Goal: Task Accomplishment & Management: Use online tool/utility

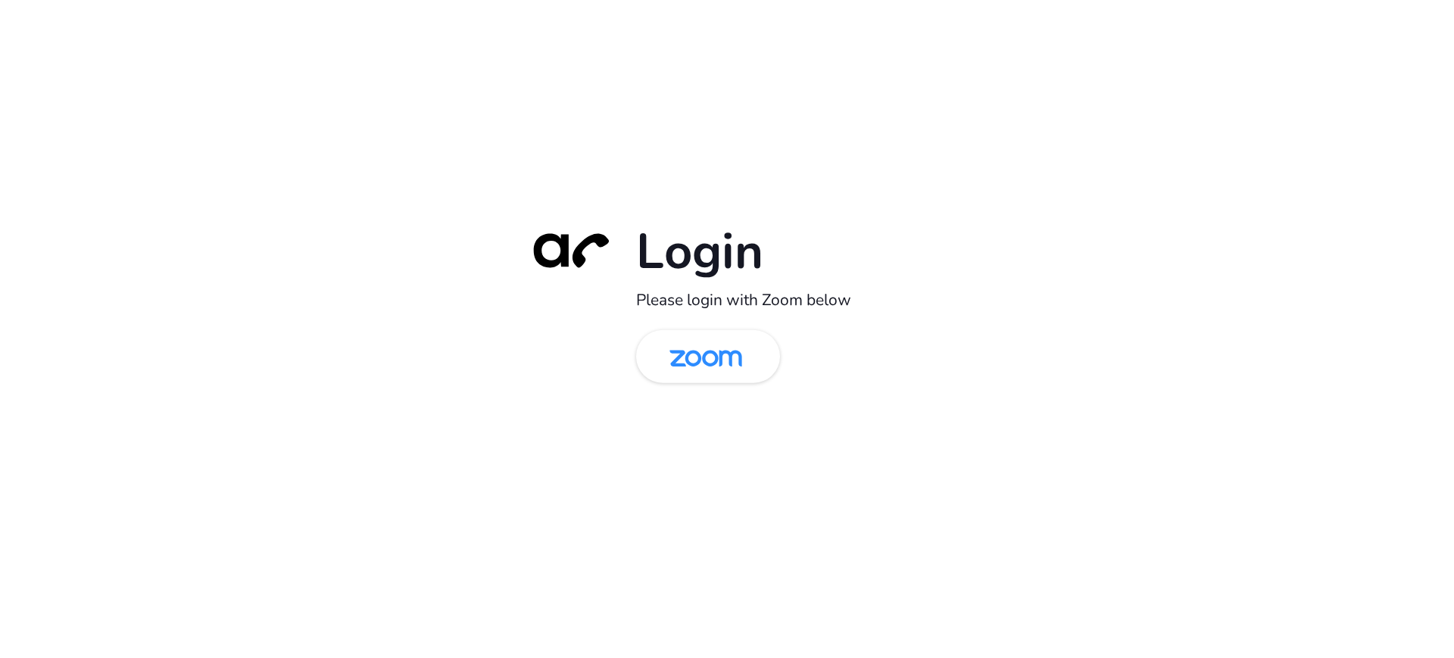
drag, startPoint x: 663, startPoint y: 407, endPoint x: 744, endPoint y: 343, distance: 102.9
click at [666, 405] on div "Login Please login with Zoom below" at bounding box center [727, 328] width 424 height 217
click at [747, 338] on img at bounding box center [706, 357] width 105 height 49
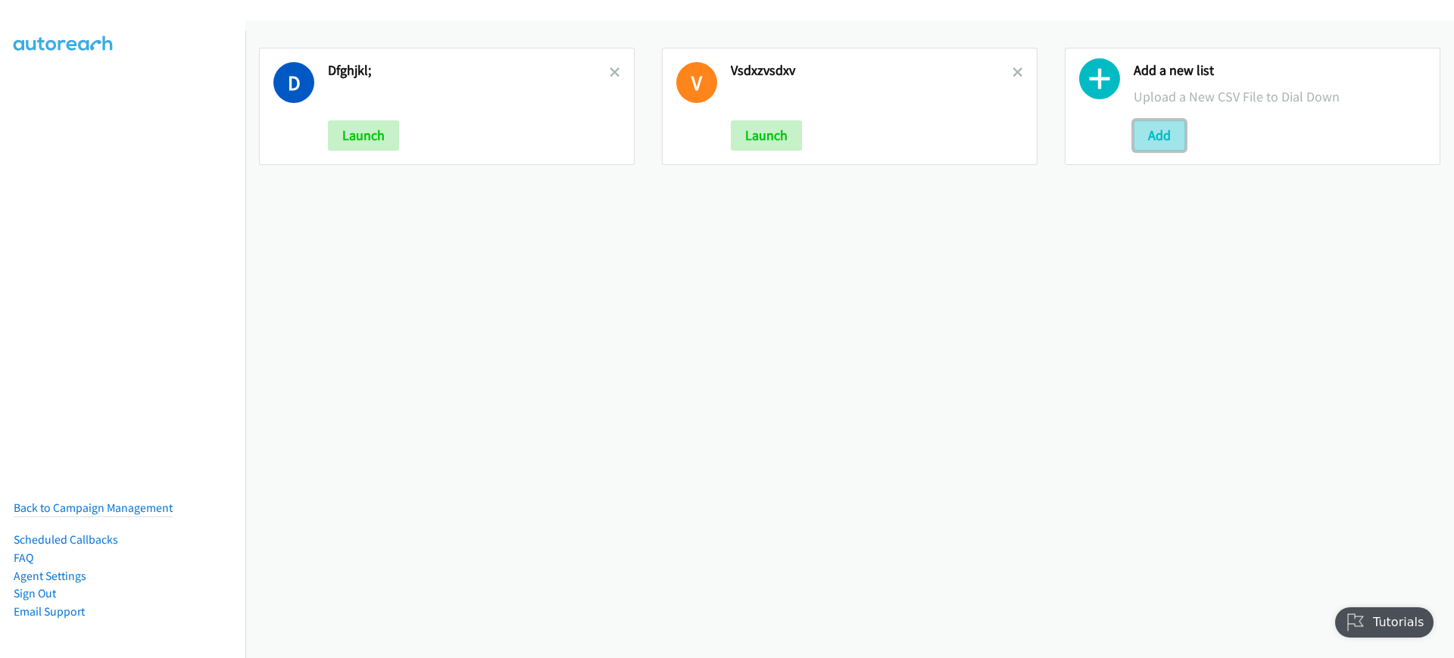
click at [1139, 129] on button "Add" at bounding box center [1159, 135] width 51 height 30
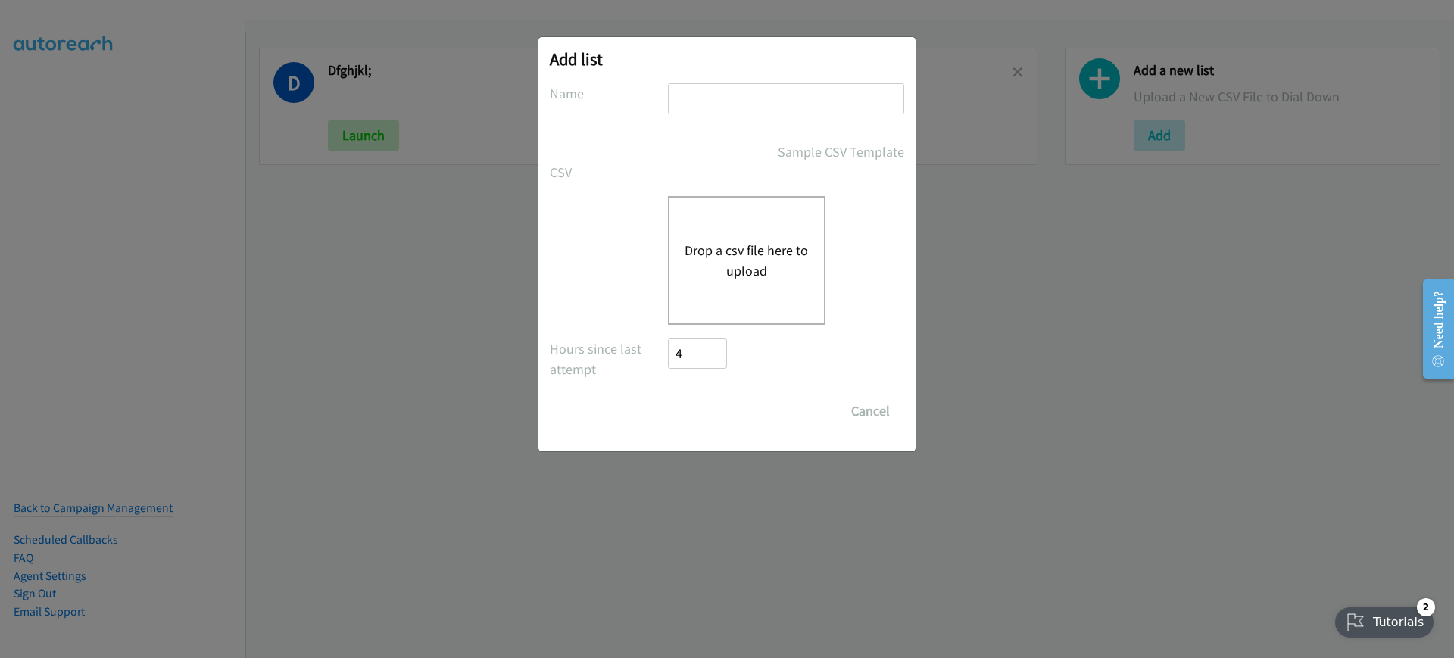
click at [688, 254] on button "Drop a csv file here to upload" at bounding box center [747, 260] width 124 height 41
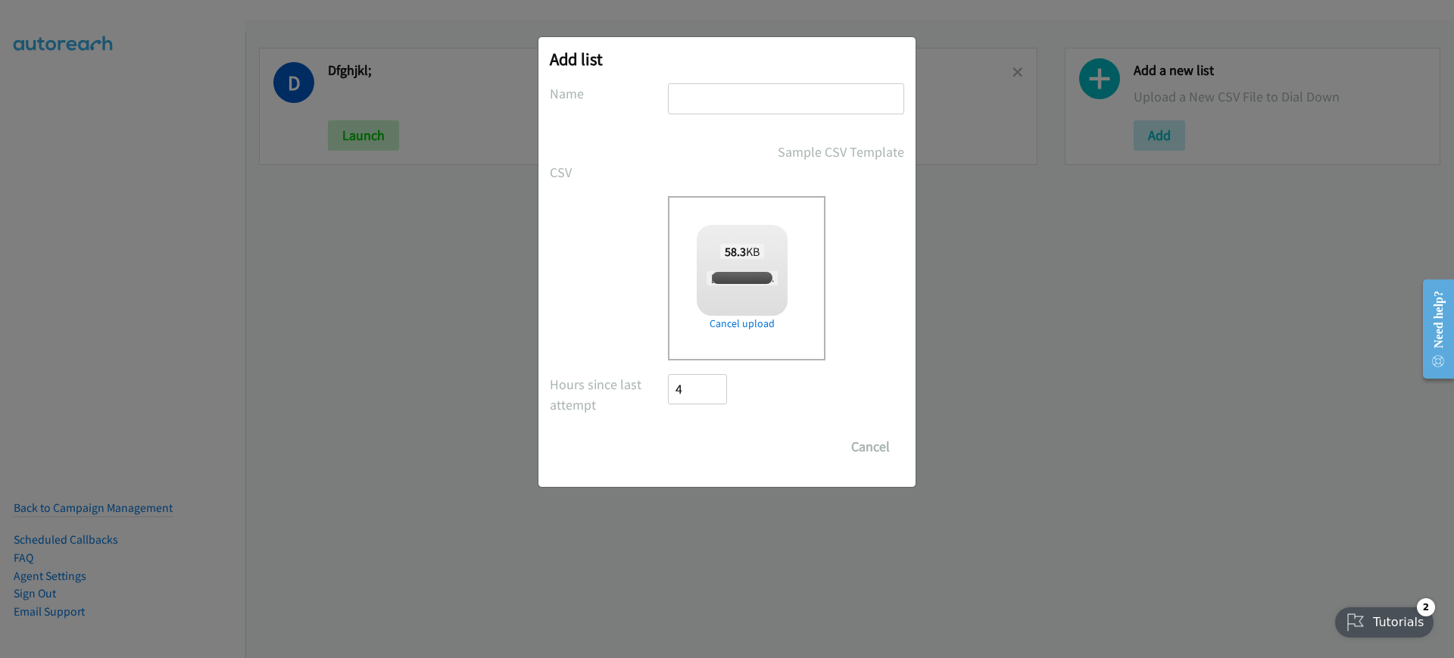
checkbox input "true"
click at [813, 96] on input "text" at bounding box center [786, 98] width 236 height 31
type input "sdfghjkl;"
click at [694, 429] on form "No phone fields were returned for that Report or List View Please upload a csv …" at bounding box center [727, 272] width 354 height 379
click at [696, 444] on input "Save List" at bounding box center [708, 447] width 80 height 30
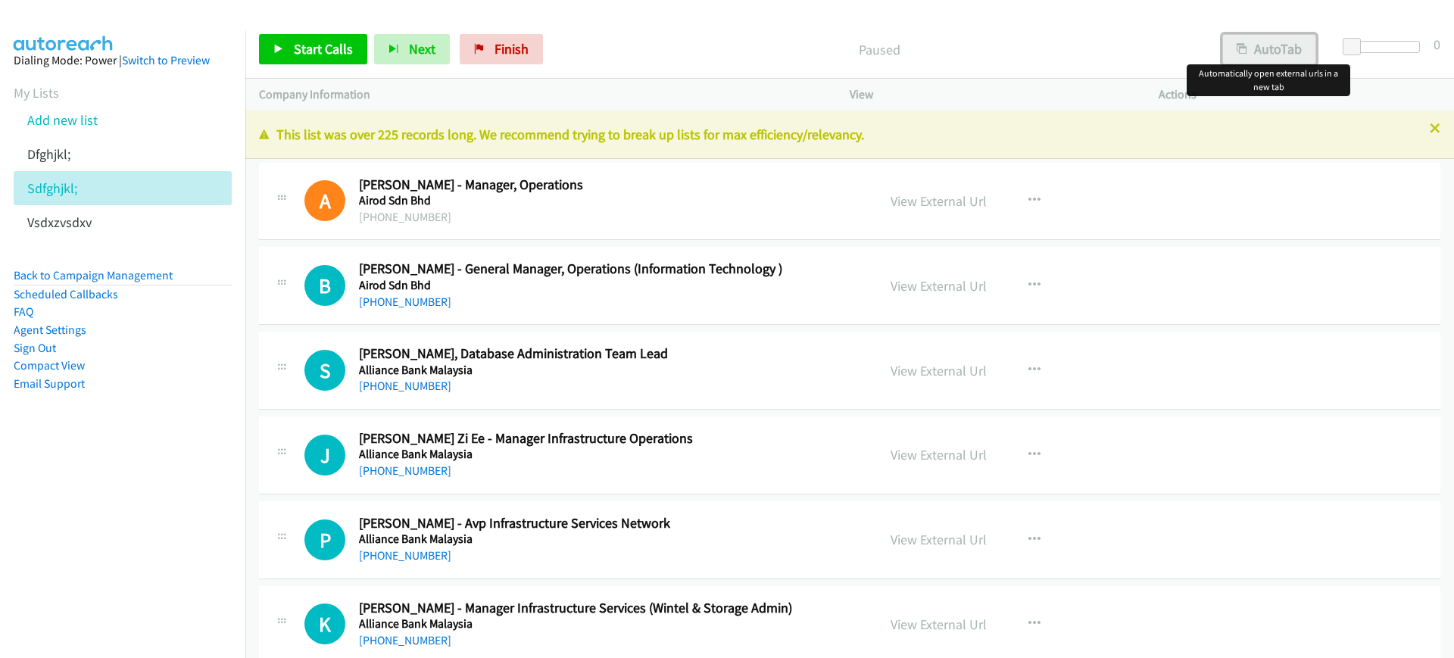
click at [1255, 50] on button "AutoTab" at bounding box center [1269, 49] width 94 height 30
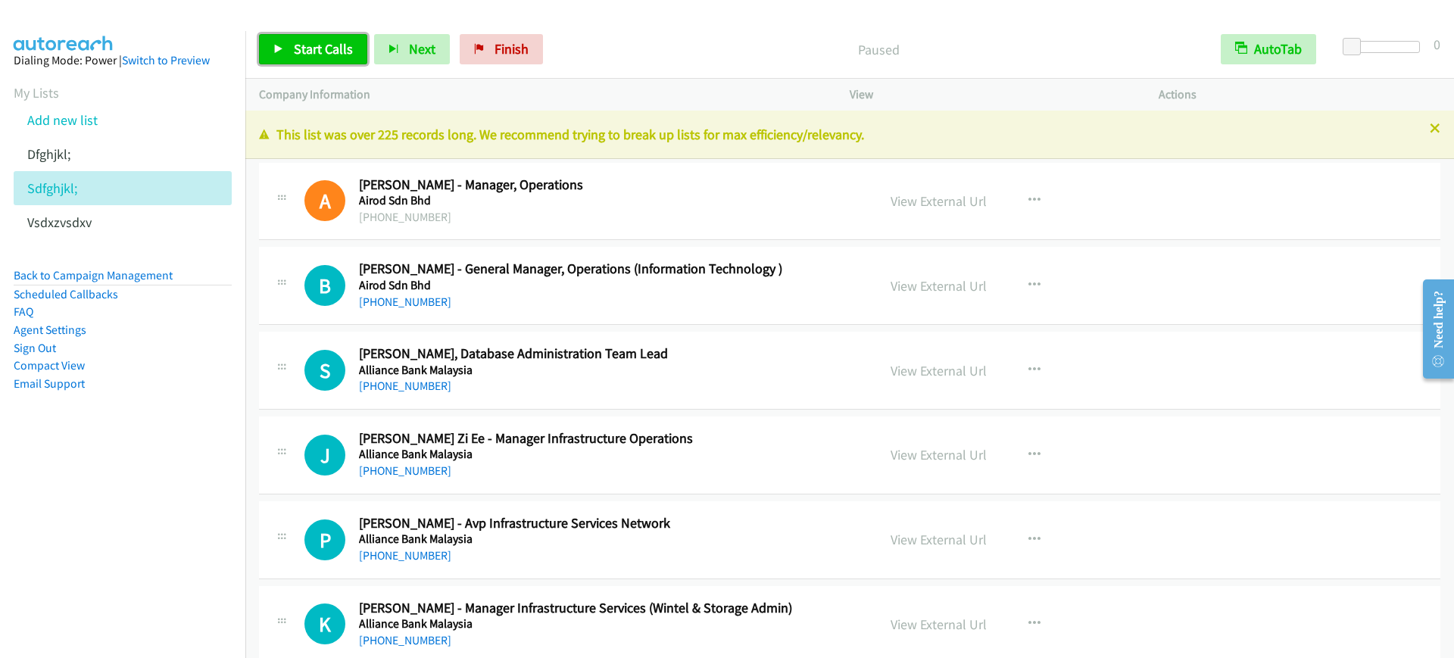
click at [291, 49] on link "Start Calls" at bounding box center [313, 49] width 108 height 30
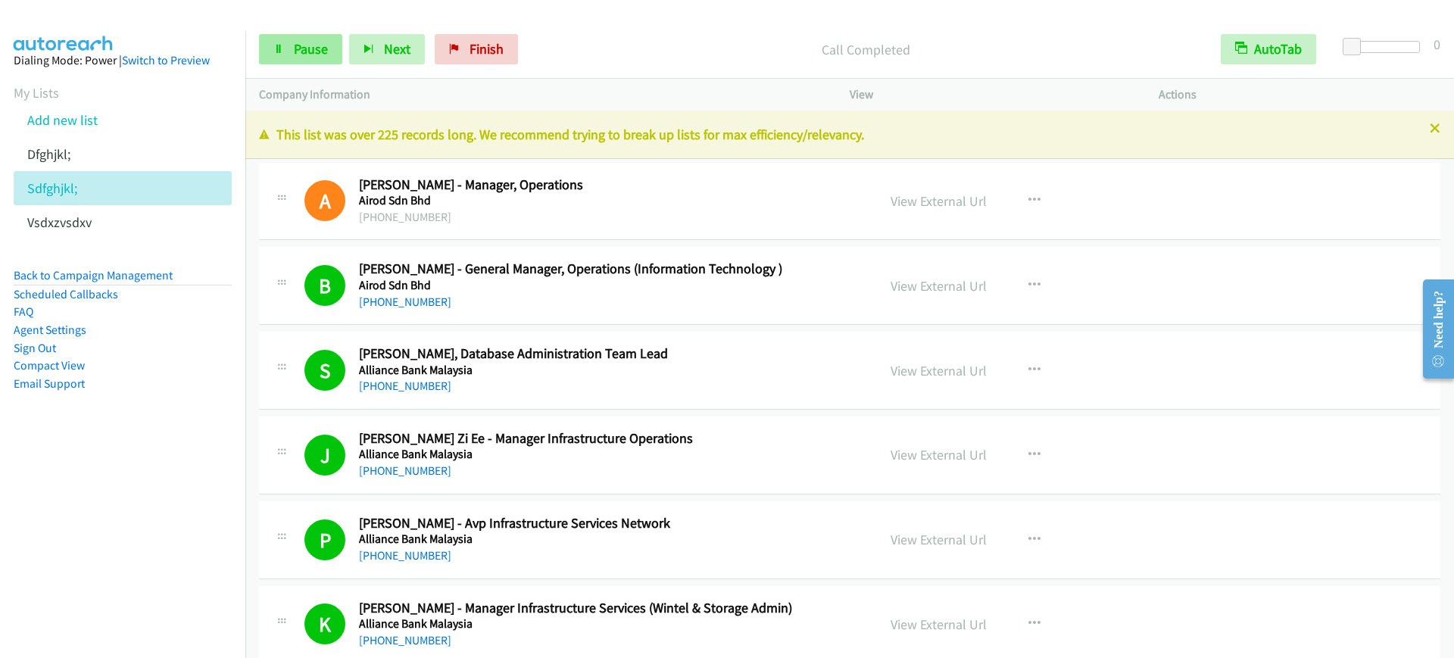
click at [292, 39] on link "Pause" at bounding box center [300, 49] width 83 height 30
click at [304, 39] on link "Start Calls" at bounding box center [313, 49] width 108 height 30
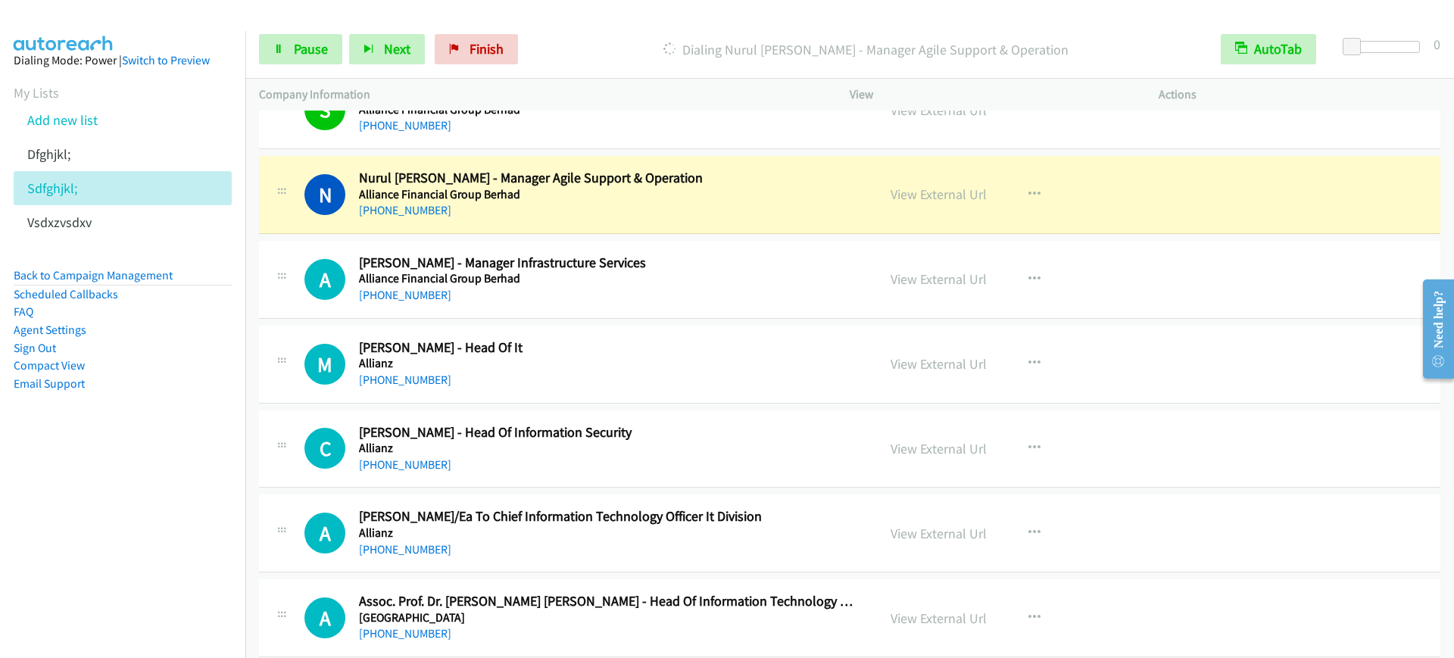
scroll to position [1136, 0]
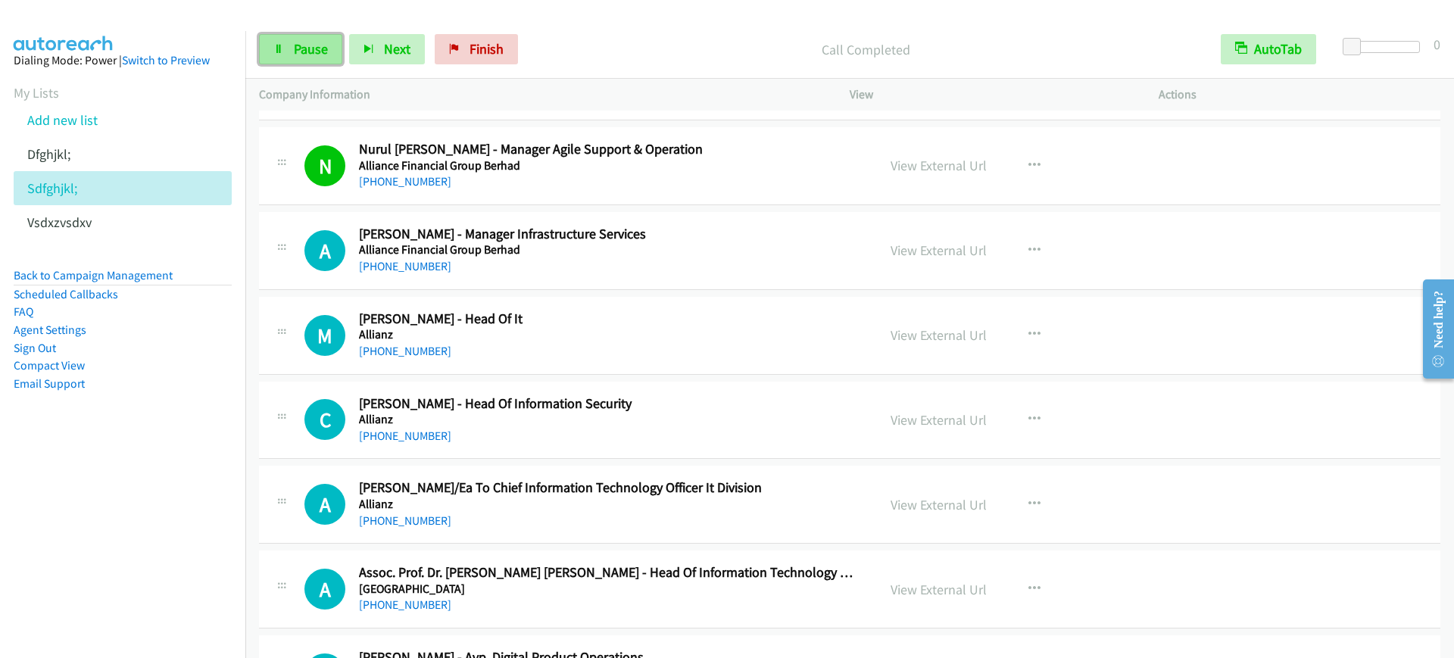
click at [294, 39] on link "Pause" at bounding box center [300, 49] width 83 height 30
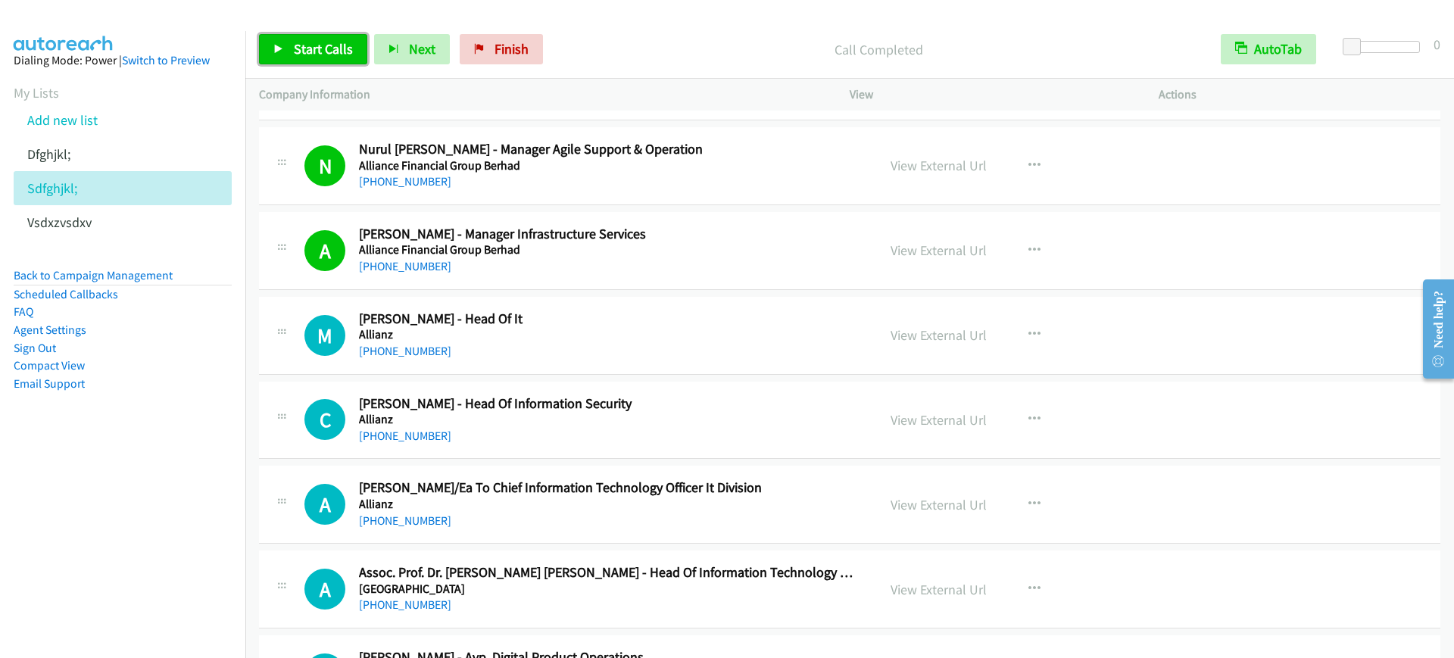
click at [323, 58] on link "Start Calls" at bounding box center [313, 49] width 108 height 30
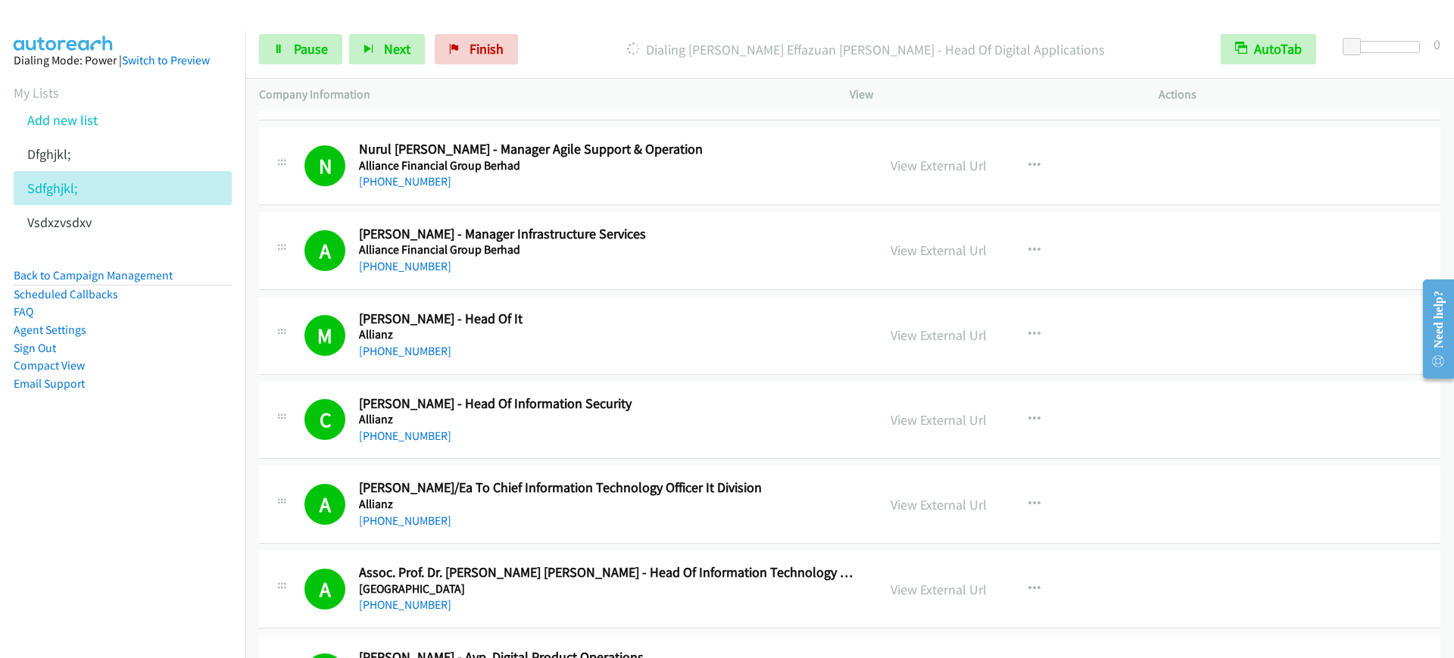
scroll to position [1041, 0]
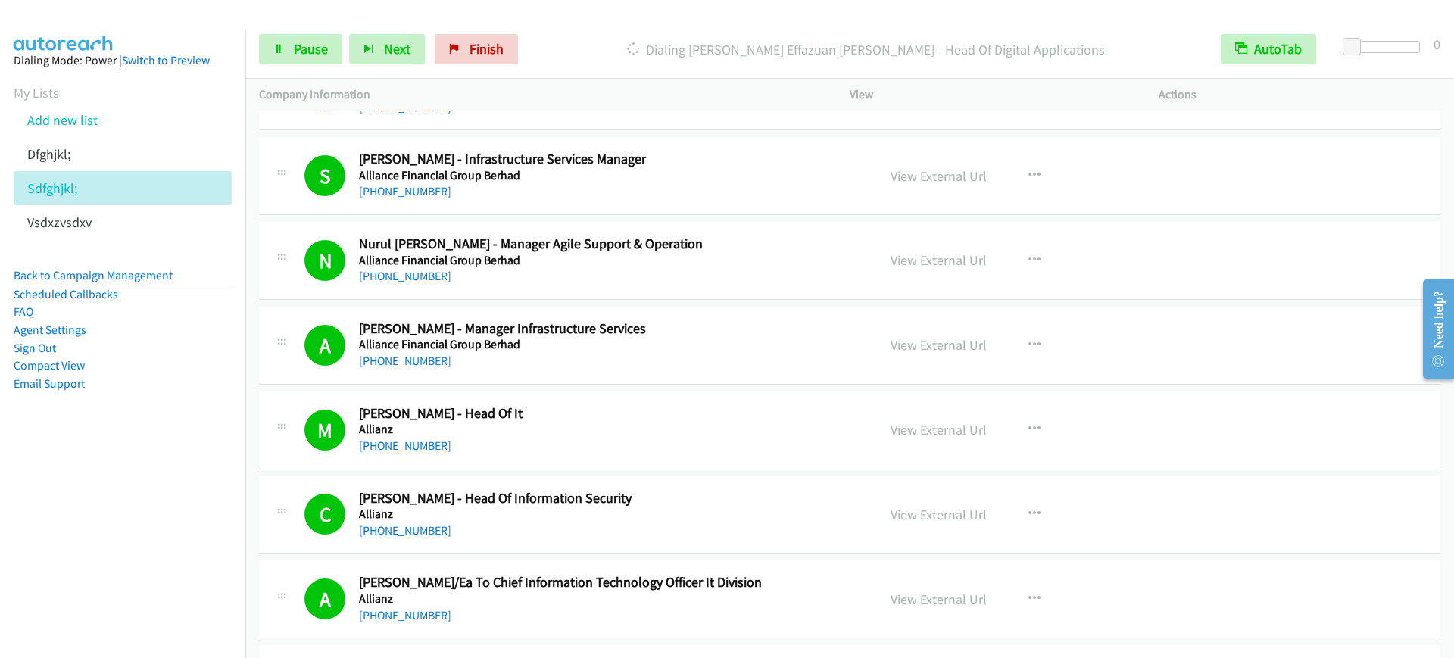
click at [668, 266] on h5 "Alliance Financial Group Berhad" at bounding box center [608, 260] width 498 height 15
click at [941, 264] on link "View External Url" at bounding box center [939, 259] width 96 height 17
click at [314, 40] on span "Pause" at bounding box center [311, 48] width 34 height 17
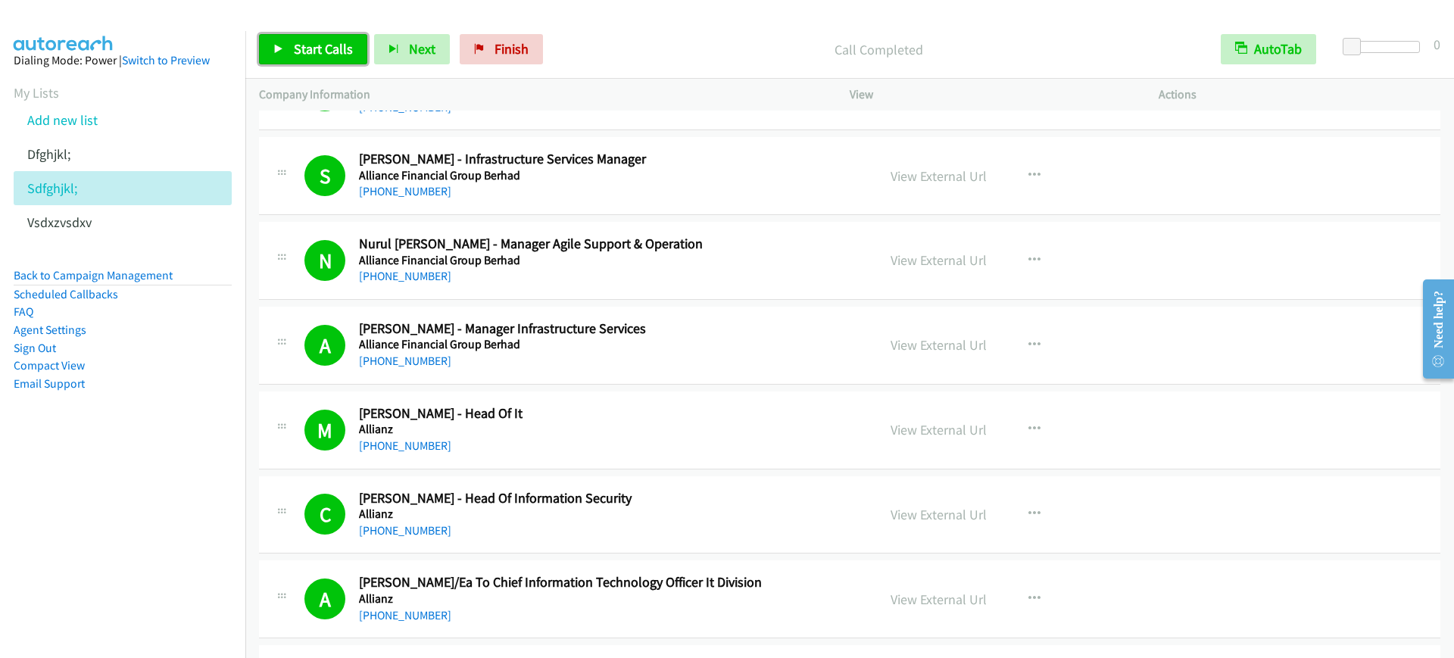
click at [310, 50] on span "Start Calls" at bounding box center [323, 48] width 59 height 17
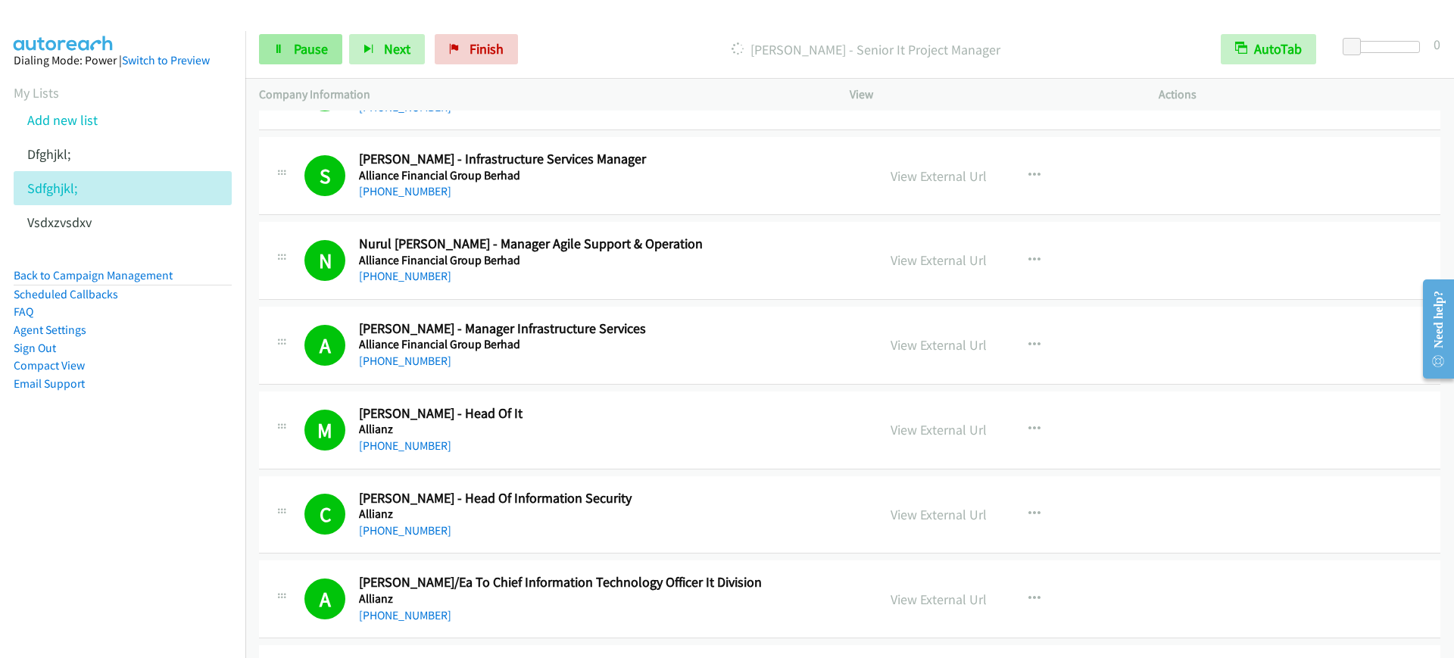
drag, startPoint x: 248, startPoint y: 35, endPoint x: 312, endPoint y: 61, distance: 68.9
click at [280, 52] on div "Start Calls Pause Next Finish [PERSON_NAME] - Senior It Project Manager AutoTab…" at bounding box center [849, 49] width 1209 height 58
click at [312, 60] on link "Pause" at bounding box center [300, 49] width 83 height 30
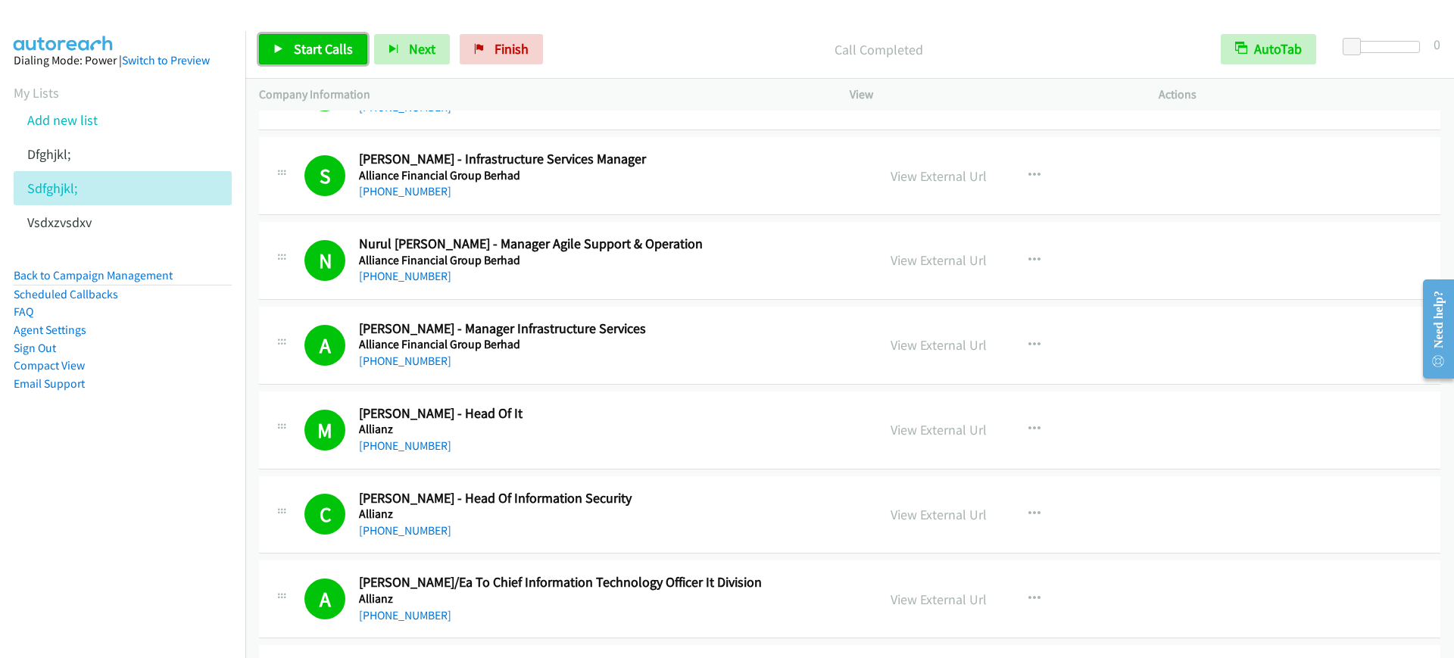
click at [309, 48] on span "Start Calls" at bounding box center [323, 48] width 59 height 17
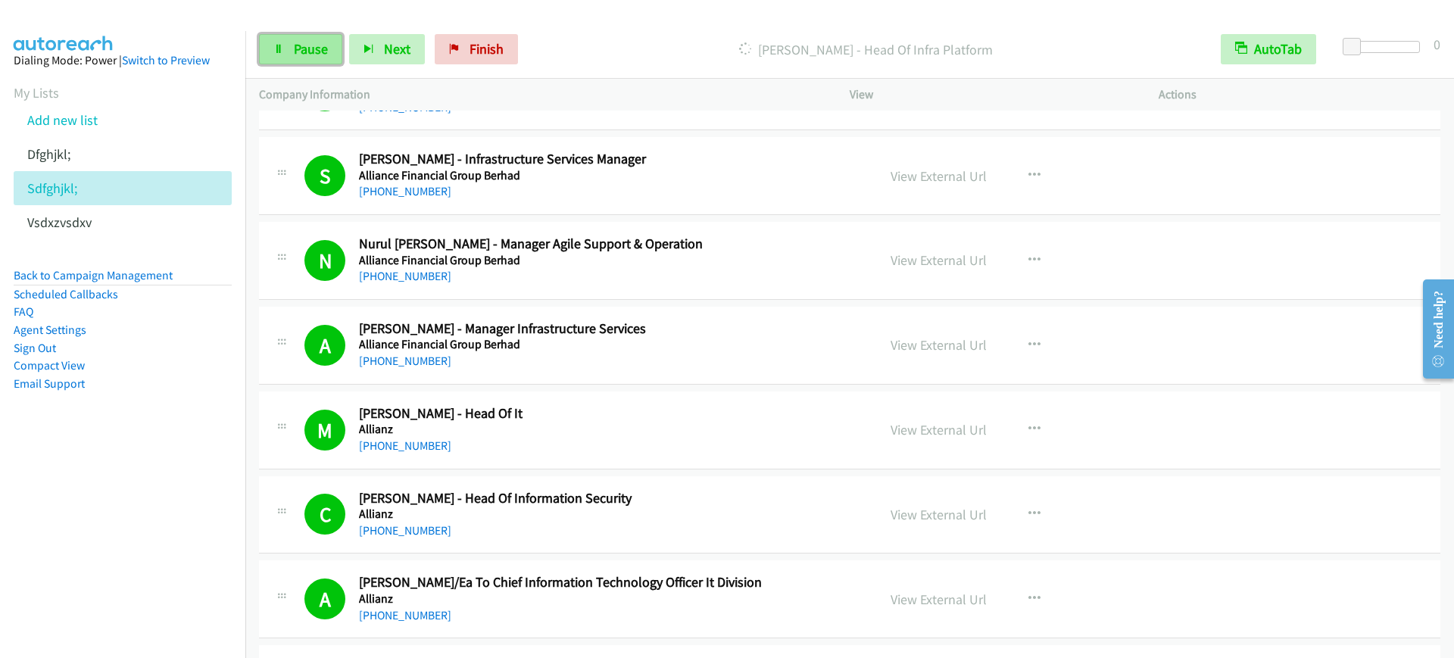
click at [289, 54] on link "Pause" at bounding box center [300, 49] width 83 height 30
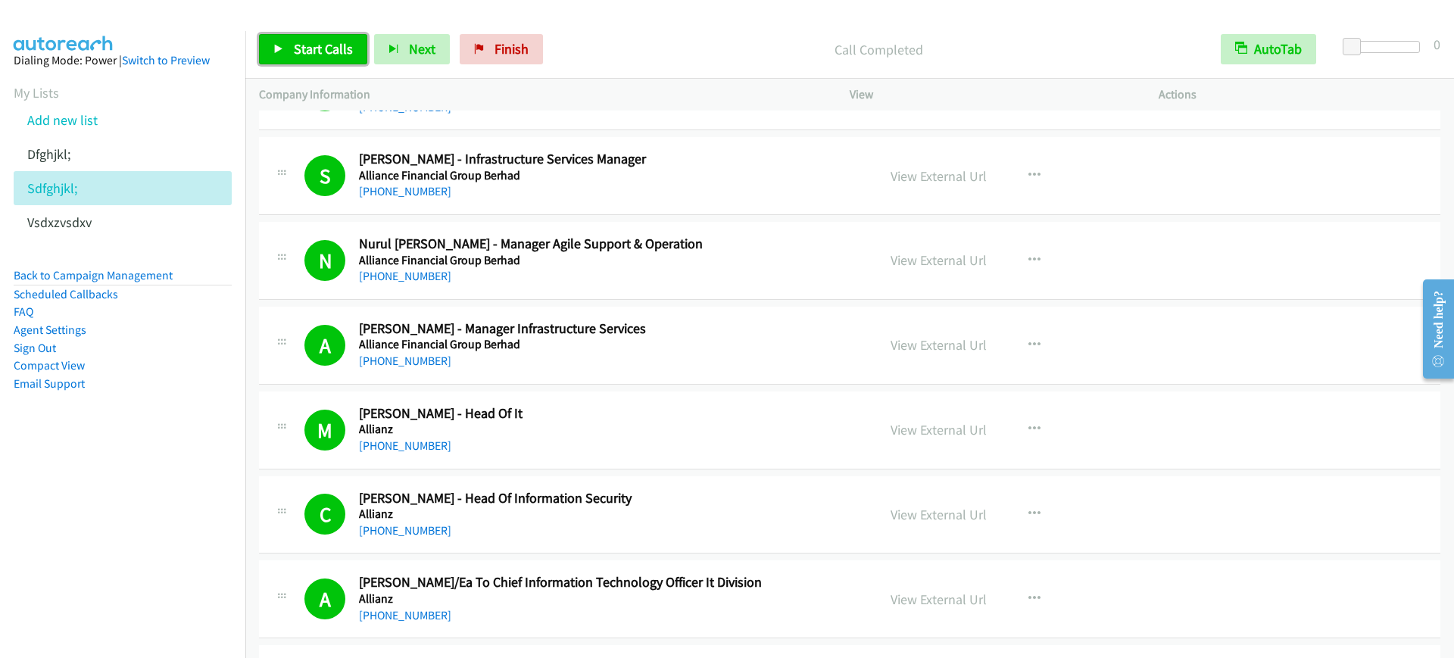
click at [321, 50] on span "Start Calls" at bounding box center [323, 48] width 59 height 17
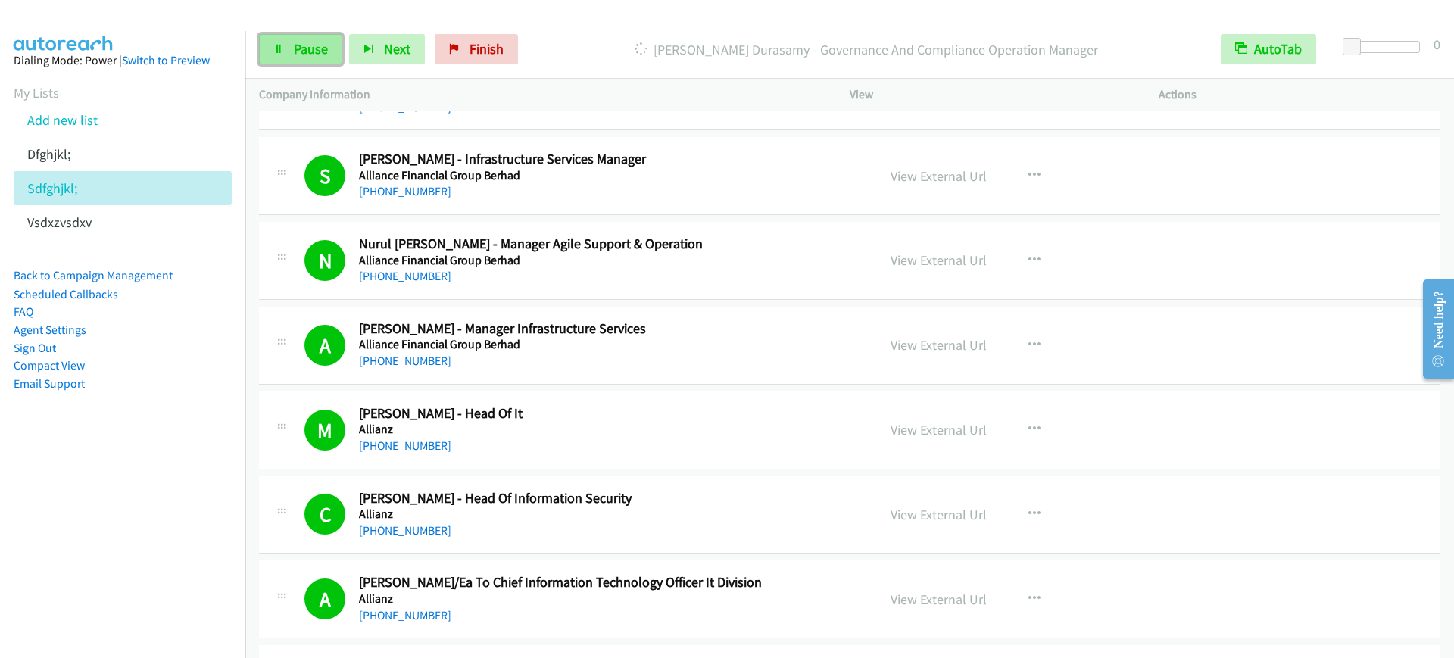
click at [321, 49] on span "Pause" at bounding box center [311, 48] width 34 height 17
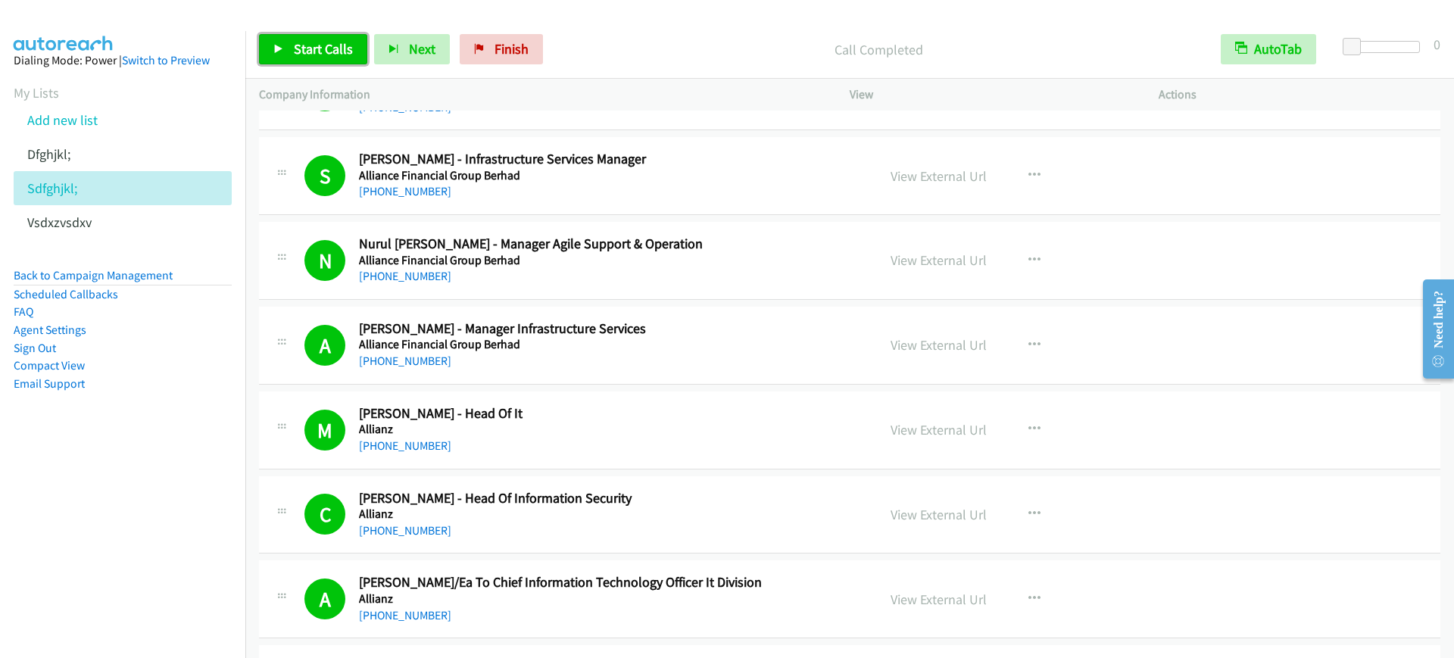
click at [317, 51] on span "Start Calls" at bounding box center [323, 48] width 59 height 17
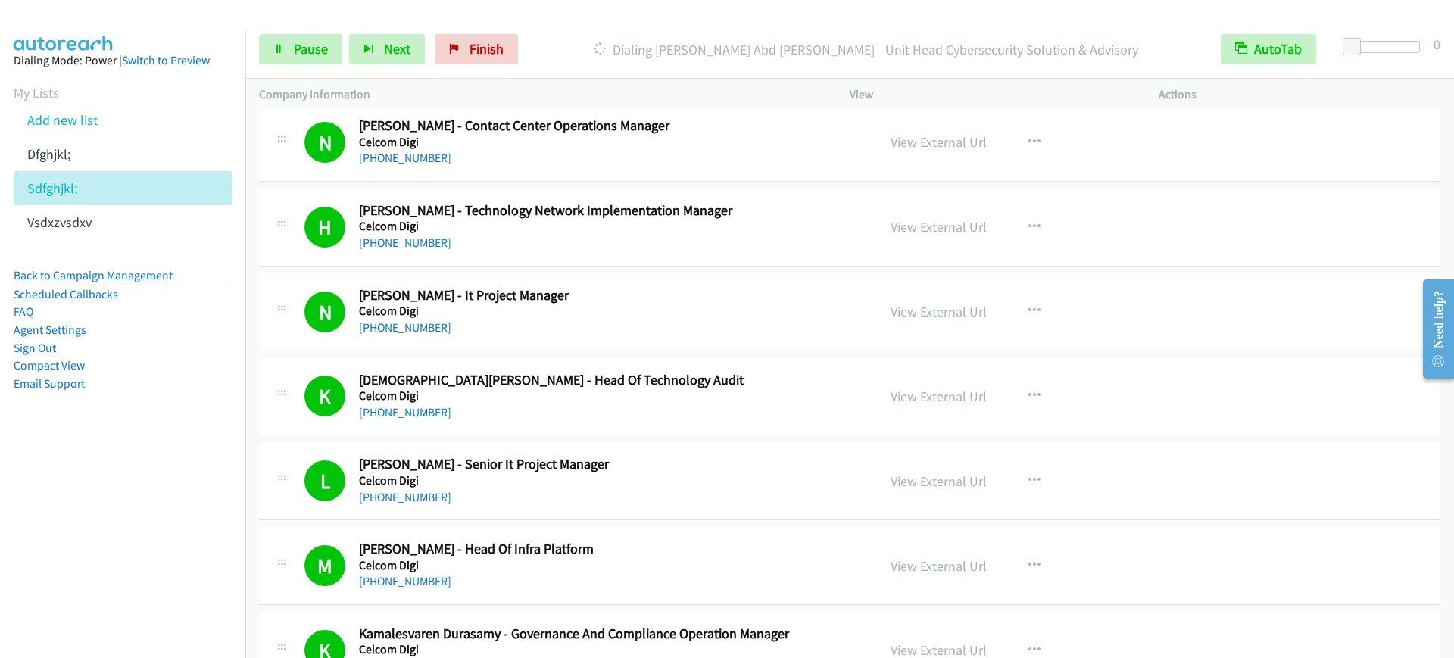
scroll to position [2745, 0]
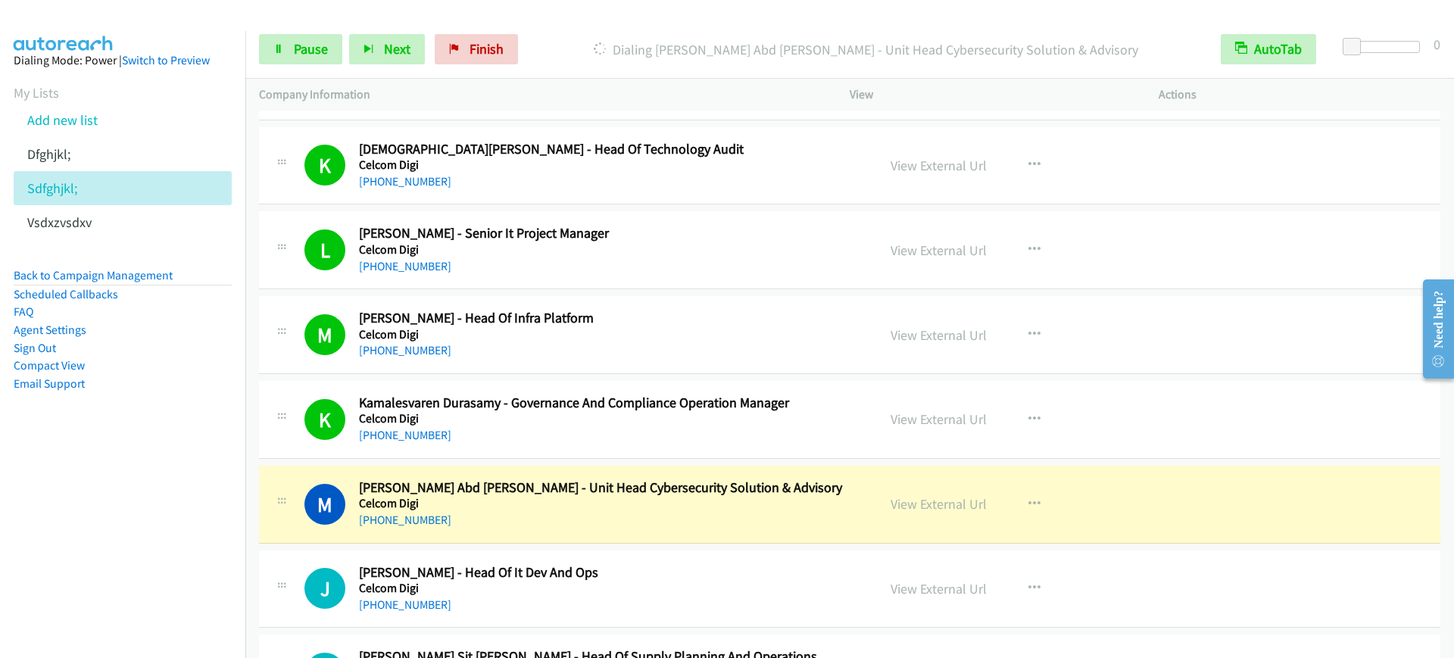
click at [632, 332] on h5 "Celcom Digi" at bounding box center [608, 334] width 498 height 15
click at [922, 338] on link "View External Url" at bounding box center [939, 334] width 96 height 17
click at [290, 51] on link "Pause" at bounding box center [300, 49] width 83 height 30
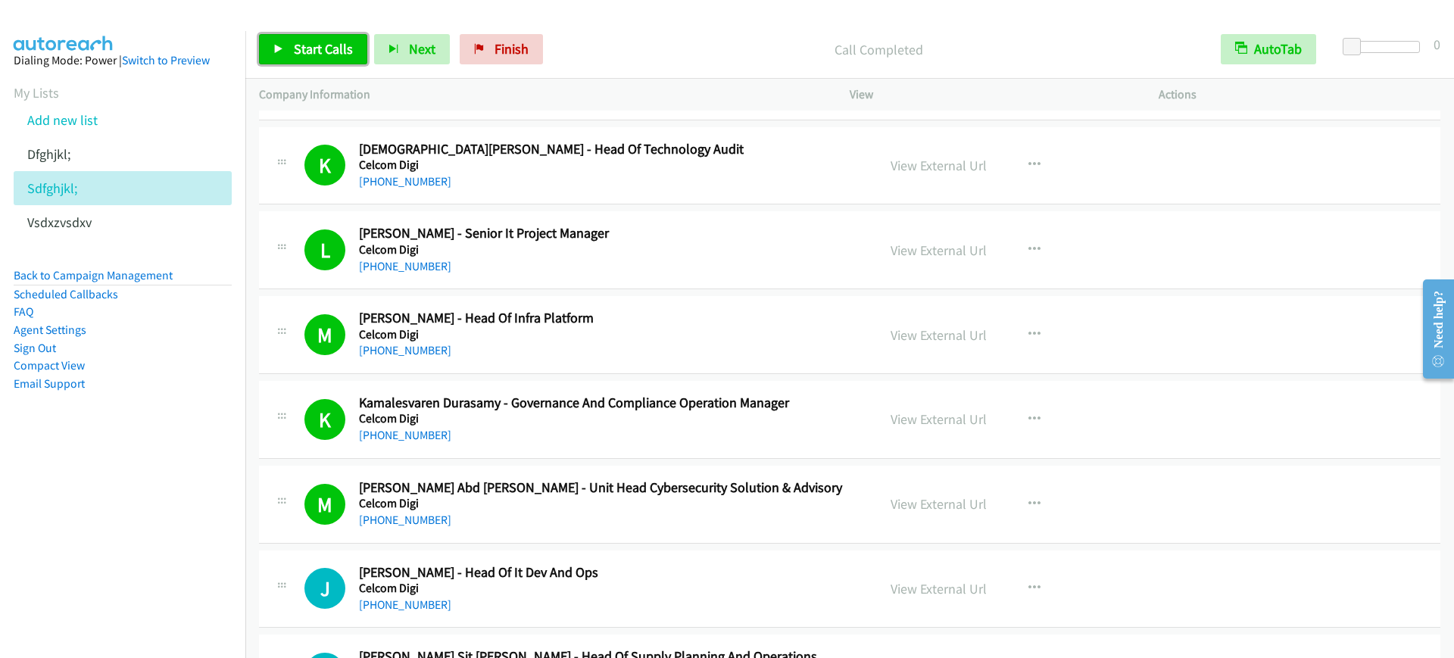
click at [294, 51] on span "Start Calls" at bounding box center [323, 48] width 59 height 17
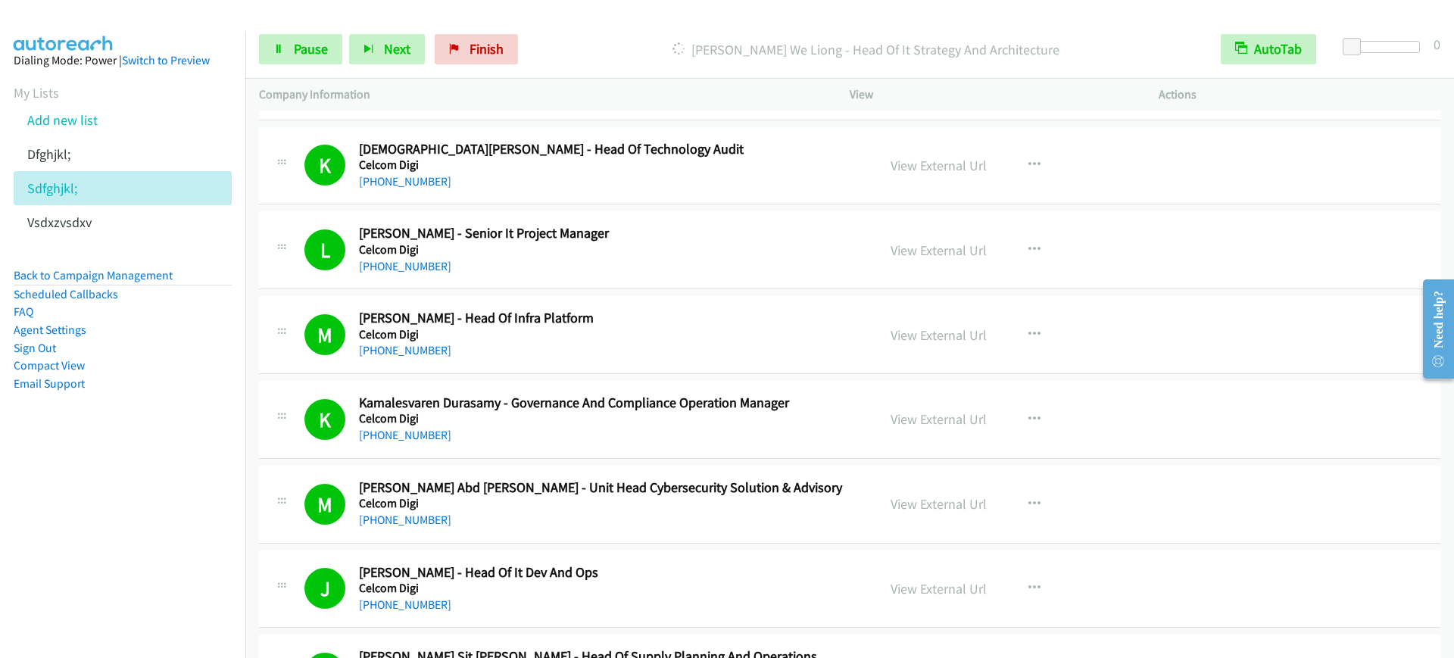
click at [287, 67] on div "Start Calls Pause Next Finish [PERSON_NAME] We Liong - Head Of It Strategy And …" at bounding box center [849, 49] width 1209 height 58
click at [300, 53] on span "Pause" at bounding box center [311, 48] width 34 height 17
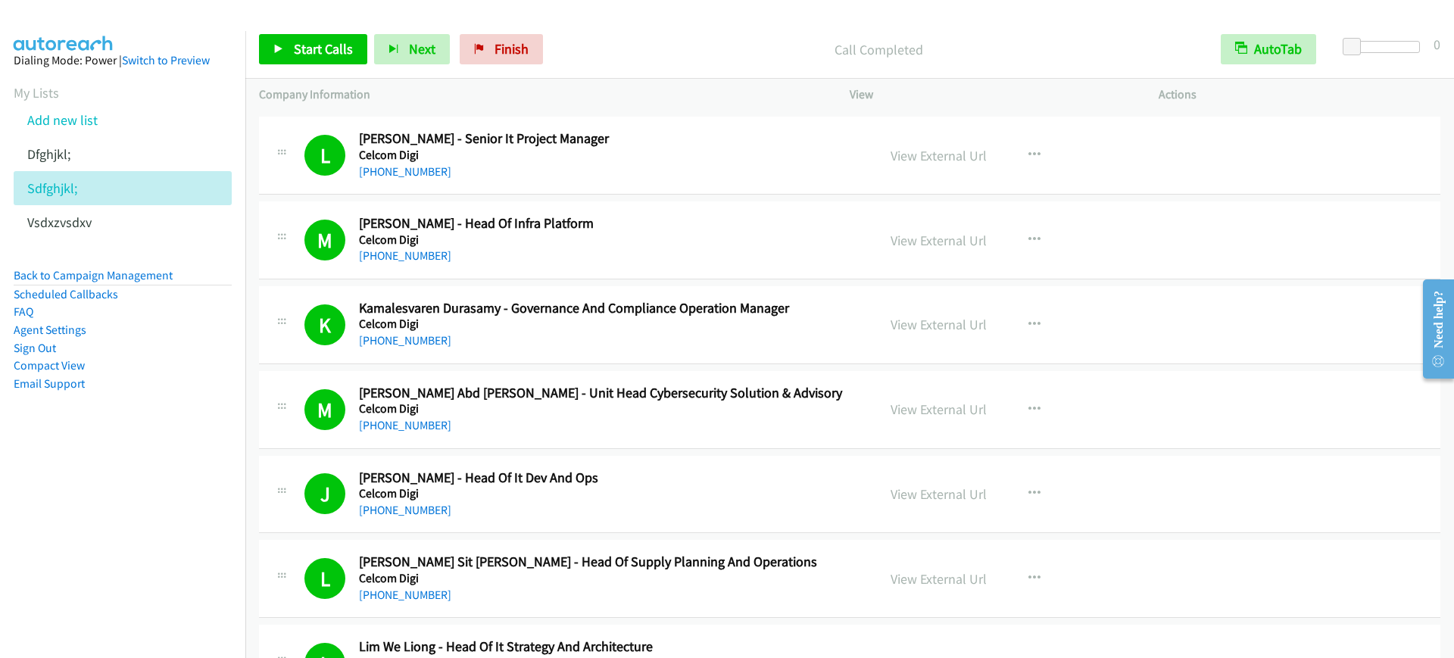
scroll to position [2650, 0]
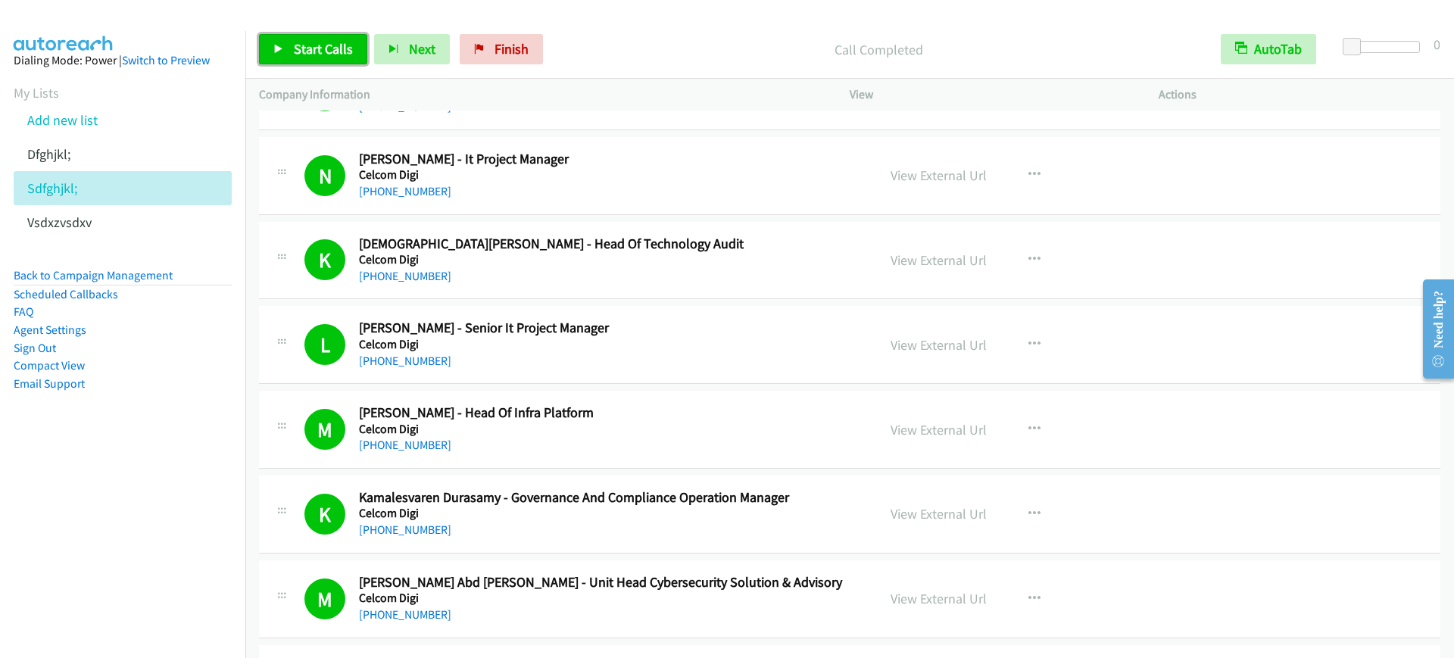
click at [279, 37] on link "Start Calls" at bounding box center [313, 49] width 108 height 30
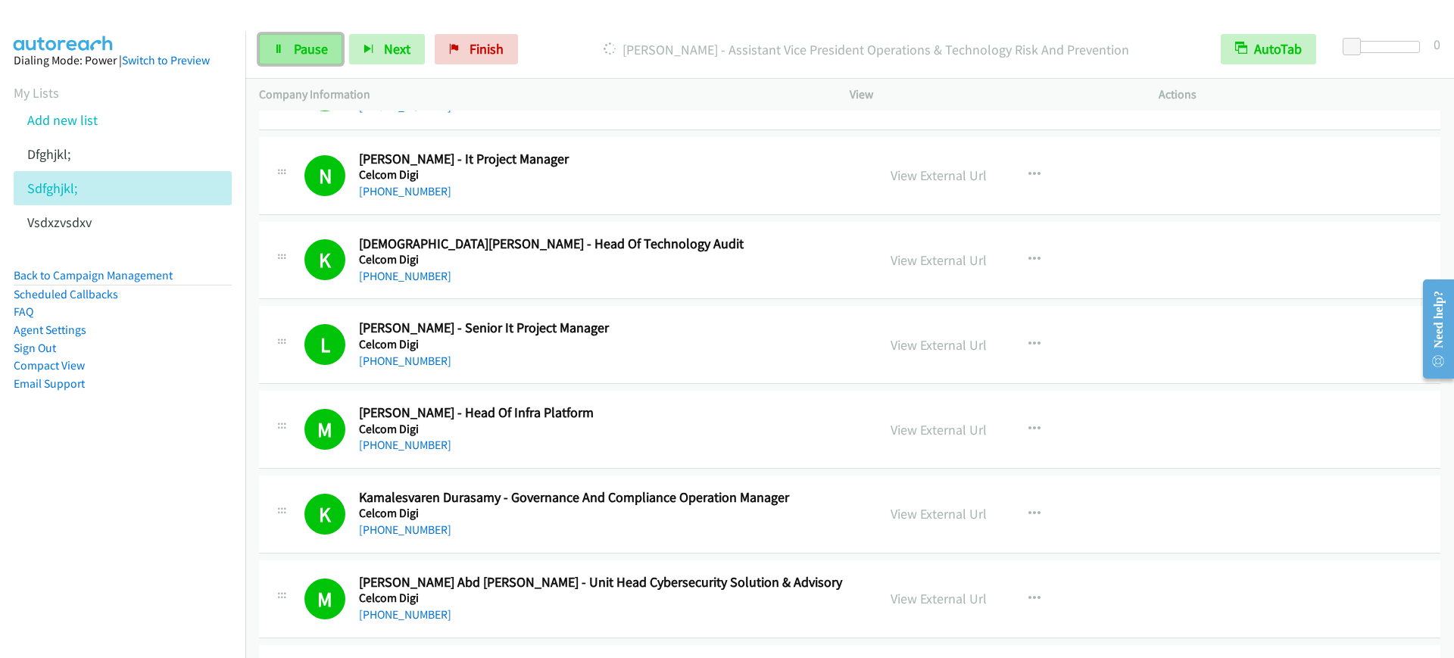
click at [281, 51] on icon at bounding box center [278, 50] width 11 height 11
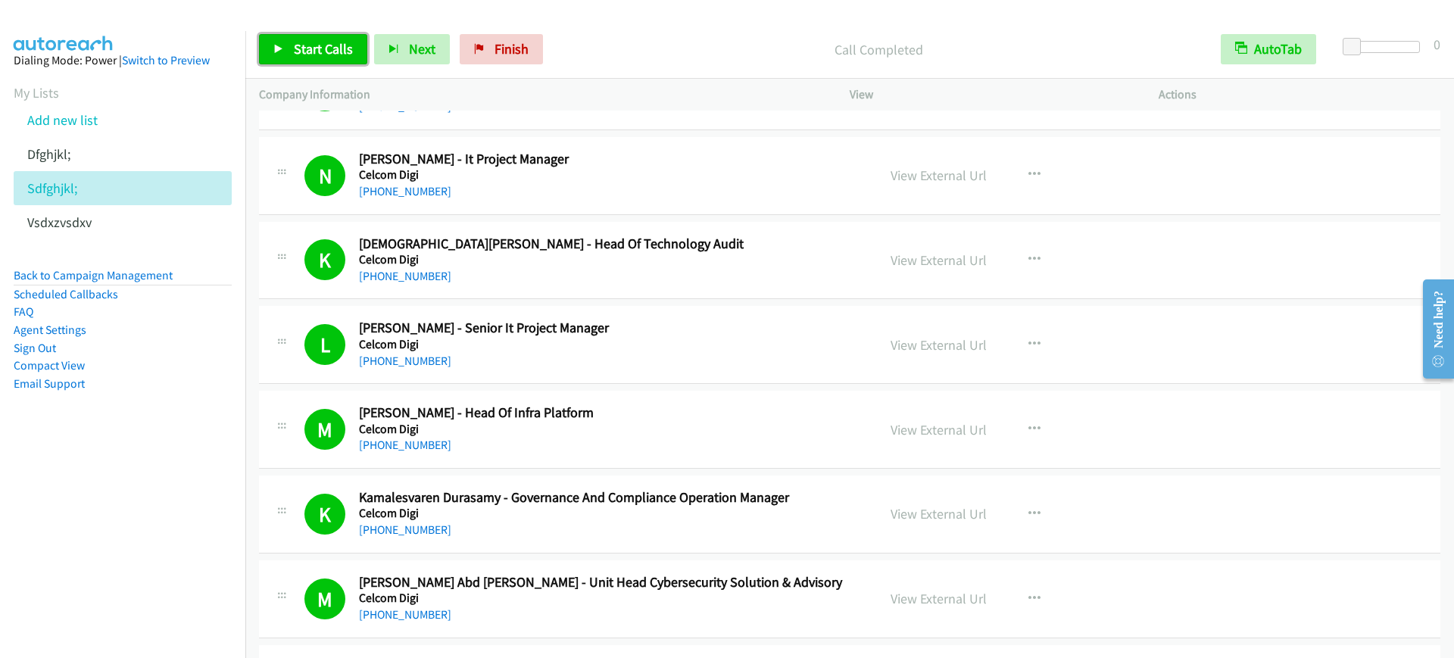
click at [316, 50] on span "Start Calls" at bounding box center [323, 48] width 59 height 17
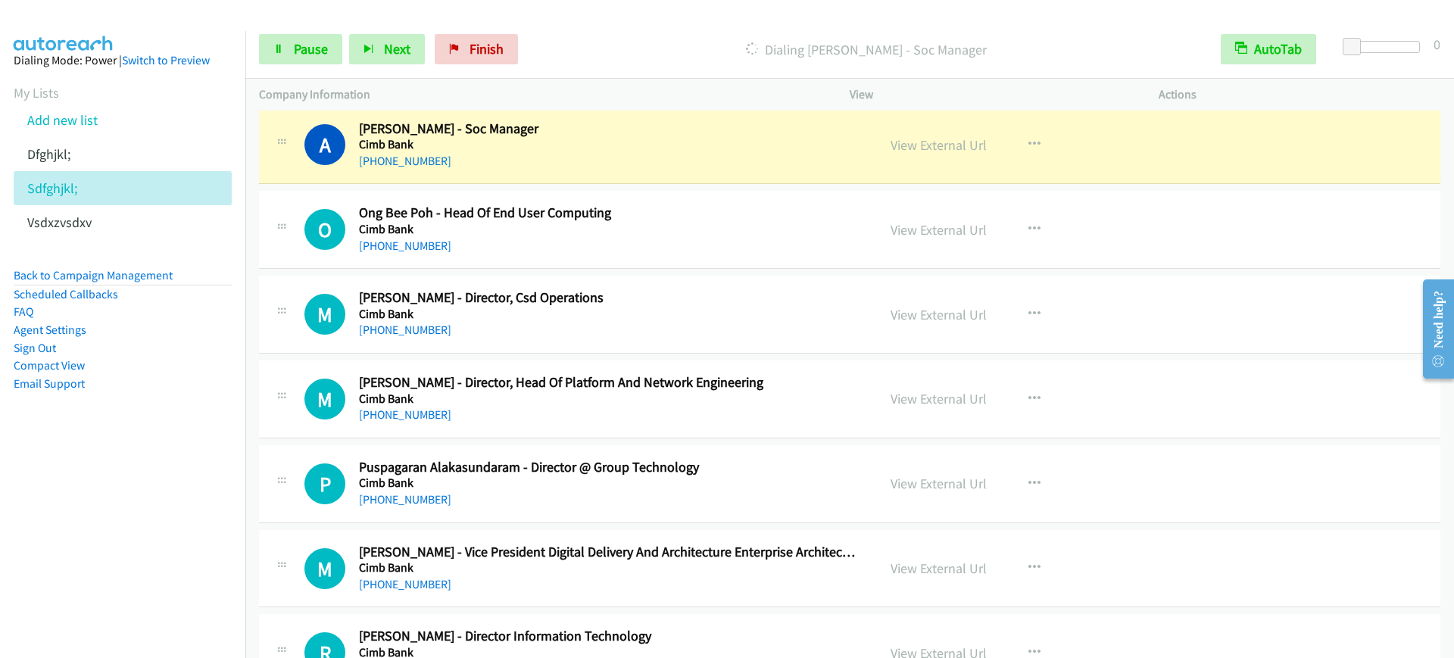
scroll to position [4449, 0]
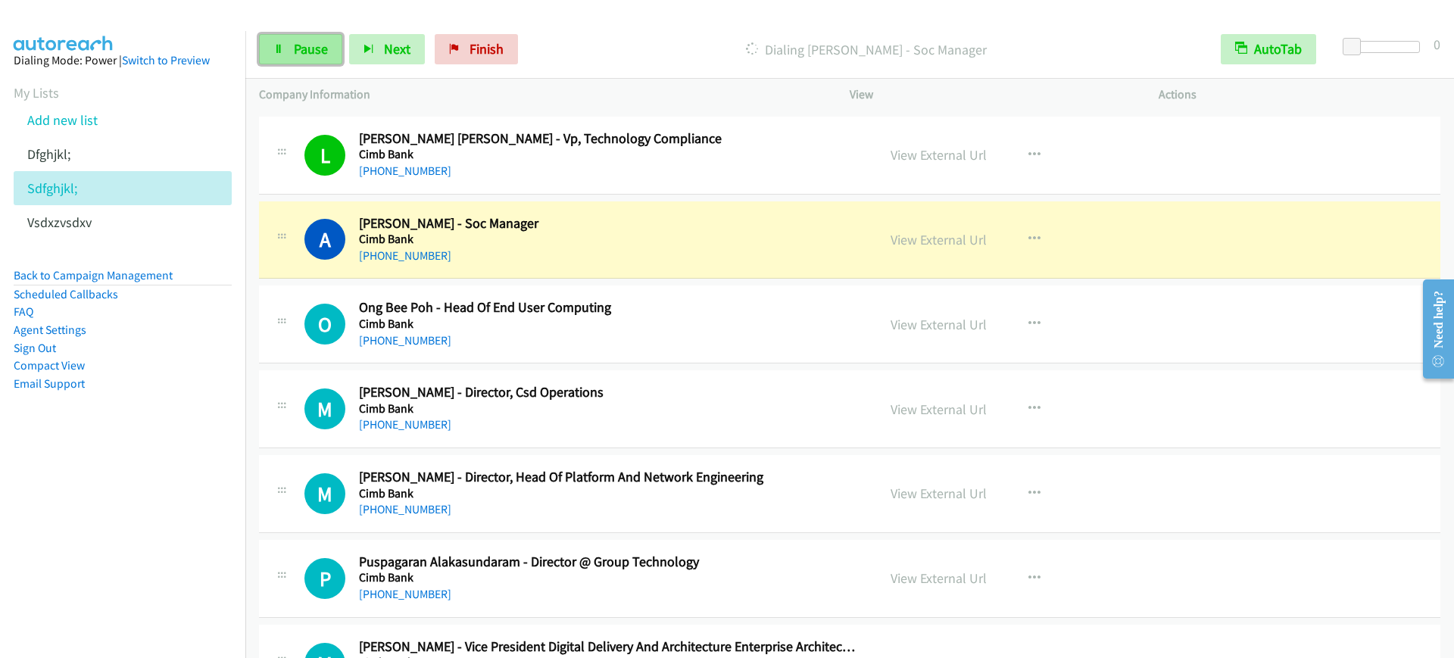
click at [308, 42] on span "Pause" at bounding box center [311, 48] width 34 height 17
click at [141, 423] on aside "Dialing Mode: Power | Switch to Preview My Lists Add new list [GEOGRAPHIC_DATA]…" at bounding box center [122, 246] width 245 height 430
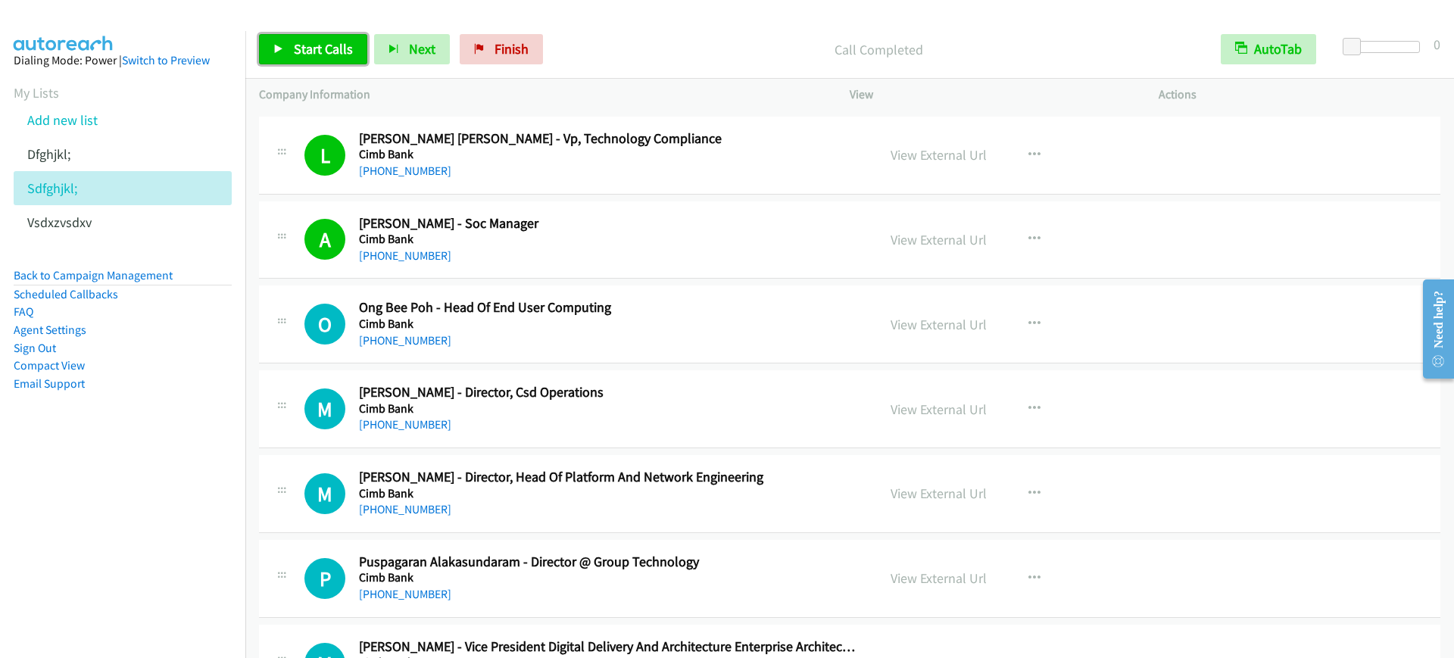
click at [298, 45] on span "Start Calls" at bounding box center [323, 48] width 59 height 17
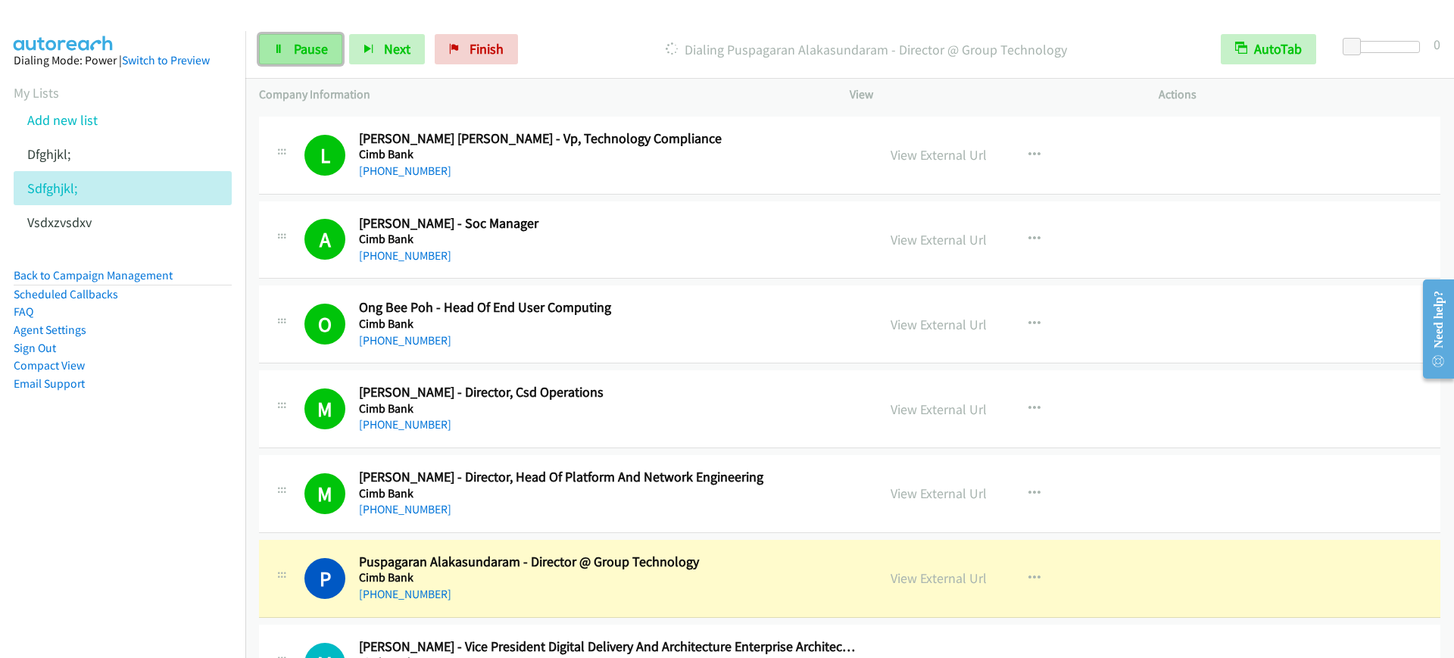
click at [326, 52] on span "Pause" at bounding box center [311, 48] width 34 height 17
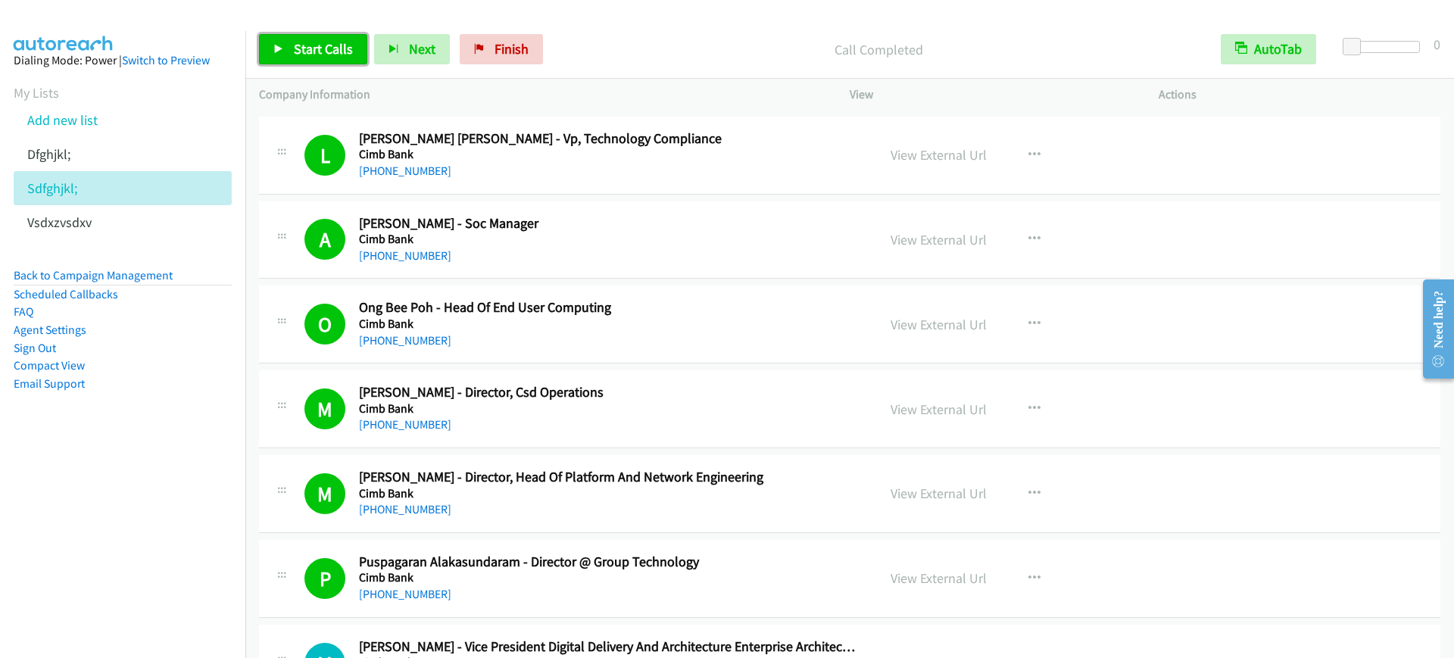
click at [314, 51] on span "Start Calls" at bounding box center [323, 48] width 59 height 17
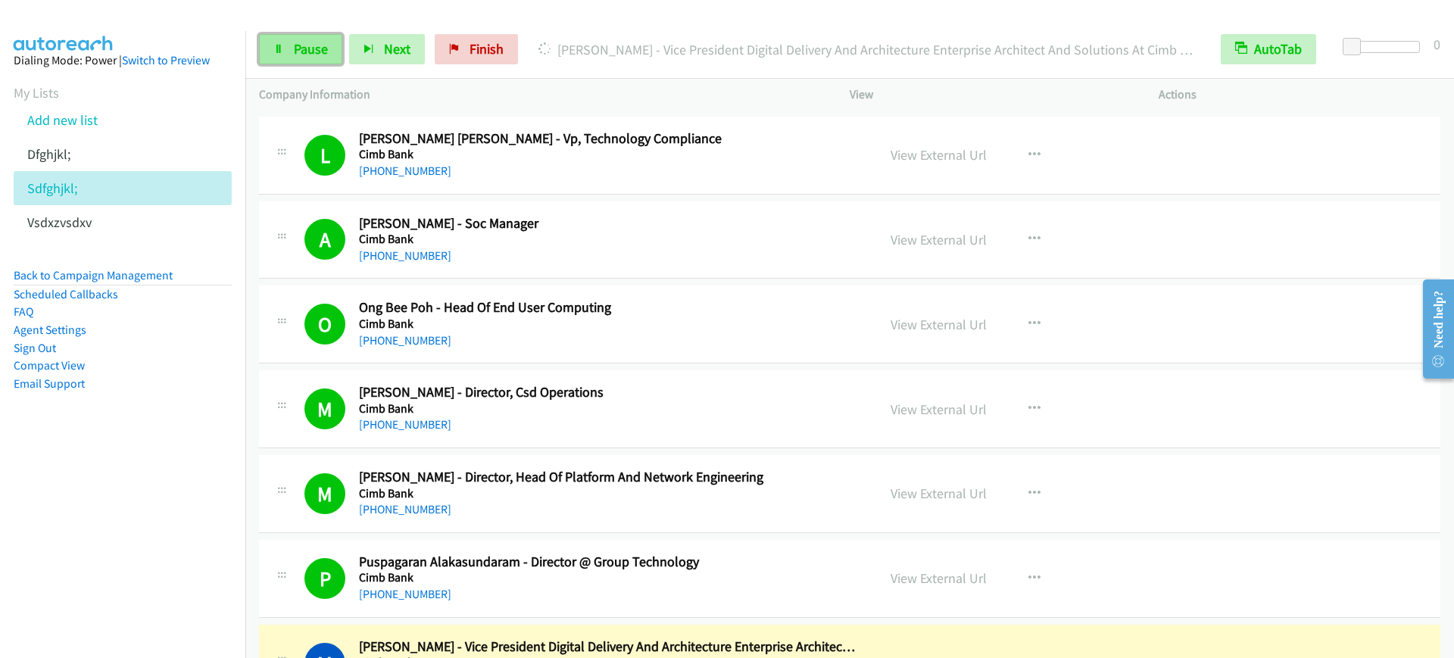
click at [314, 51] on span "Pause" at bounding box center [311, 48] width 34 height 17
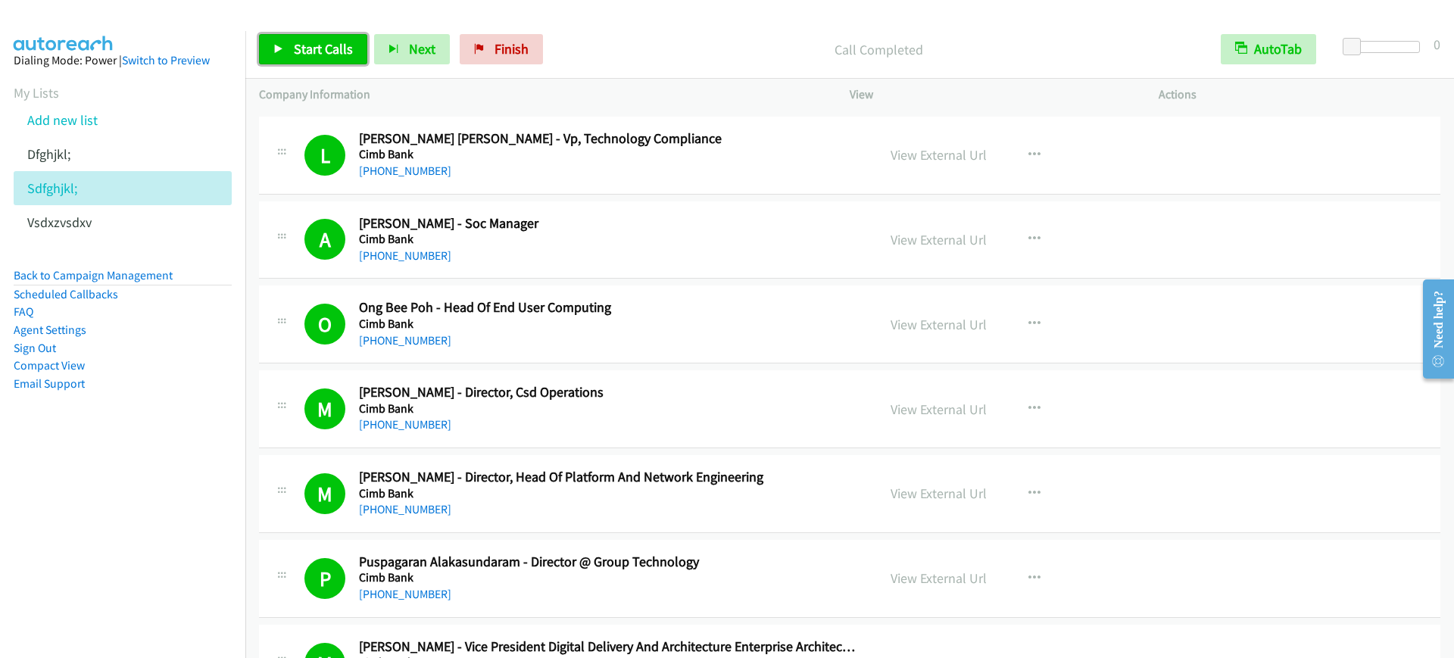
click at [323, 38] on link "Start Calls" at bounding box center [313, 49] width 108 height 30
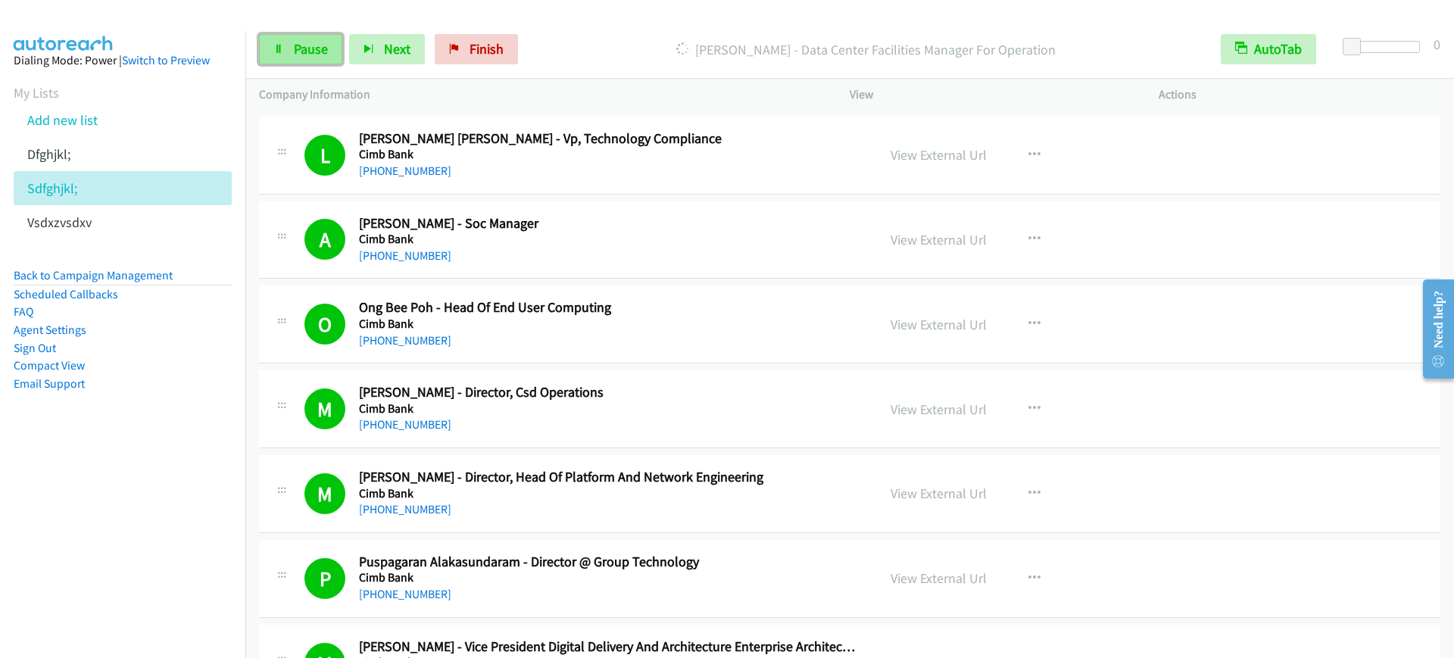
click at [291, 51] on link "Pause" at bounding box center [300, 49] width 83 height 30
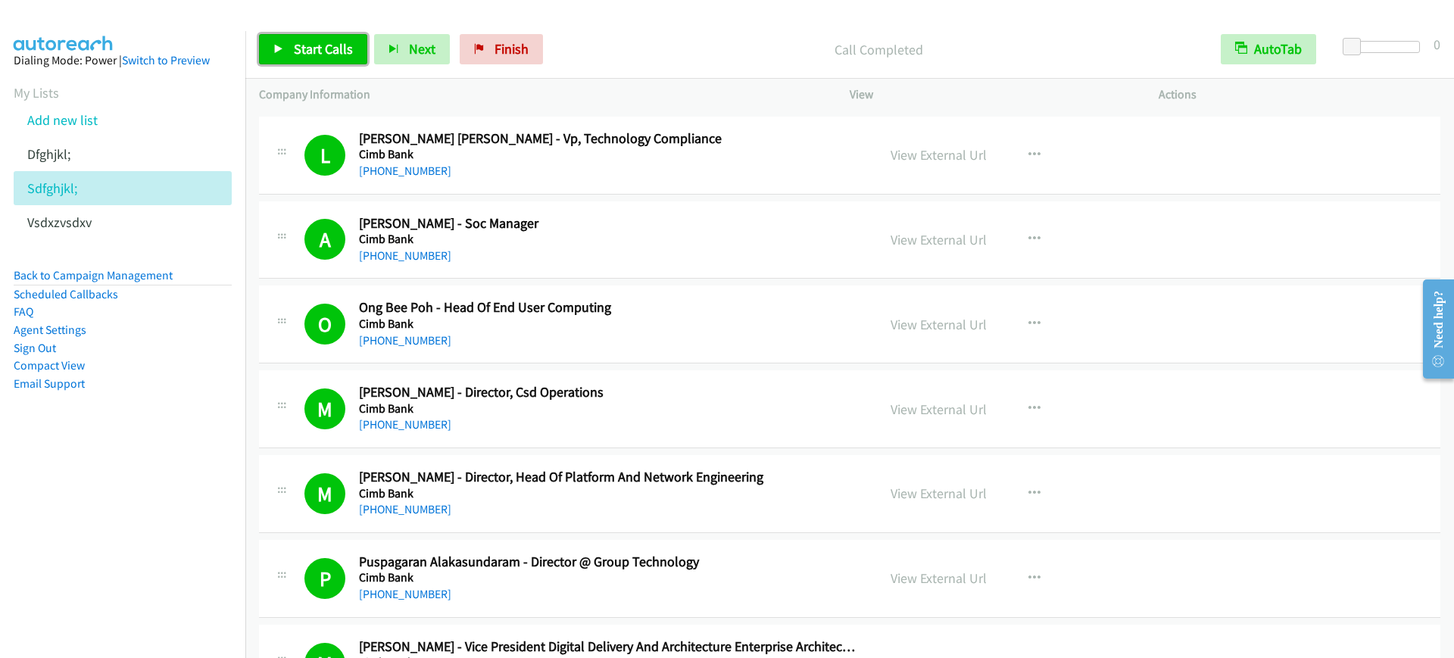
click at [294, 47] on span "Start Calls" at bounding box center [323, 48] width 59 height 17
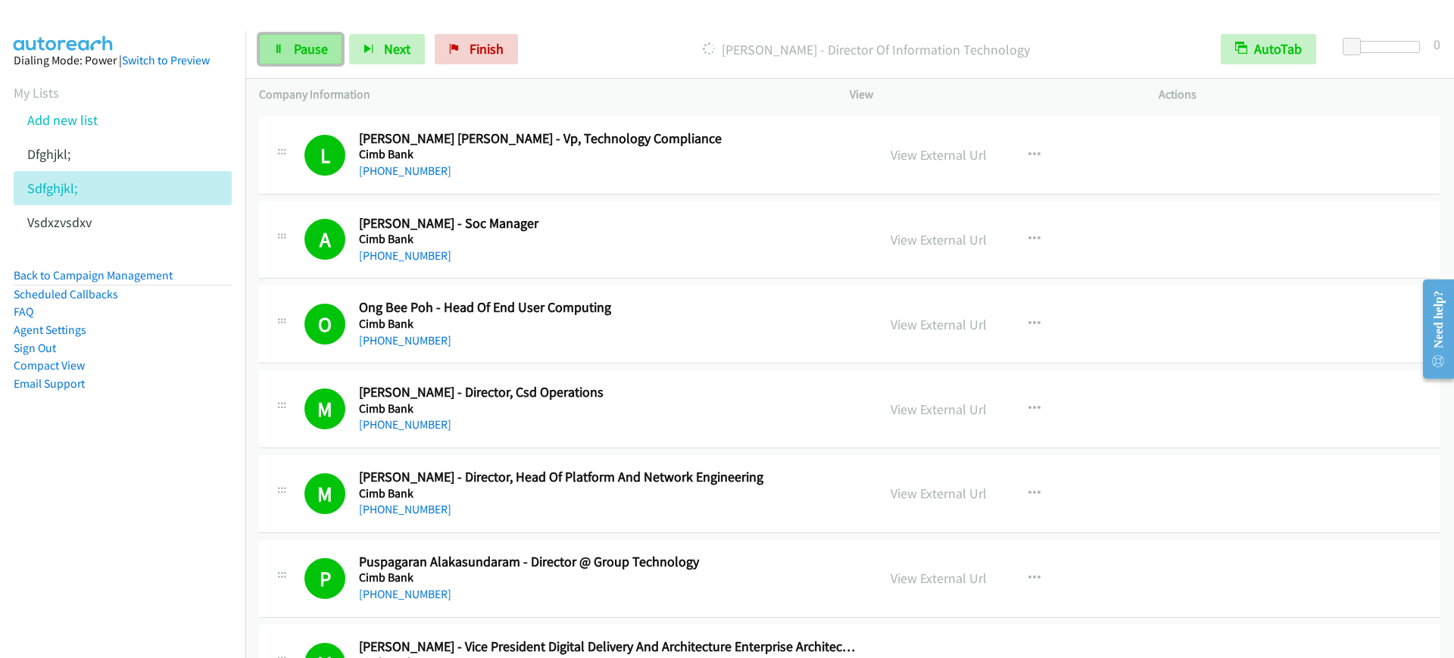
click at [314, 54] on span "Pause" at bounding box center [311, 48] width 34 height 17
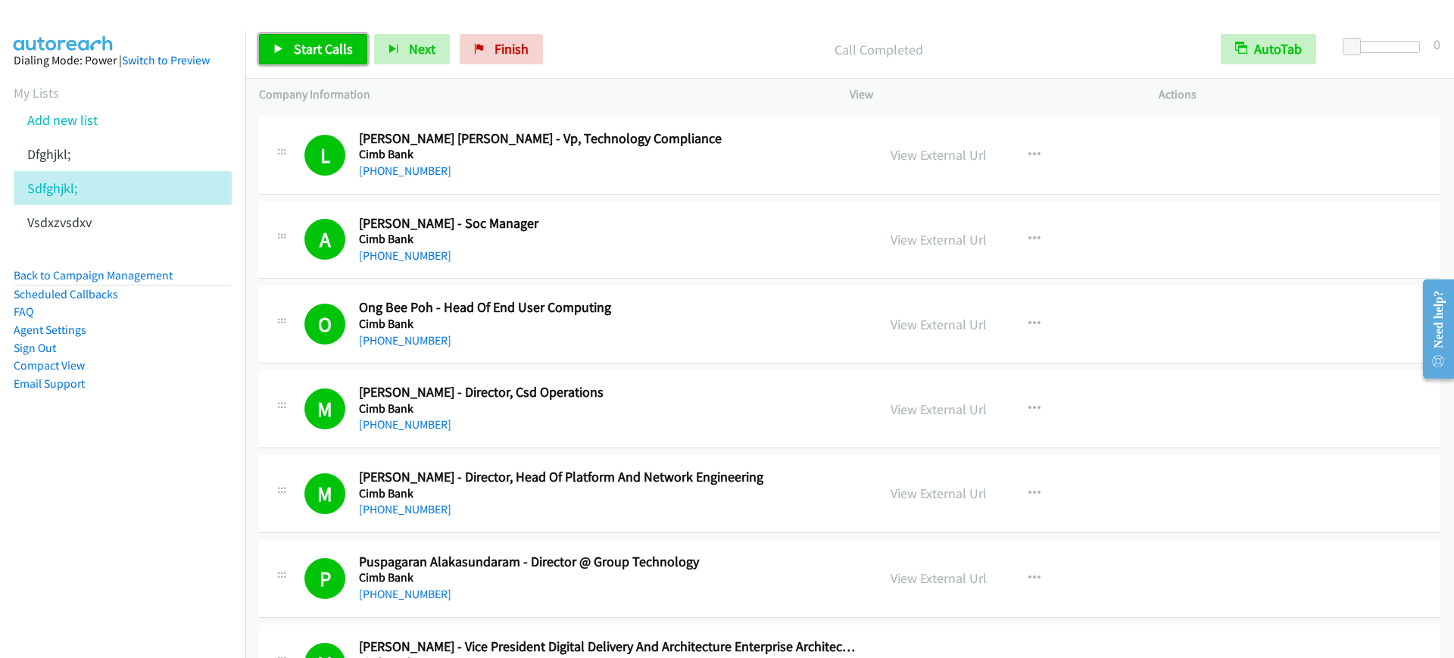
click at [342, 42] on span "Start Calls" at bounding box center [323, 48] width 59 height 17
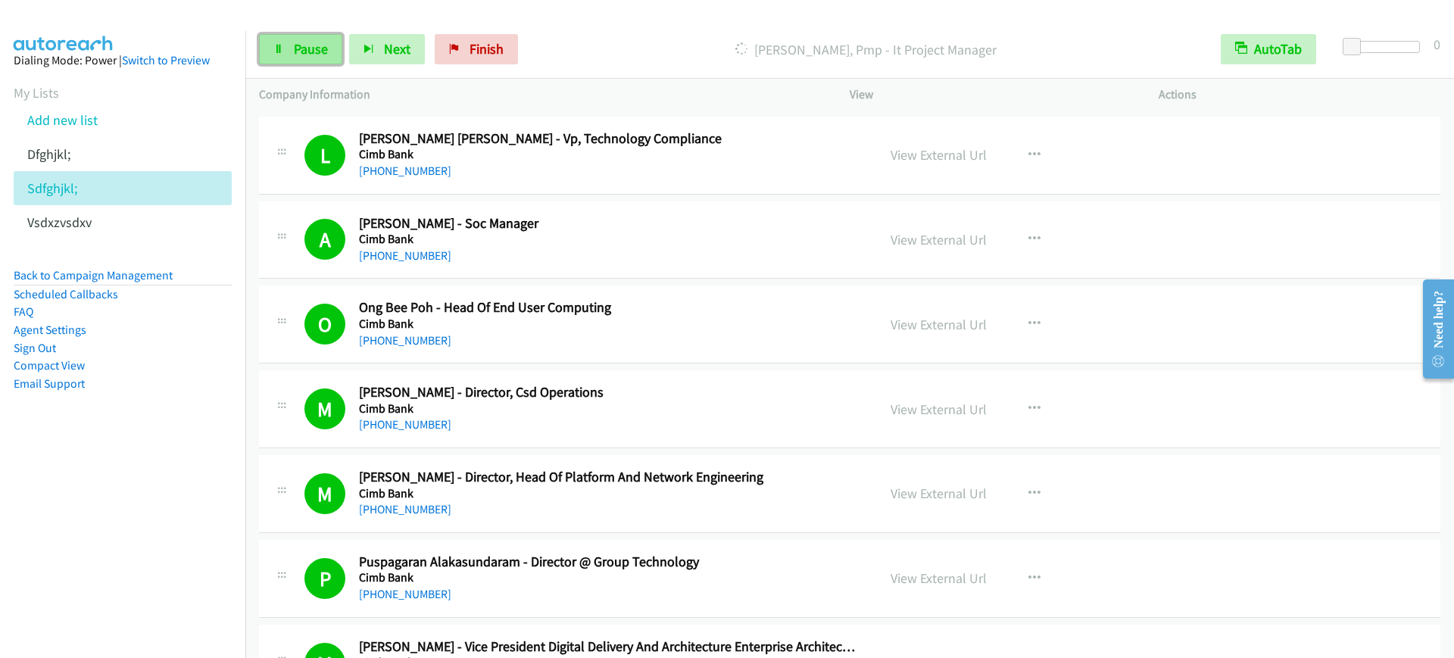
click at [283, 45] on icon at bounding box center [278, 50] width 11 height 11
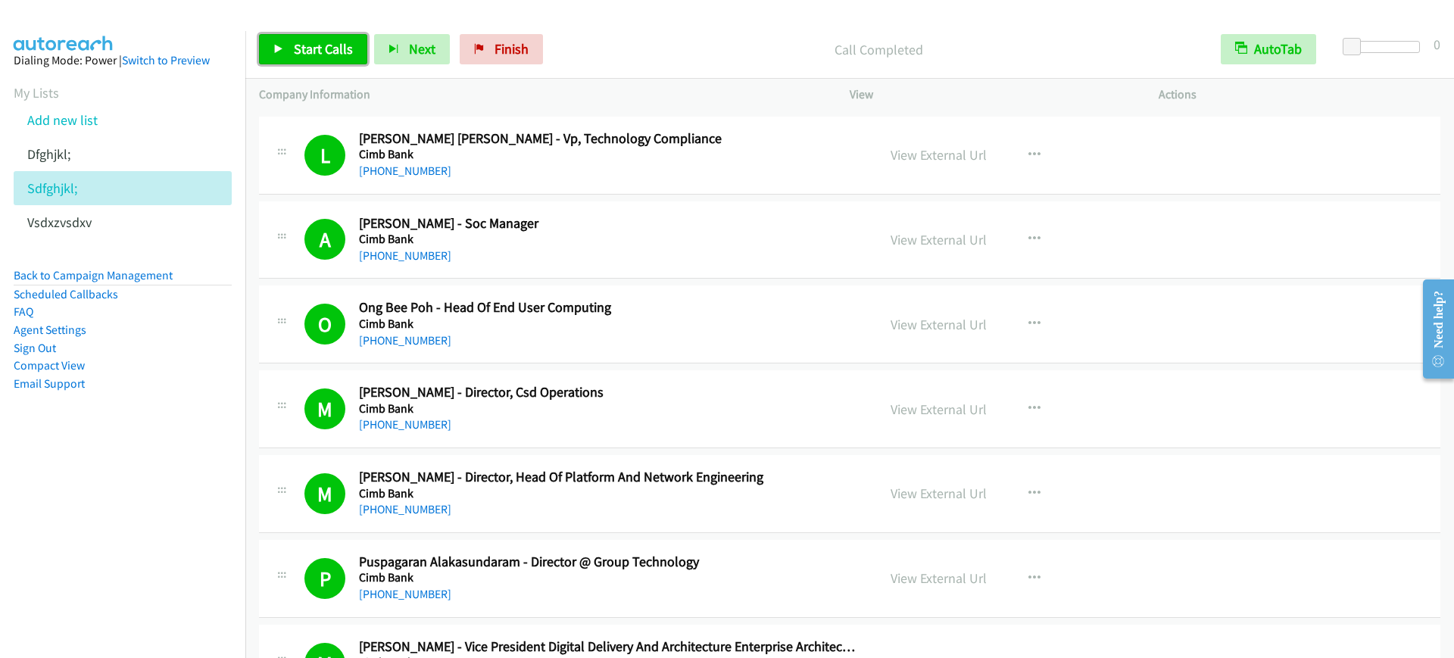
click at [295, 51] on span "Start Calls" at bounding box center [323, 48] width 59 height 17
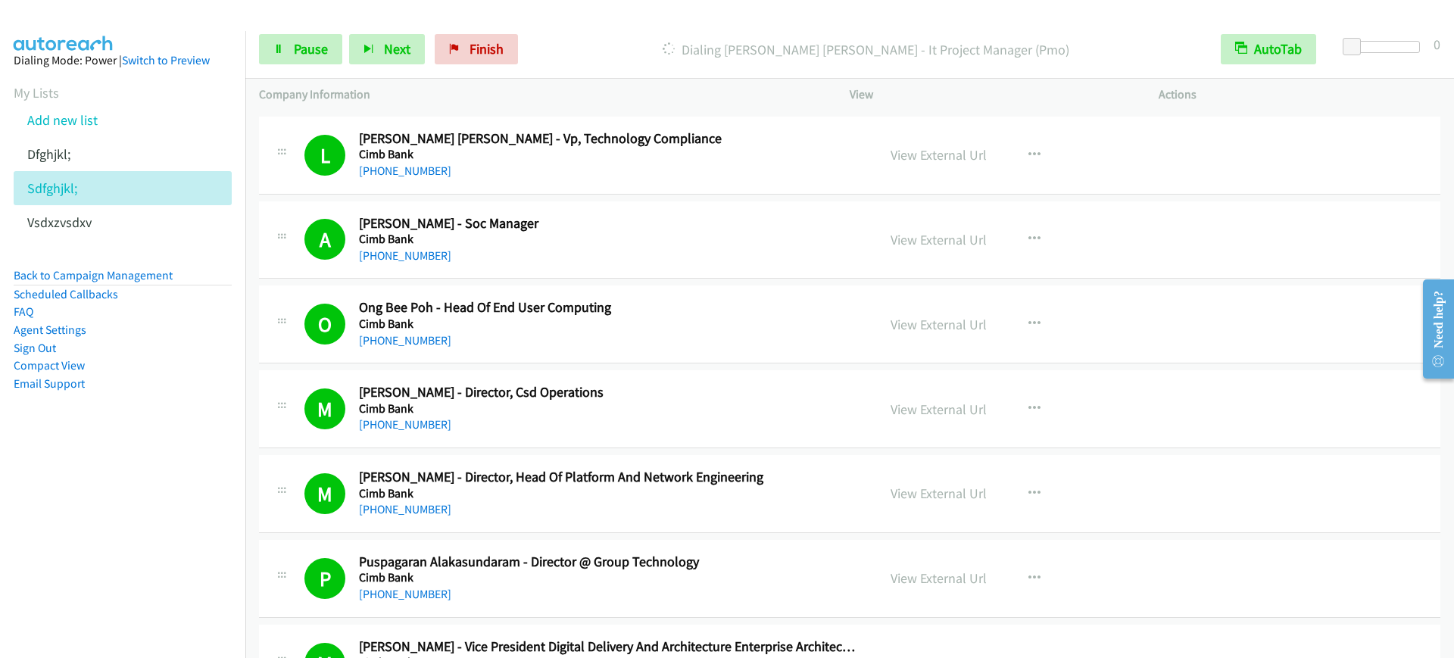
drag, startPoint x: 169, startPoint y: 497, endPoint x: 414, endPoint y: 457, distance: 248.5
click at [173, 493] on nav "Dialing Mode: Power | Switch to Preview My Lists Add new list [GEOGRAPHIC_DATA]…" at bounding box center [123, 360] width 246 height 658
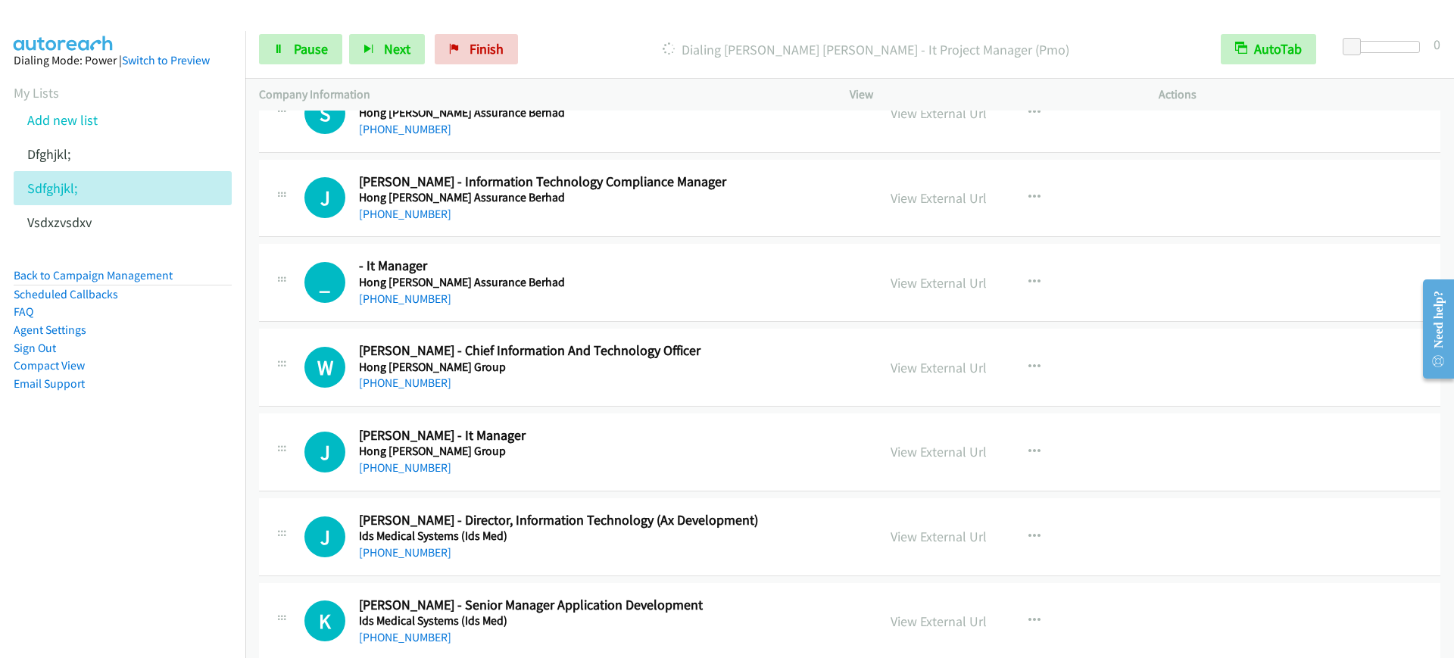
scroll to position [8330, 0]
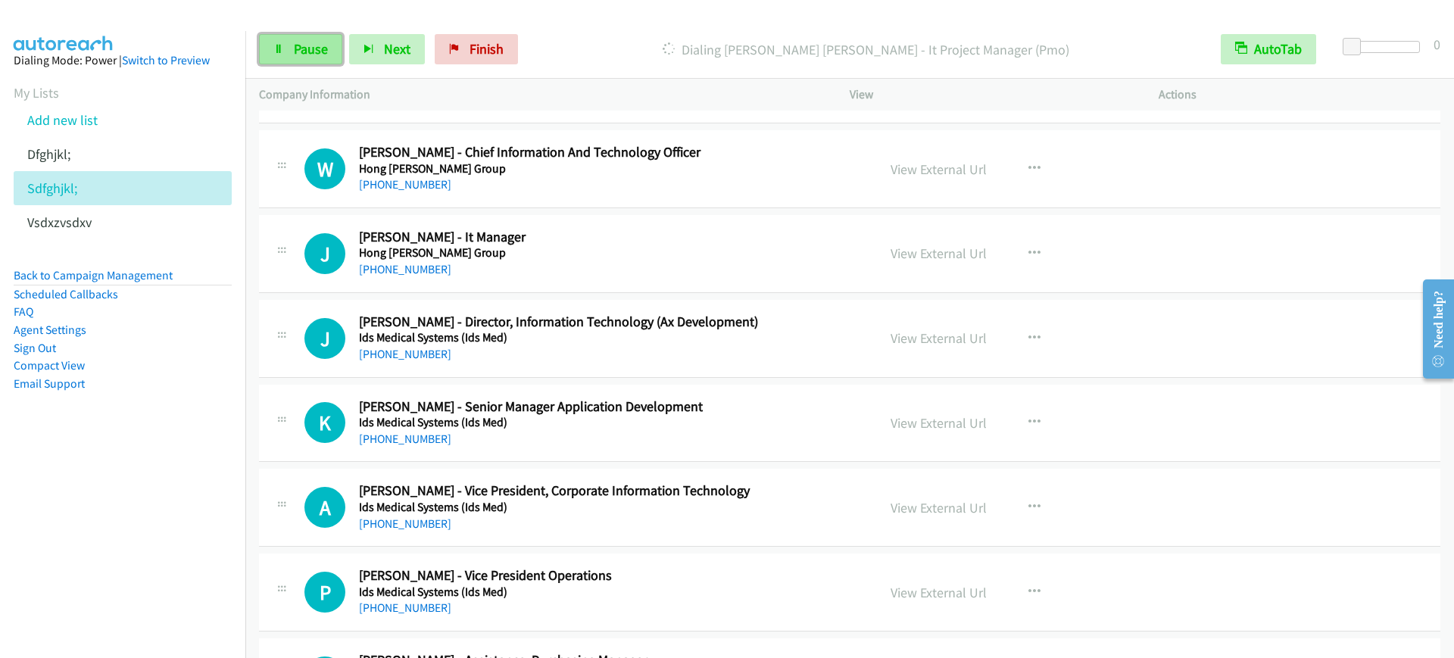
click at [328, 51] on link "Pause" at bounding box center [300, 49] width 83 height 30
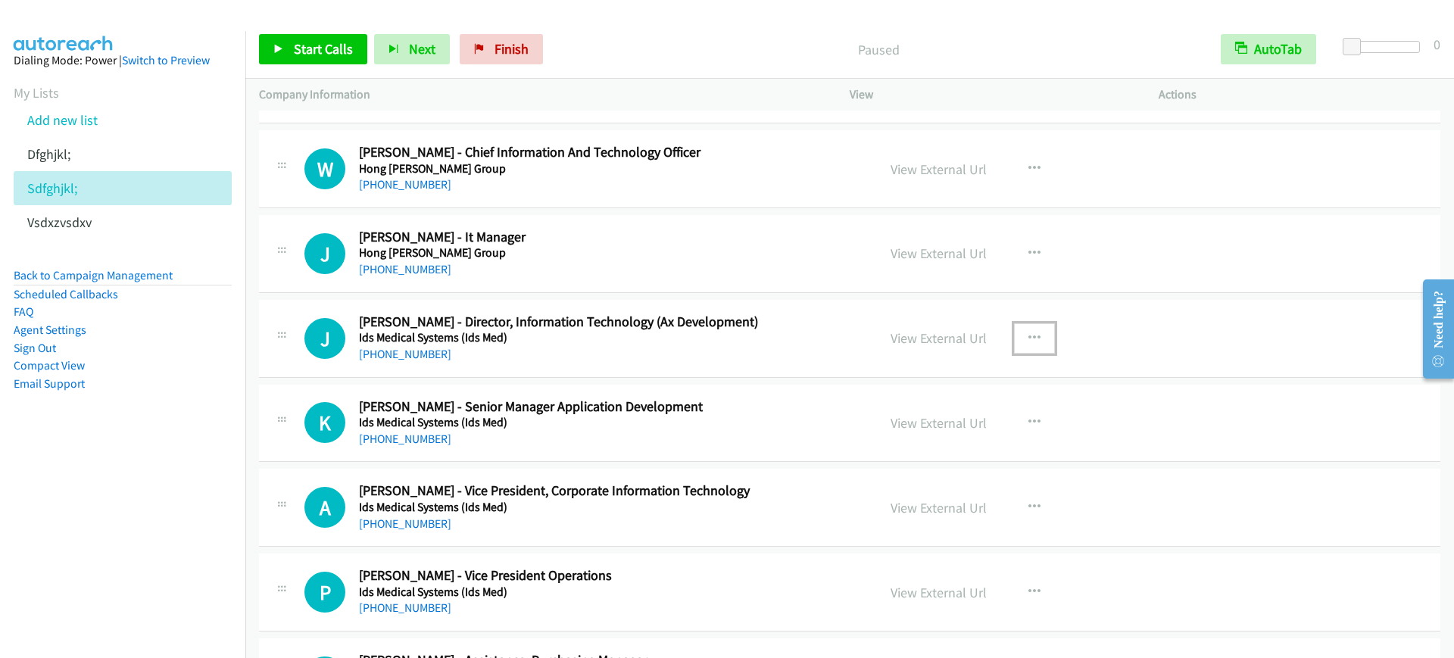
click at [1028, 338] on icon "button" at bounding box center [1034, 338] width 12 height 12
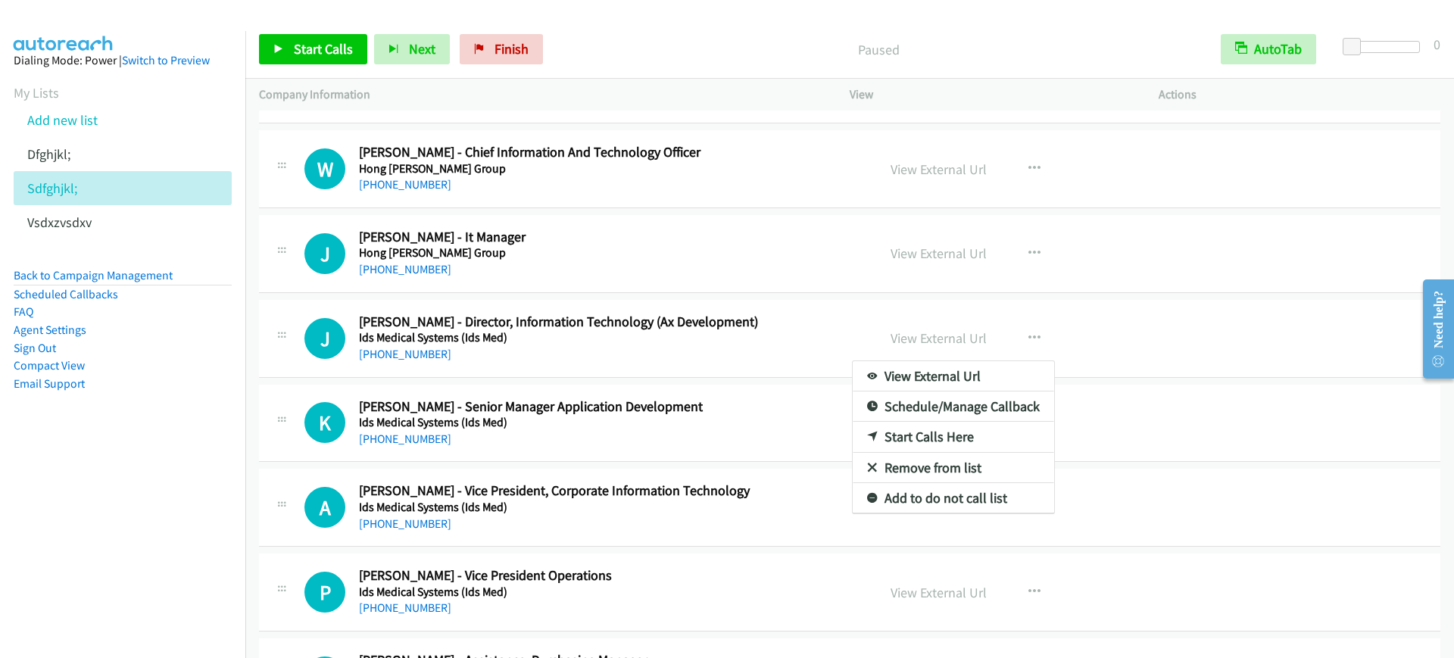
drag, startPoint x: 89, startPoint y: 474, endPoint x: 153, endPoint y: 464, distance: 64.4
click at [98, 474] on nav "Dialing Mode: Power | Switch to Preview My Lists Add new list [GEOGRAPHIC_DATA]…" at bounding box center [123, 360] width 246 height 658
click at [942, 438] on link "Start Calls Here" at bounding box center [953, 437] width 201 height 30
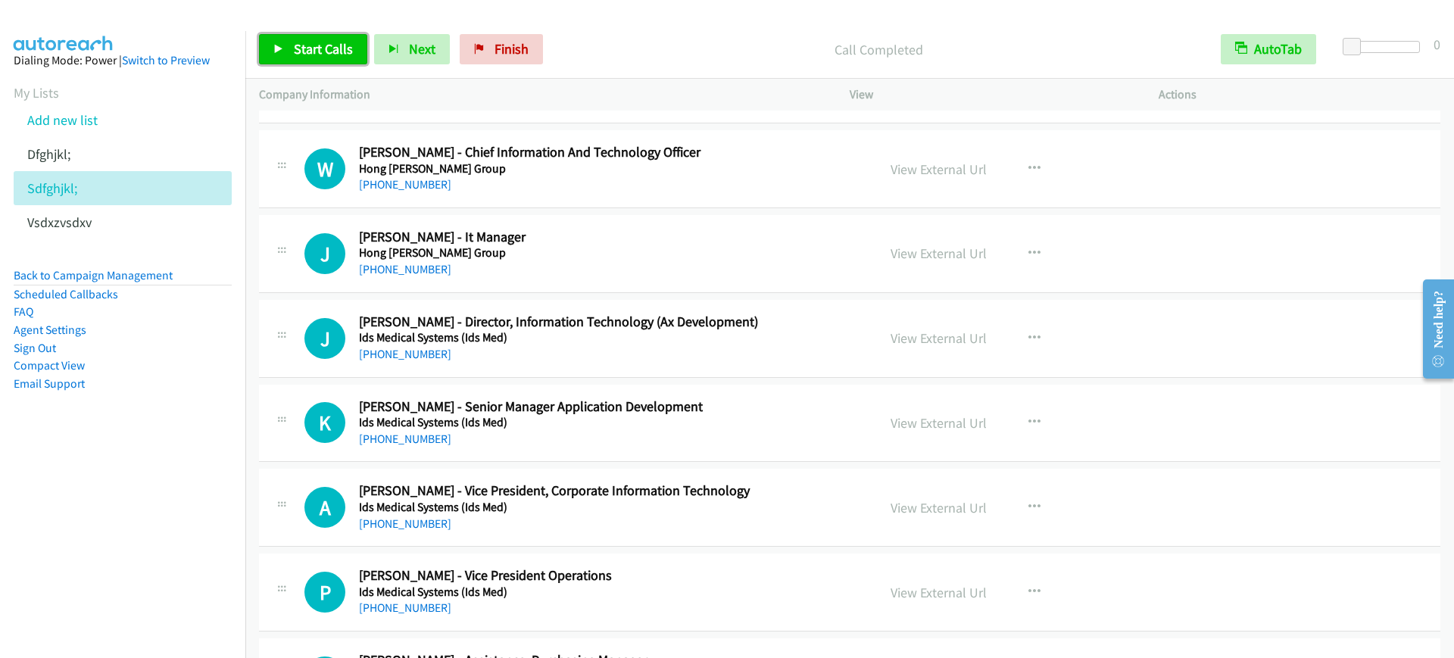
click at [327, 55] on span "Start Calls" at bounding box center [323, 48] width 59 height 17
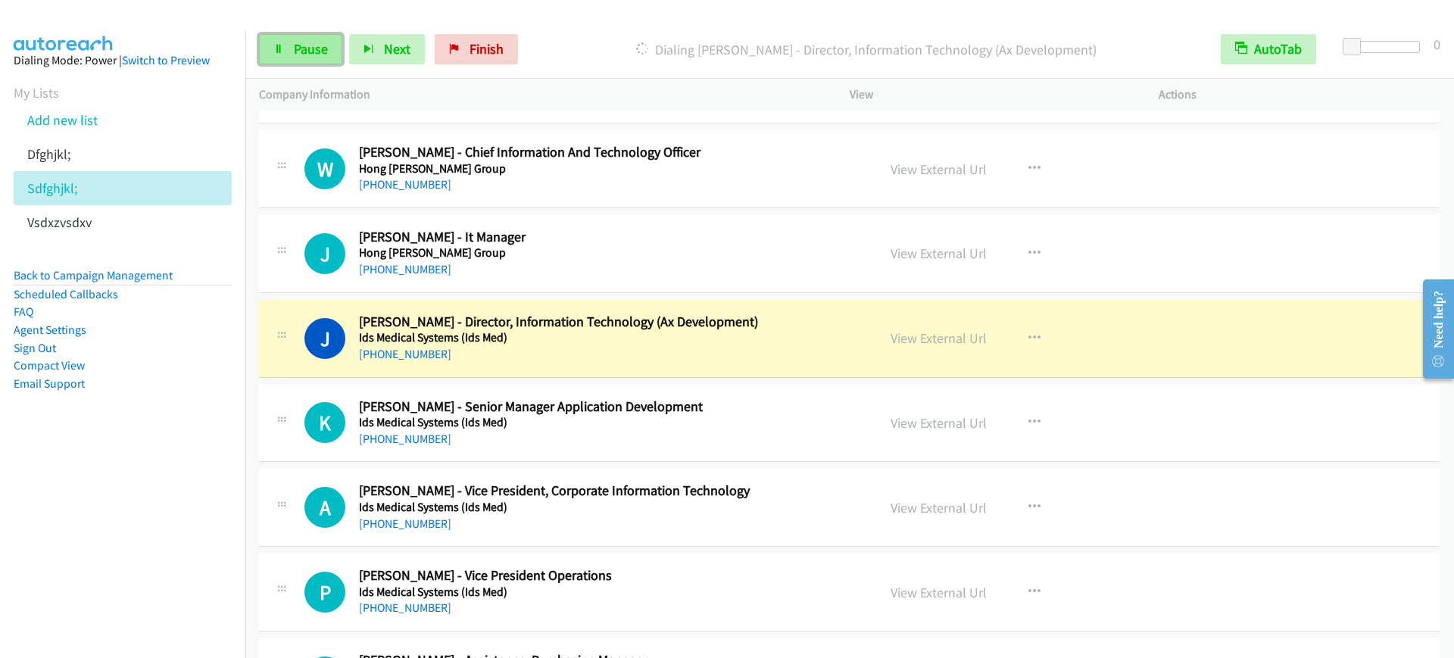
click at [329, 48] on link "Pause" at bounding box center [300, 49] width 83 height 30
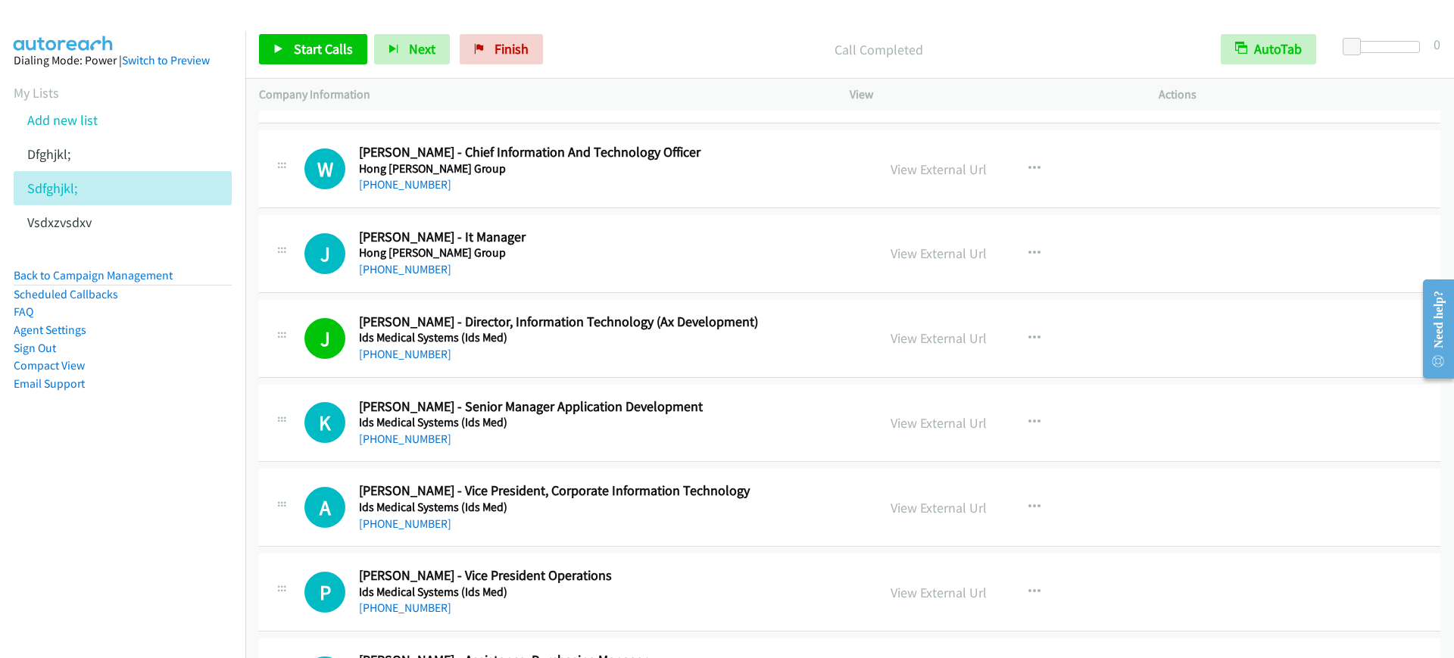
click at [293, 30] on div "Start Calls Pause Next Finish Call Completed AutoTab AutoTab 0" at bounding box center [849, 49] width 1209 height 58
click at [295, 49] on span "Start Calls" at bounding box center [323, 48] width 59 height 17
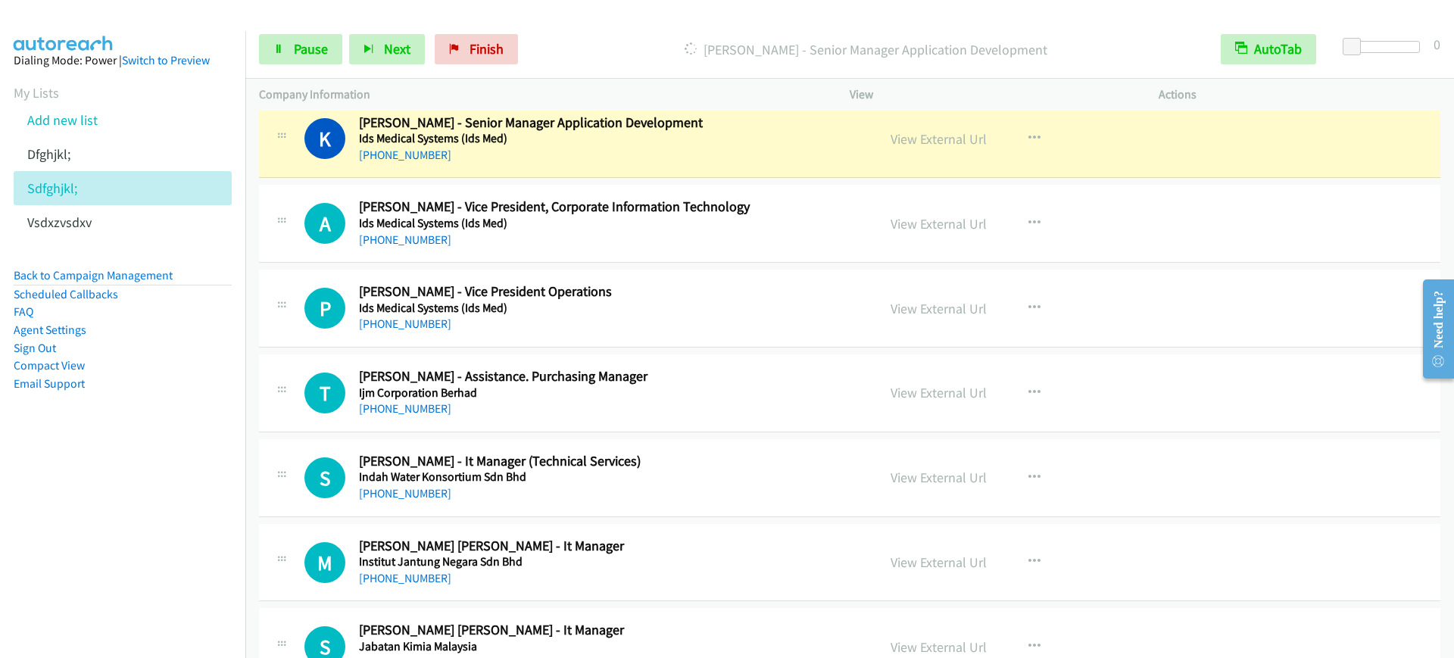
scroll to position [8519, 0]
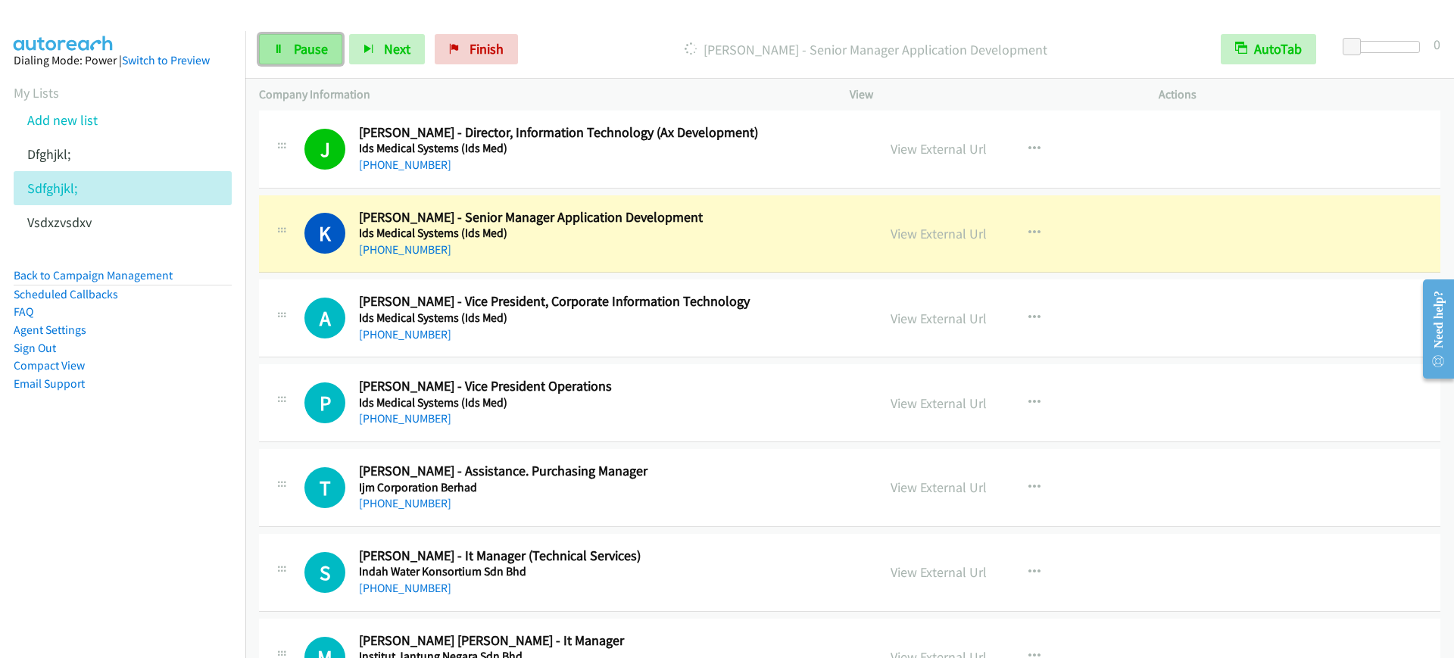
click at [282, 59] on link "Pause" at bounding box center [300, 49] width 83 height 30
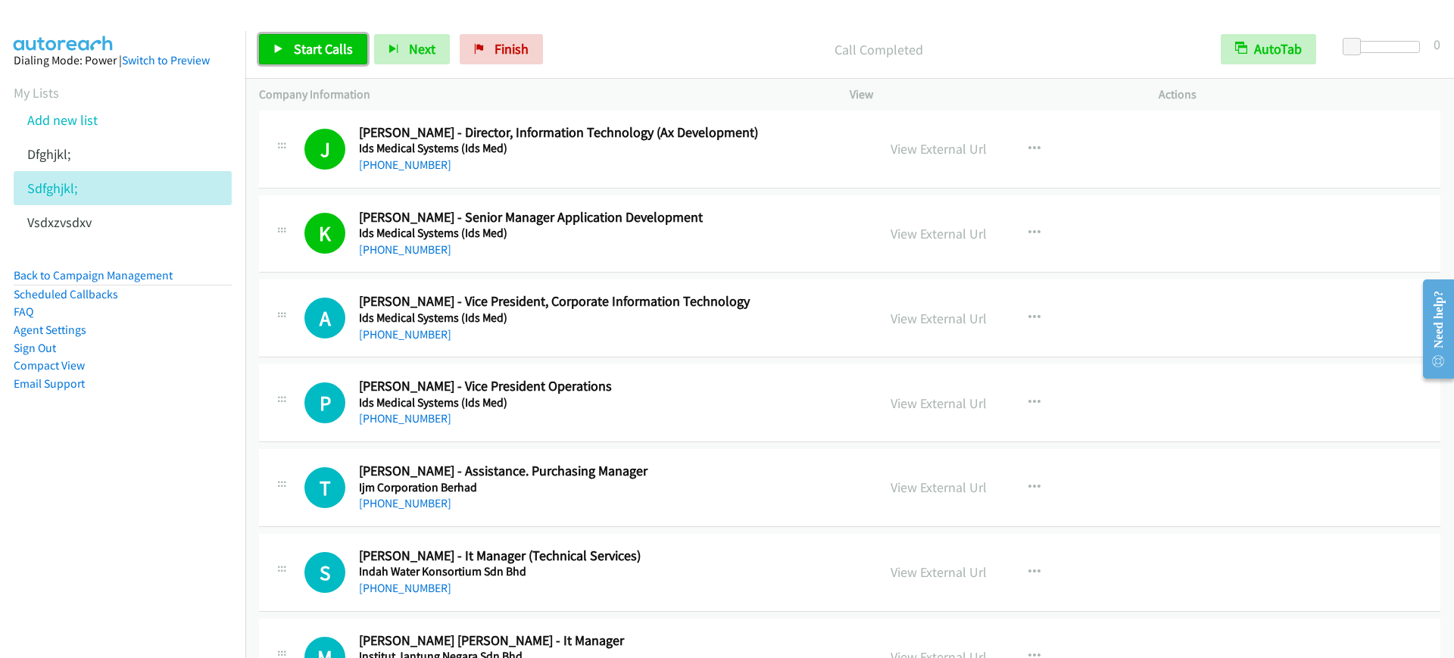
click at [325, 38] on link "Start Calls" at bounding box center [313, 49] width 108 height 30
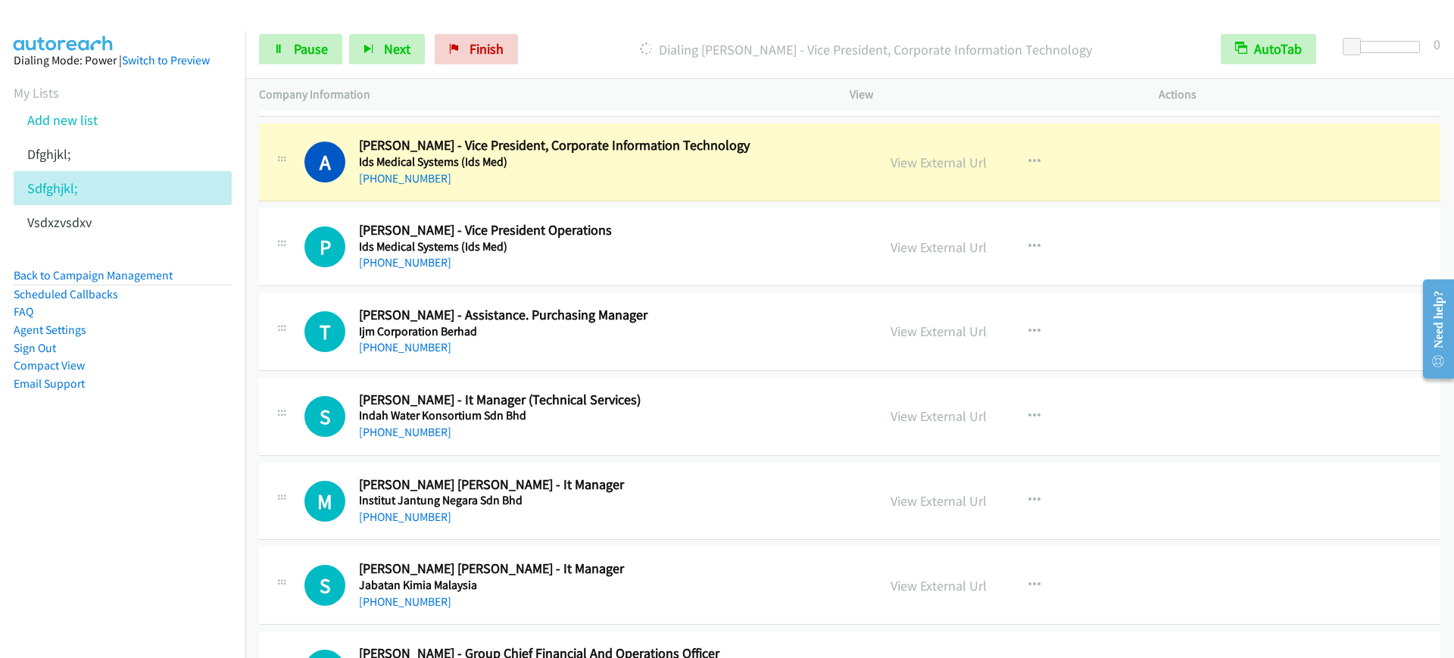
scroll to position [8709, 0]
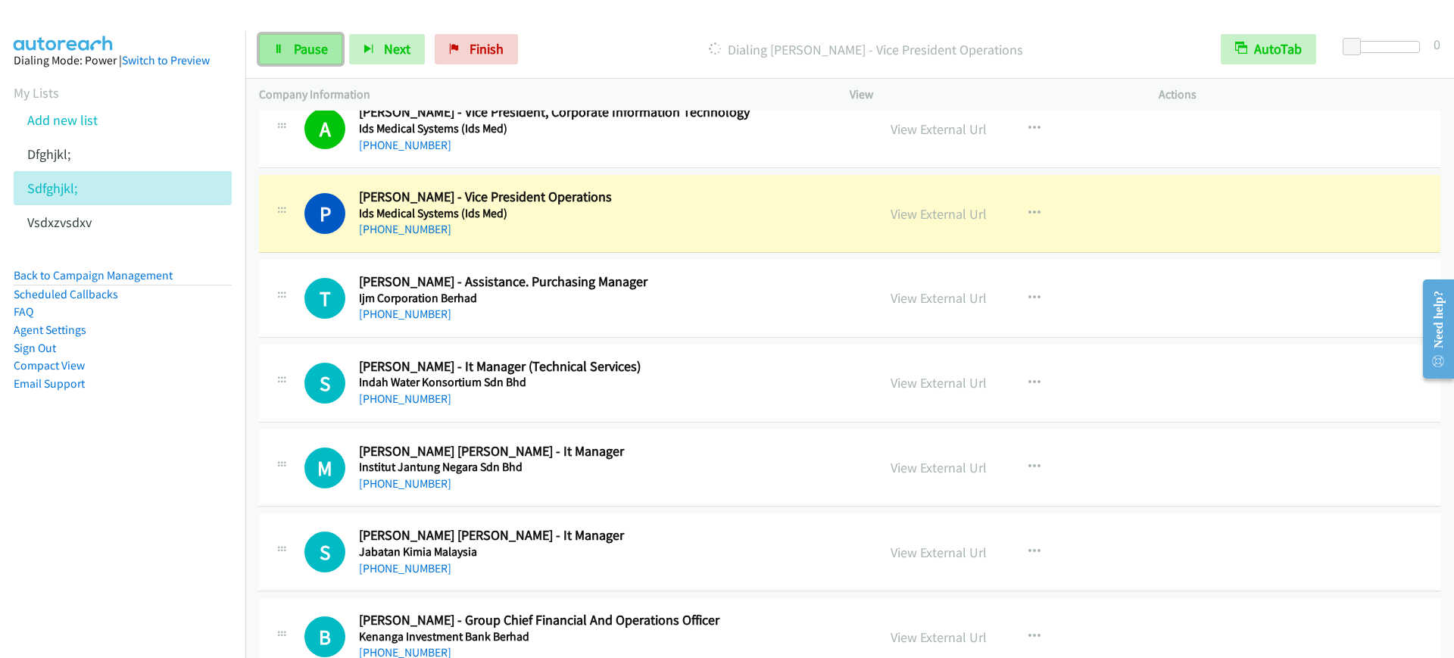
click at [286, 59] on link "Pause" at bounding box center [300, 49] width 83 height 30
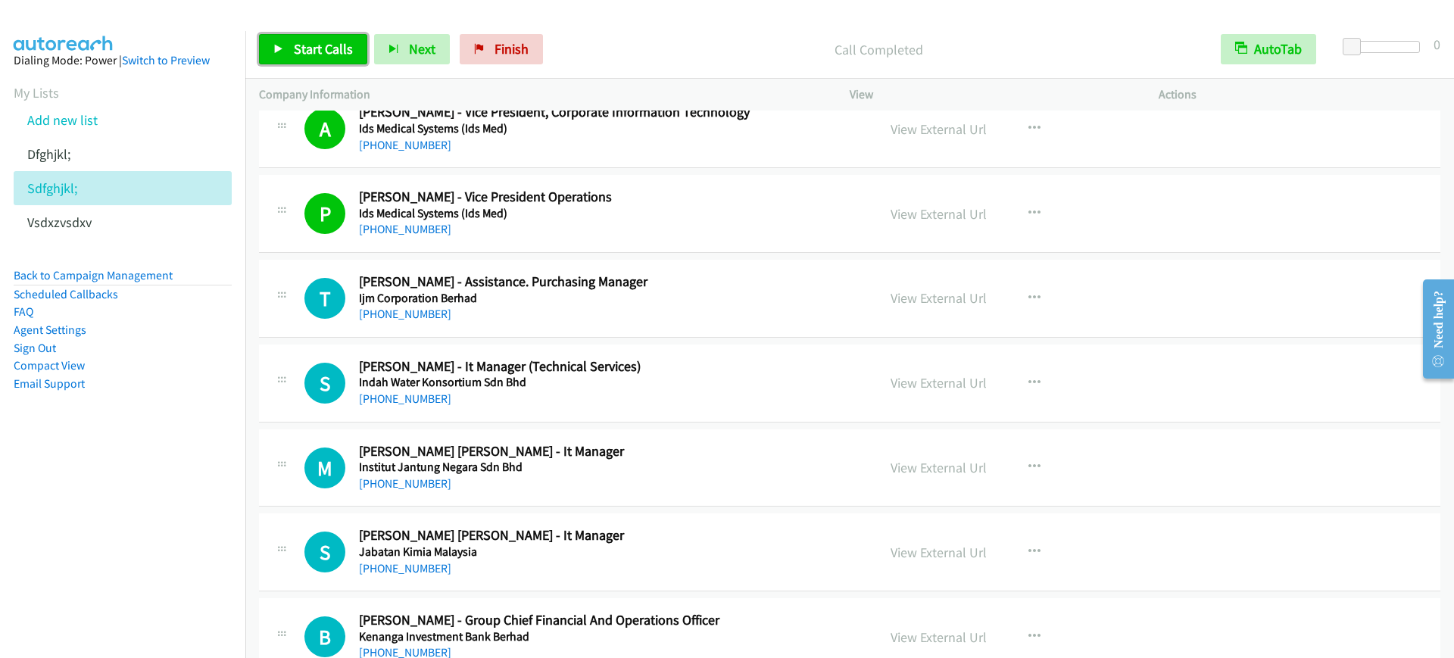
click at [302, 61] on link "Start Calls" at bounding box center [313, 49] width 108 height 30
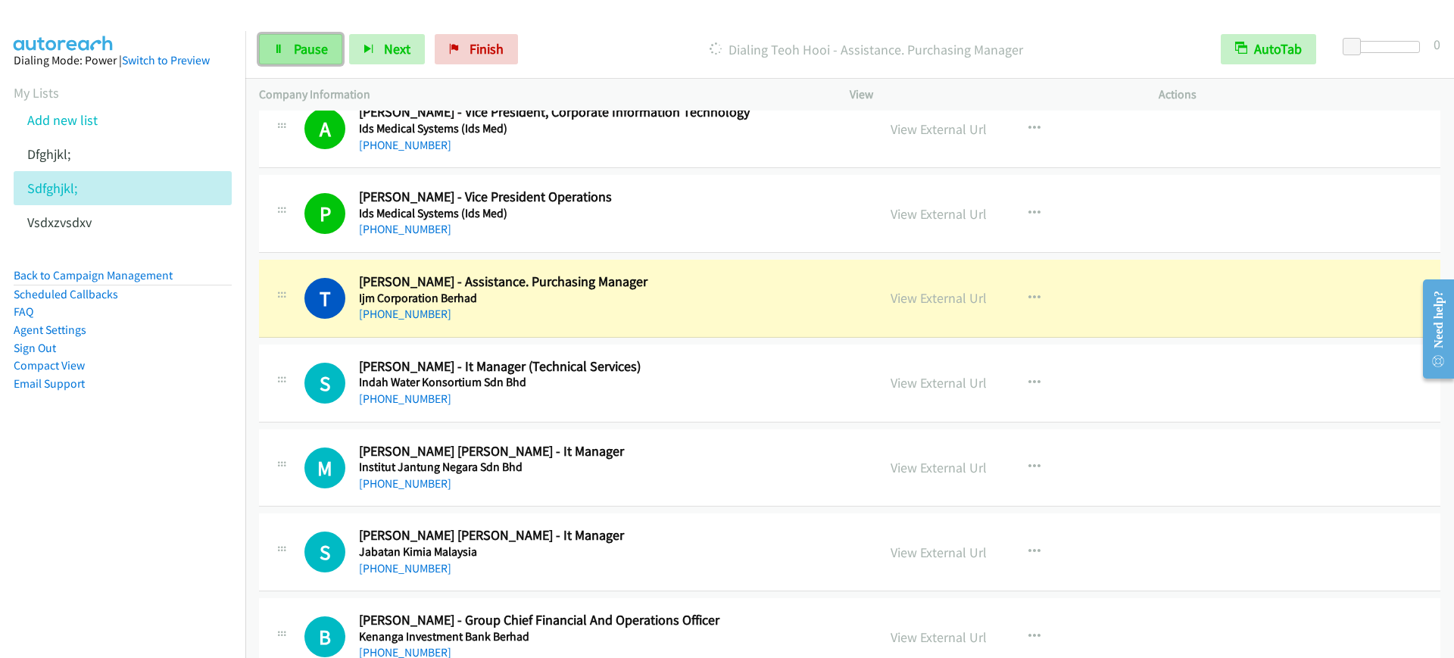
click at [323, 45] on span "Pause" at bounding box center [311, 48] width 34 height 17
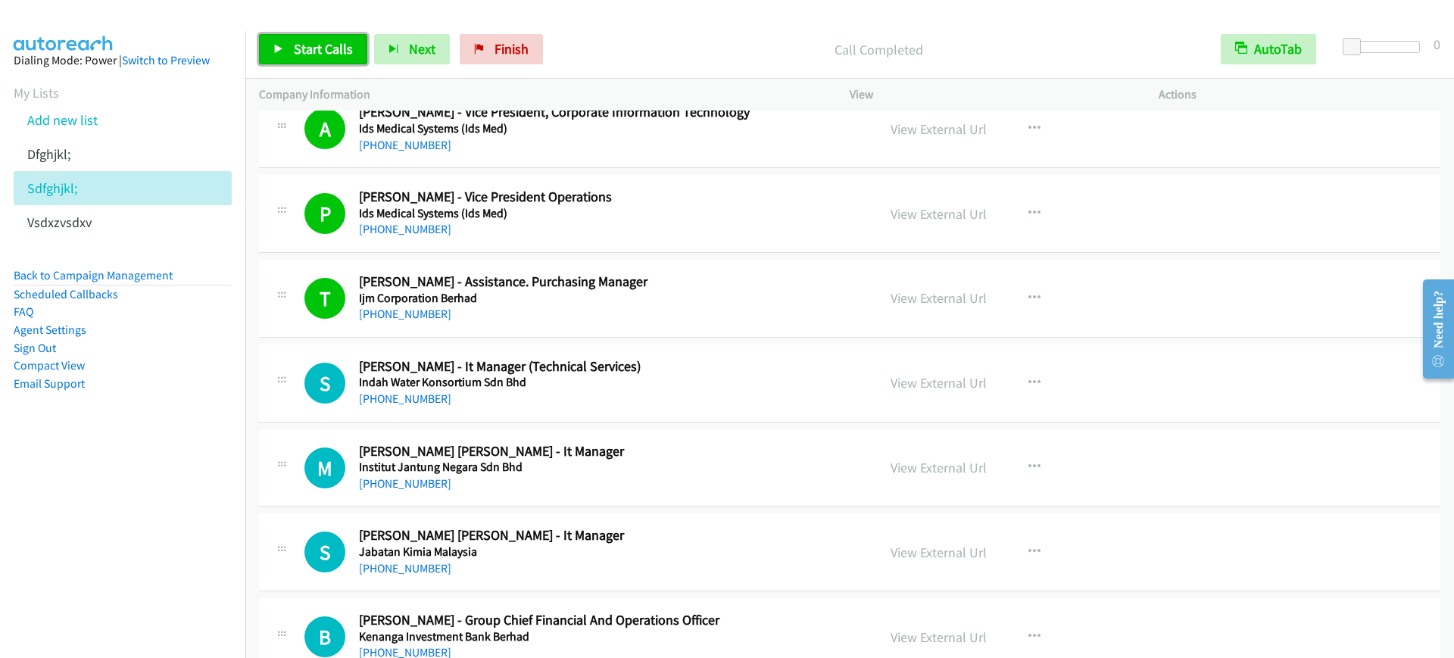
click at [352, 53] on link "Start Calls" at bounding box center [313, 49] width 108 height 30
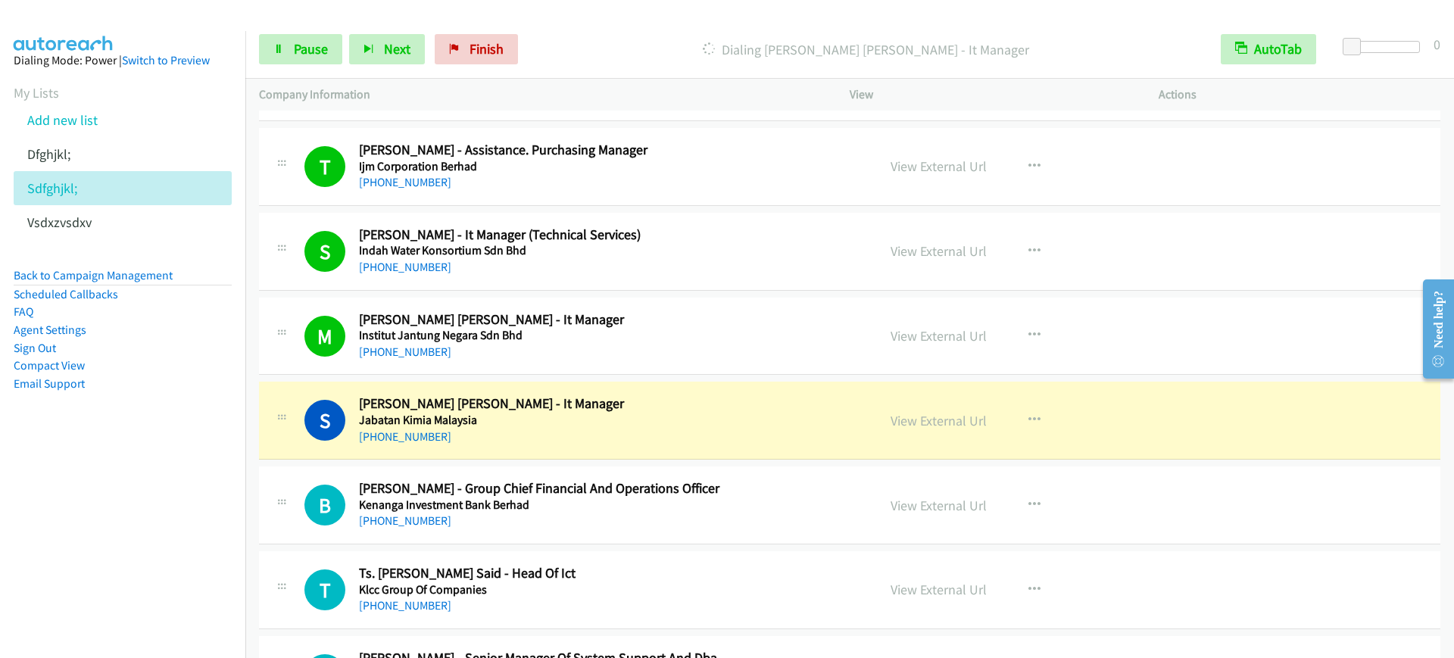
scroll to position [8993, 0]
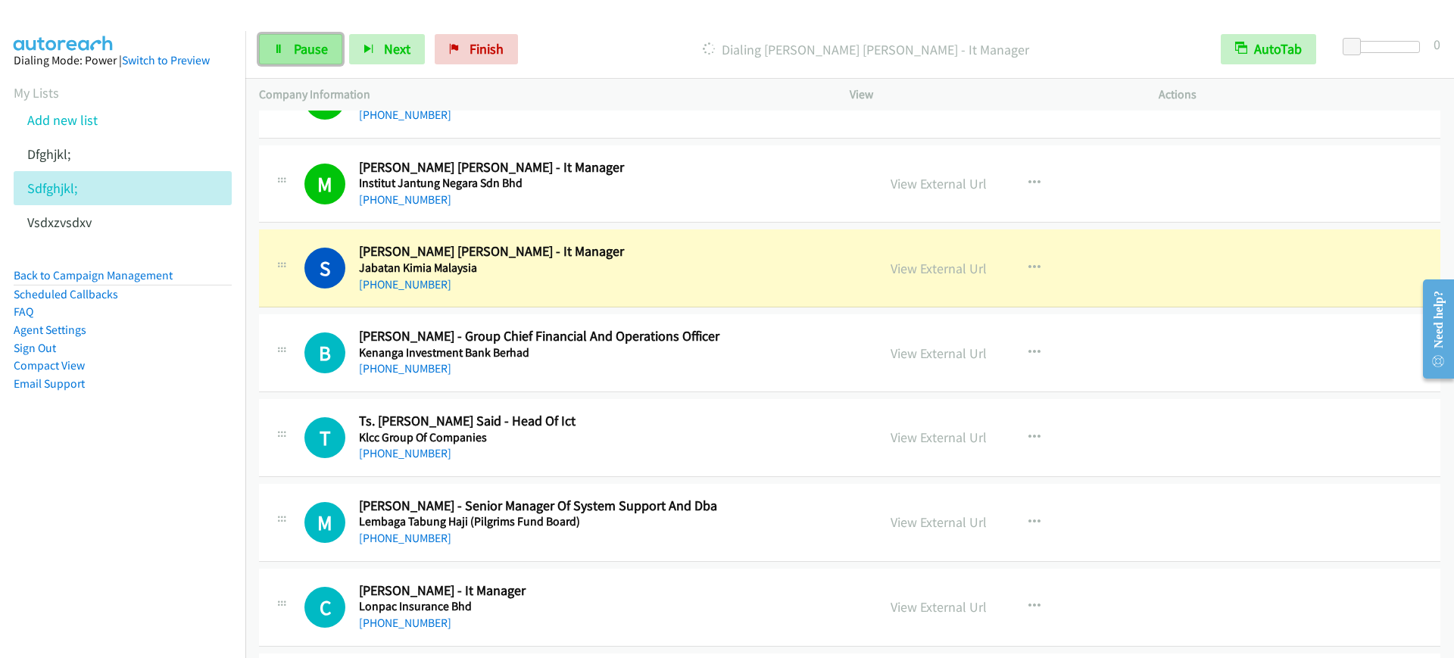
click at [297, 55] on span "Pause" at bounding box center [311, 48] width 34 height 17
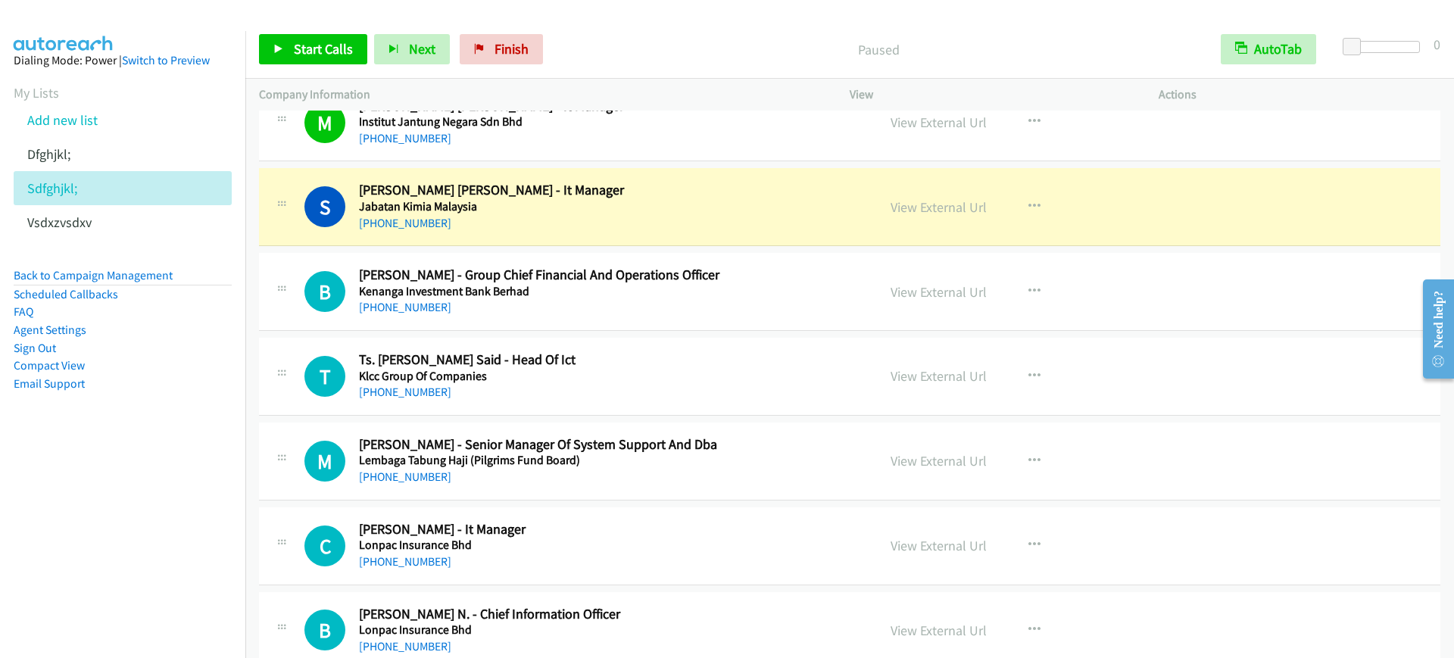
scroll to position [9087, 0]
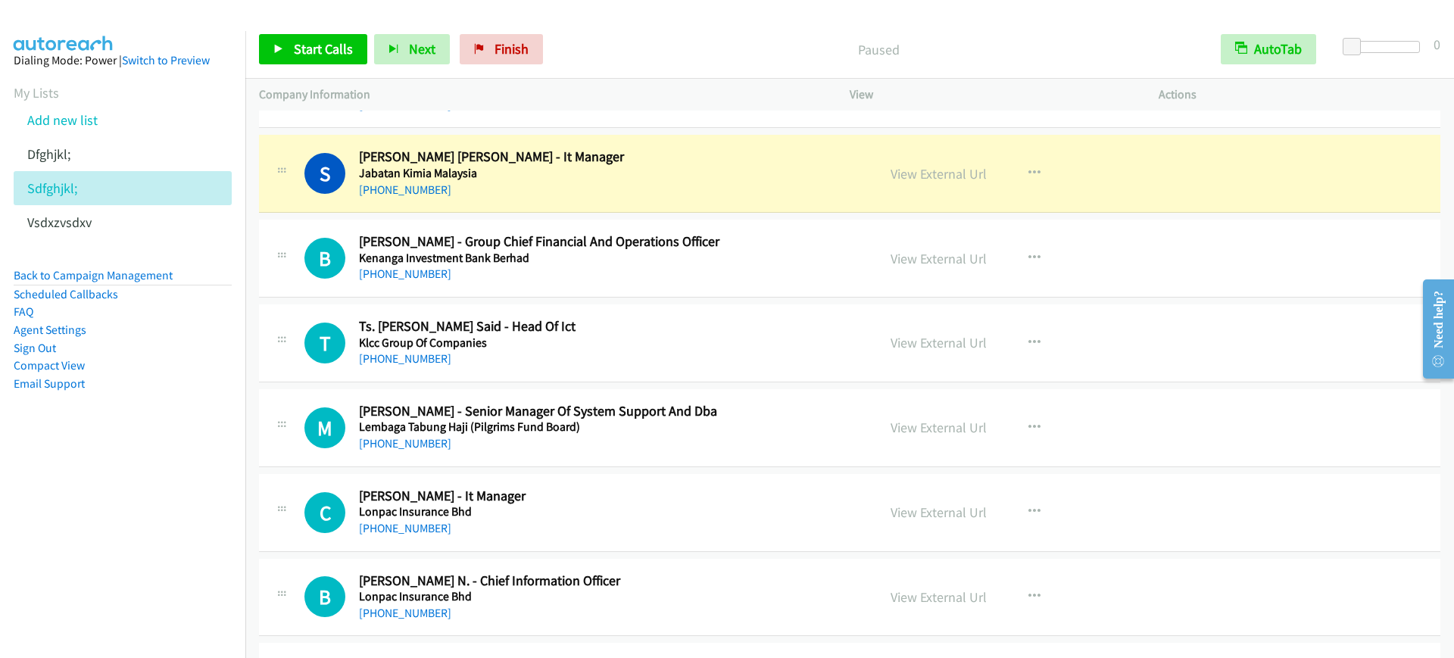
click at [332, 67] on div "Start Calls Pause Next Finish Paused AutoTab AutoTab 0" at bounding box center [849, 49] width 1209 height 58
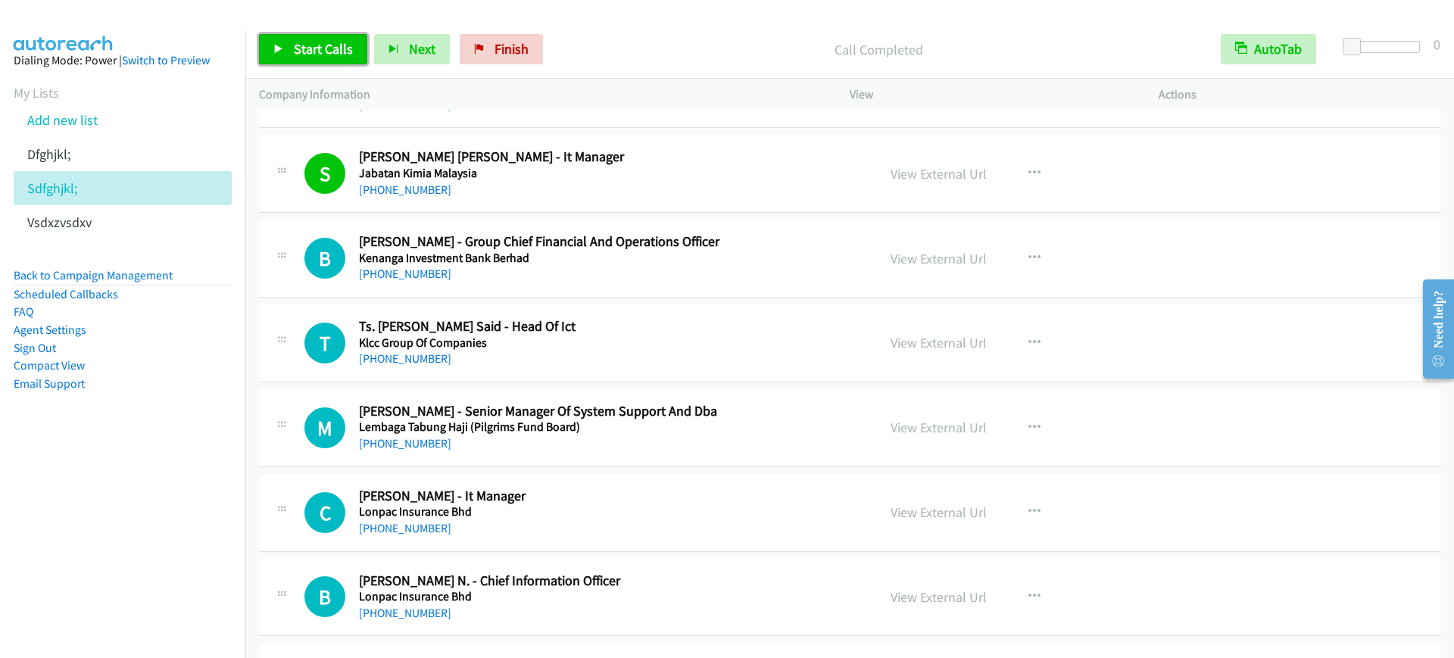
click at [292, 38] on link "Start Calls" at bounding box center [313, 49] width 108 height 30
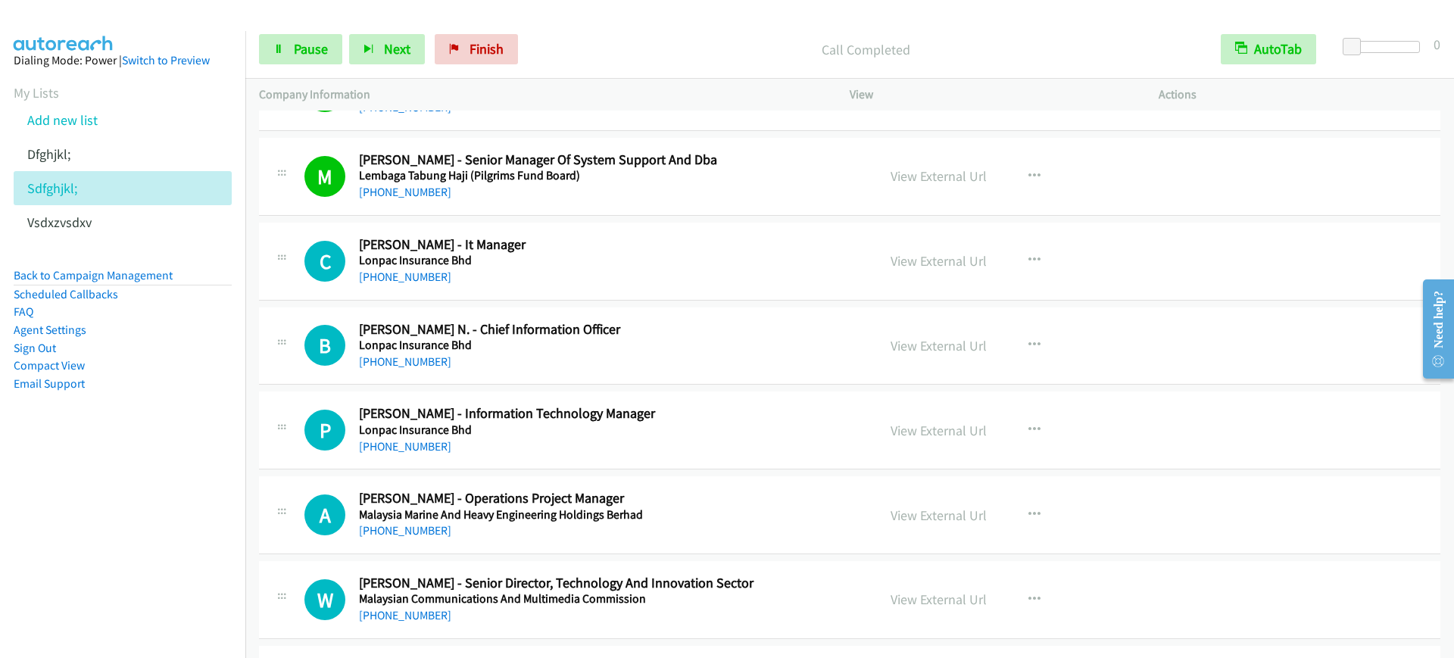
scroll to position [9371, 0]
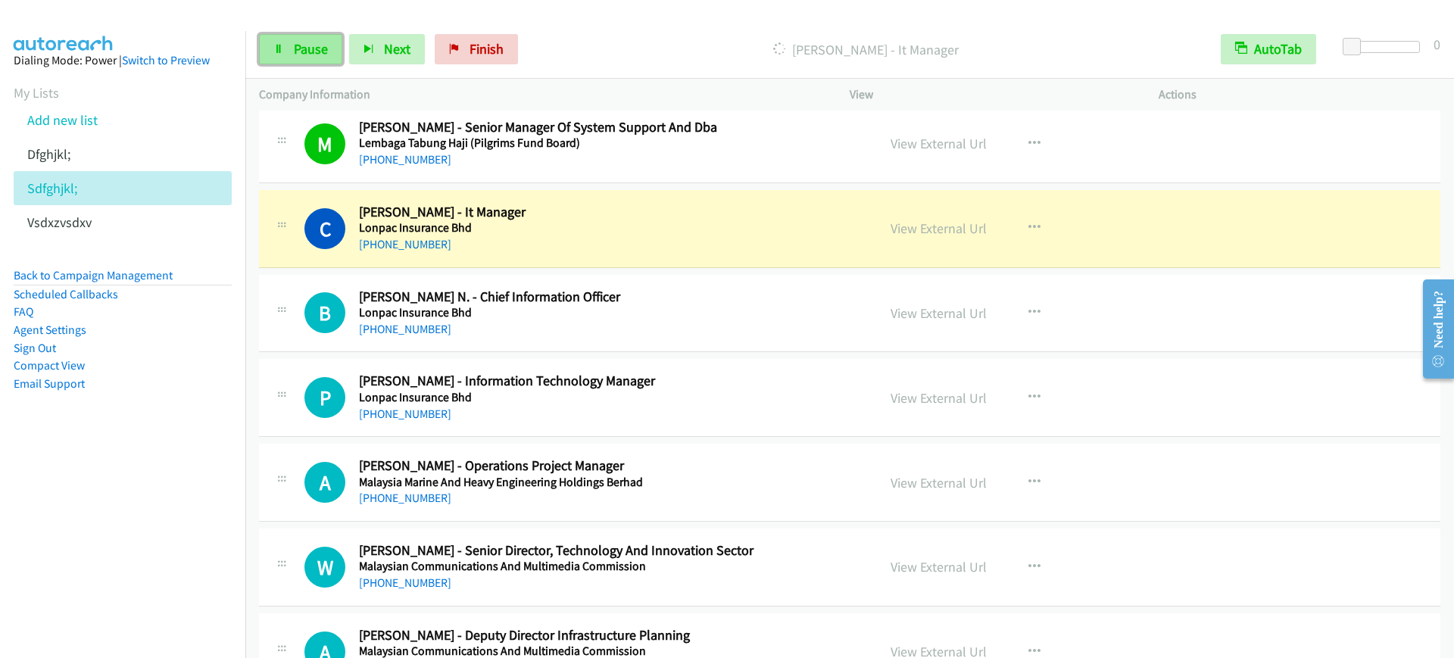
click at [309, 45] on span "Pause" at bounding box center [311, 48] width 34 height 17
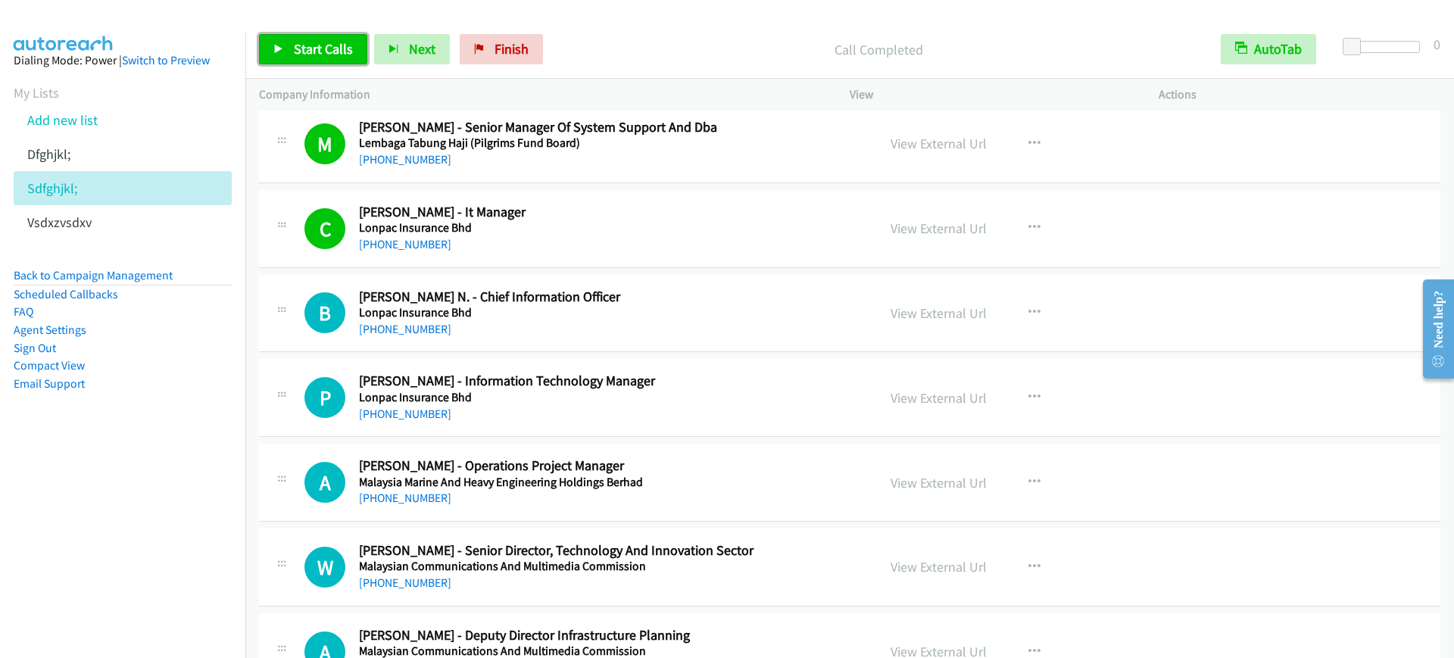
click at [295, 51] on span "Start Calls" at bounding box center [323, 48] width 59 height 17
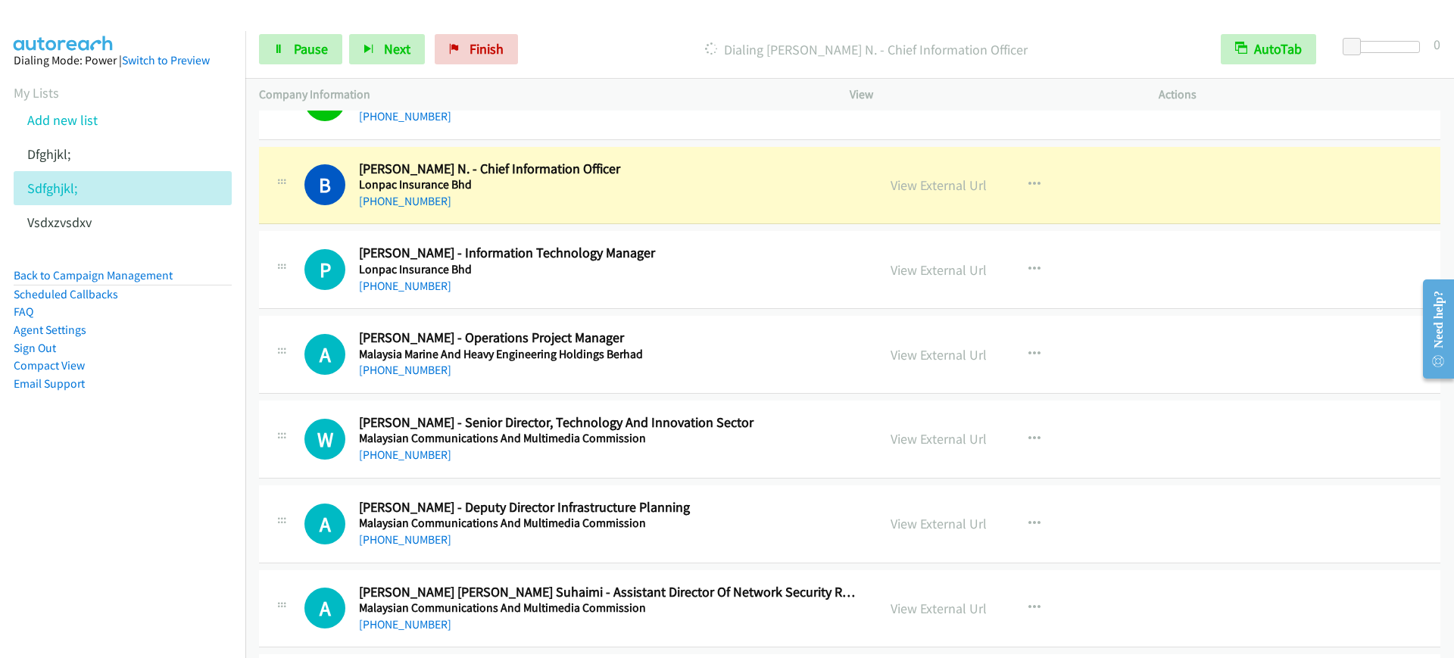
scroll to position [9466, 0]
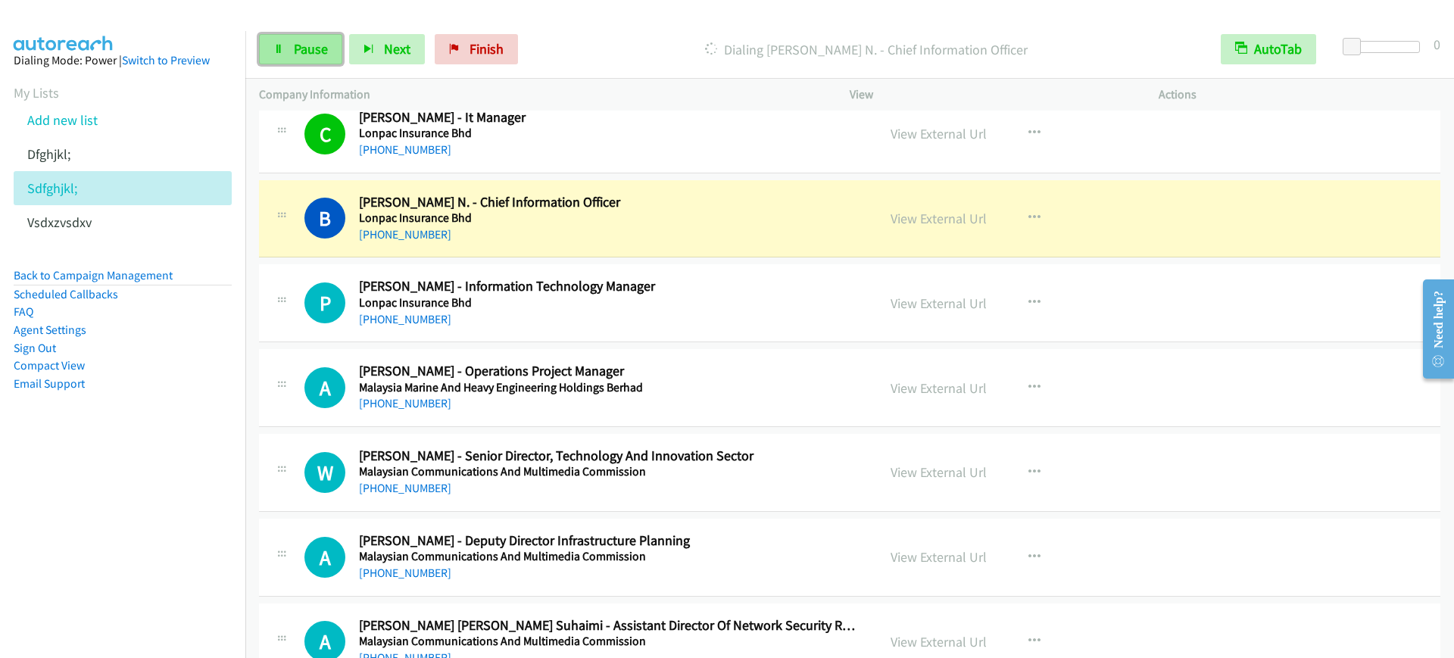
click at [307, 36] on link "Pause" at bounding box center [300, 49] width 83 height 30
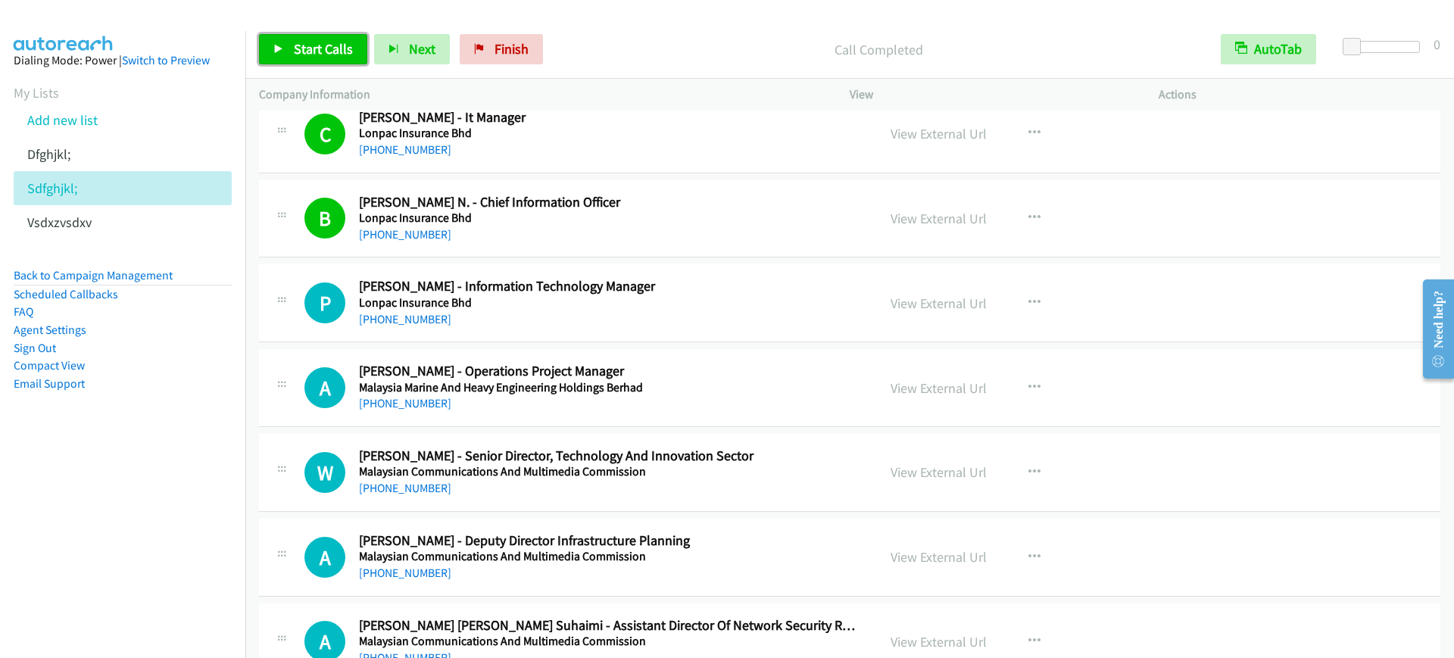
click at [298, 47] on span "Start Calls" at bounding box center [323, 48] width 59 height 17
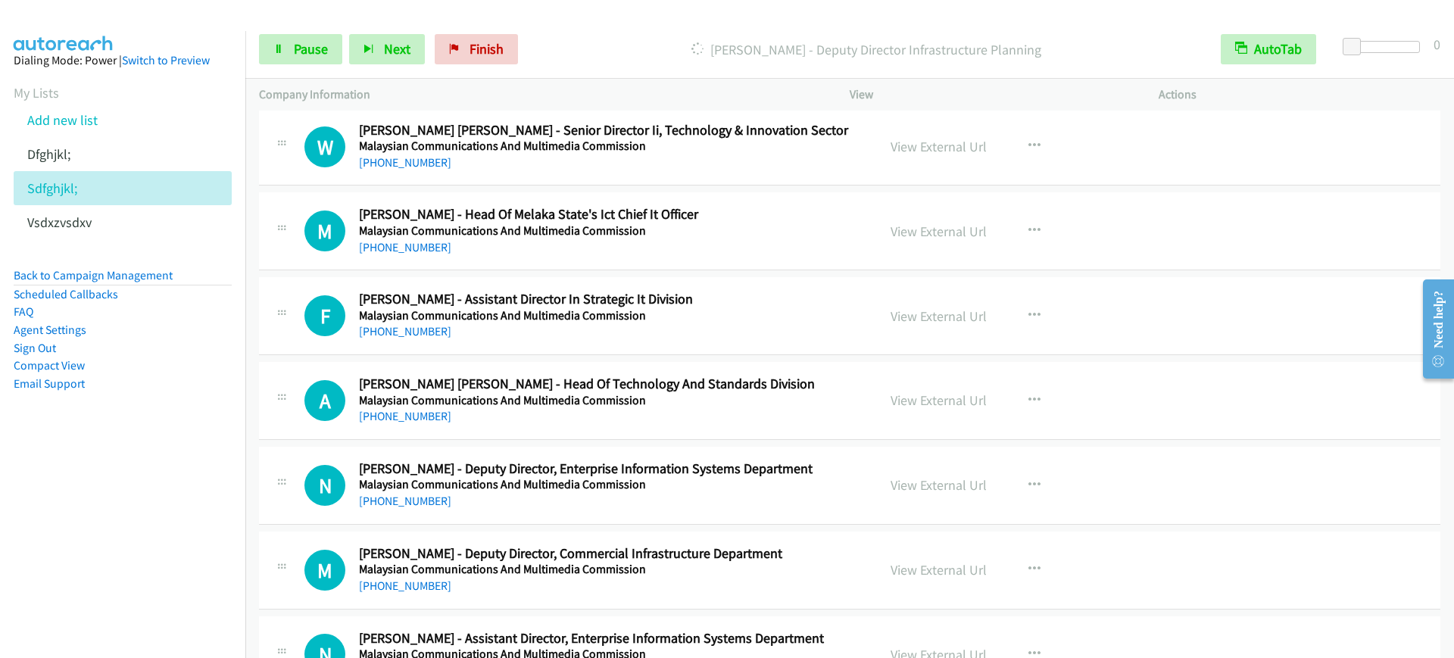
scroll to position [10412, 0]
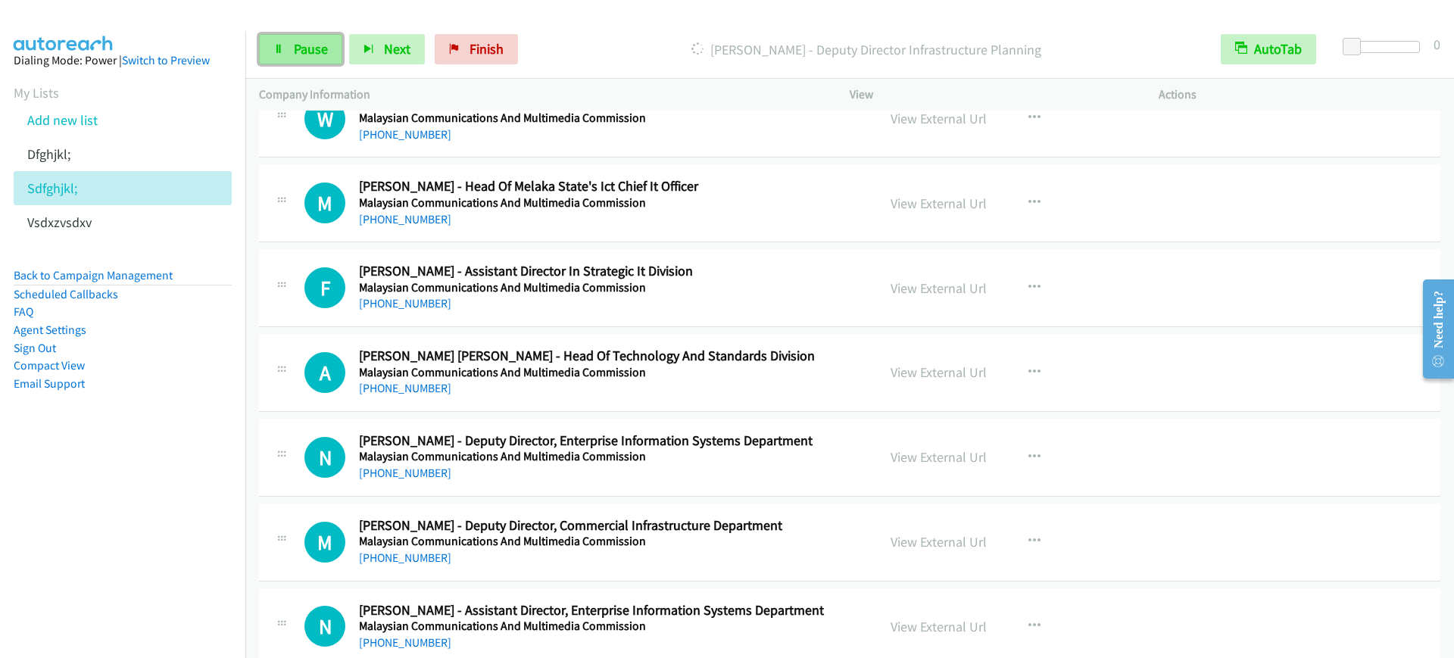
click at [314, 62] on link "Pause" at bounding box center [300, 49] width 83 height 30
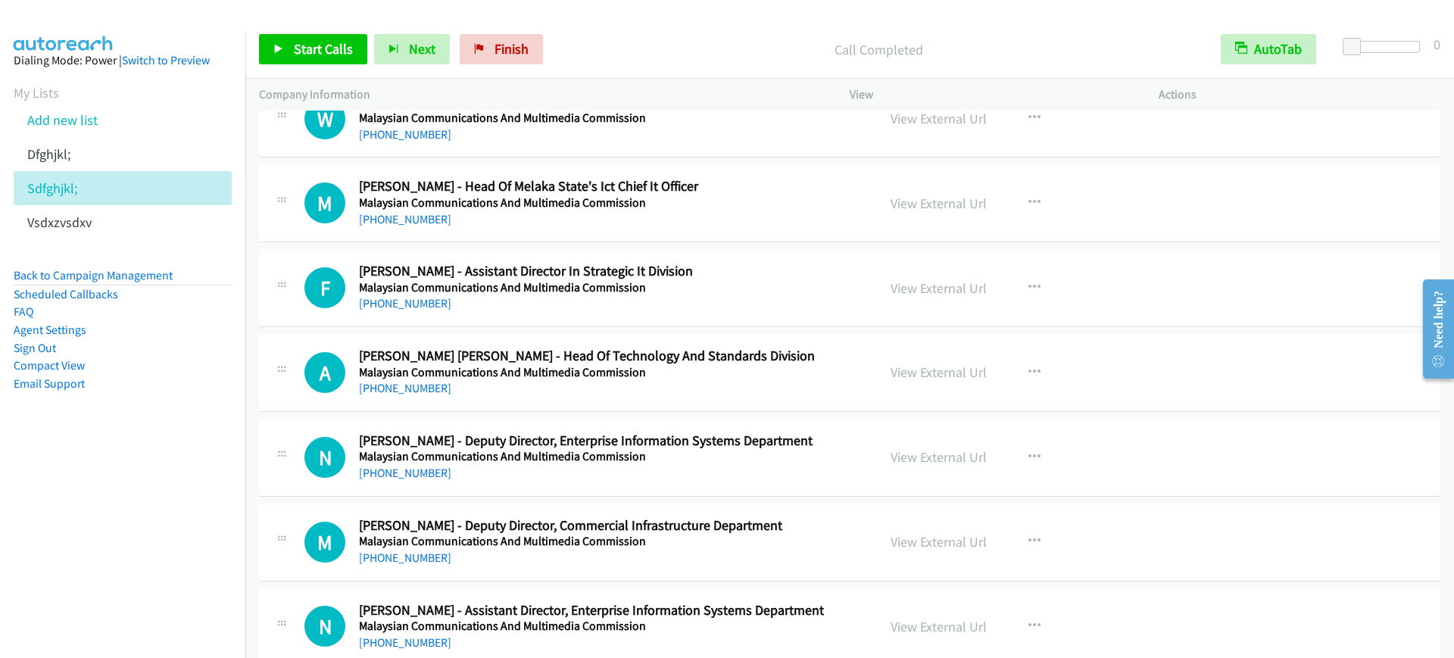
click at [10, 553] on nav "Dialing Mode: Power | Switch to Preview My Lists Add new list [GEOGRAPHIC_DATA]…" at bounding box center [123, 360] width 246 height 658
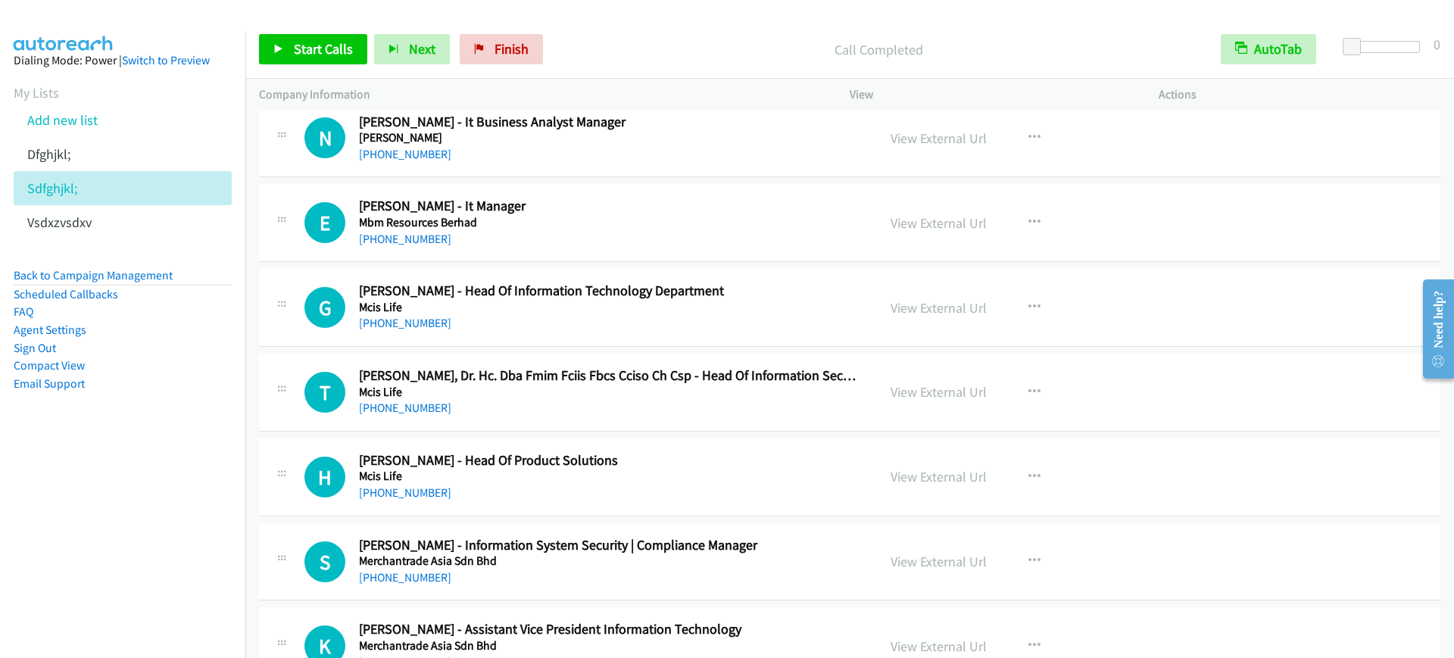
scroll to position [11359, 0]
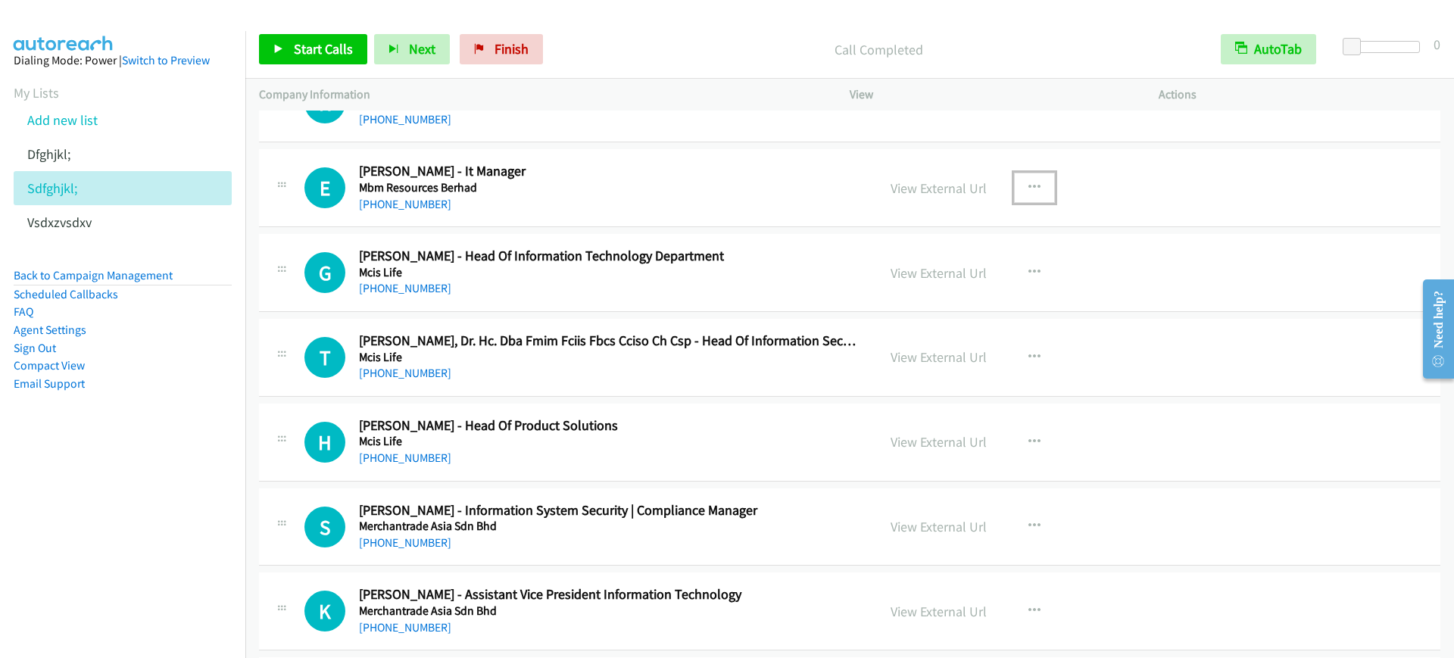
click at [1028, 182] on icon "button" at bounding box center [1034, 188] width 12 height 12
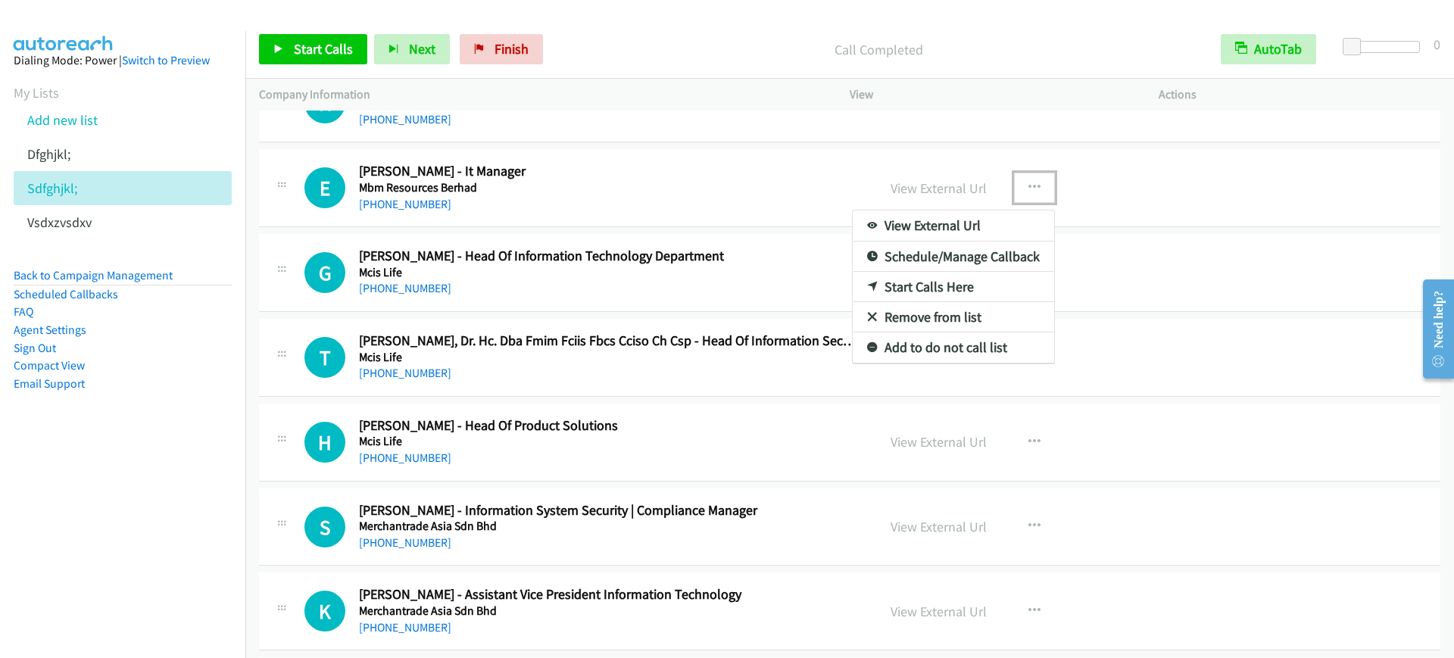
click at [938, 284] on link "Start Calls Here" at bounding box center [953, 287] width 201 height 30
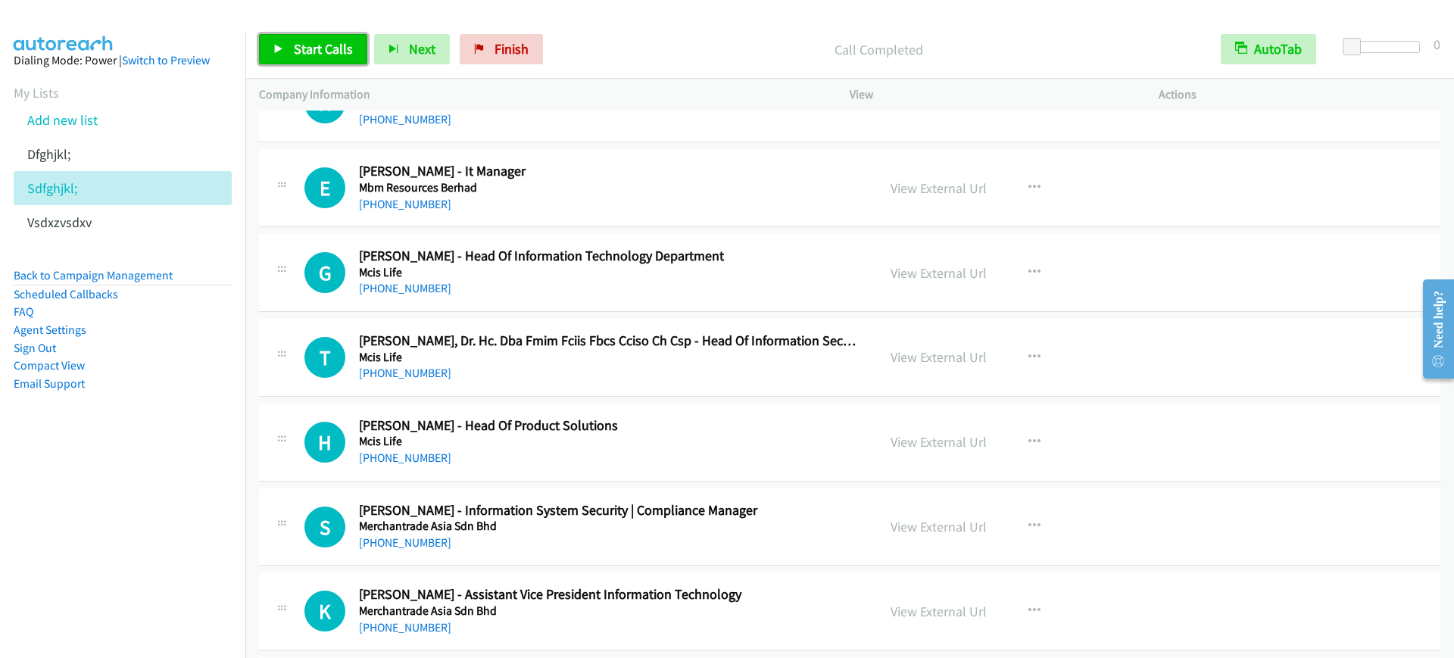
click at [309, 60] on link "Start Calls" at bounding box center [313, 49] width 108 height 30
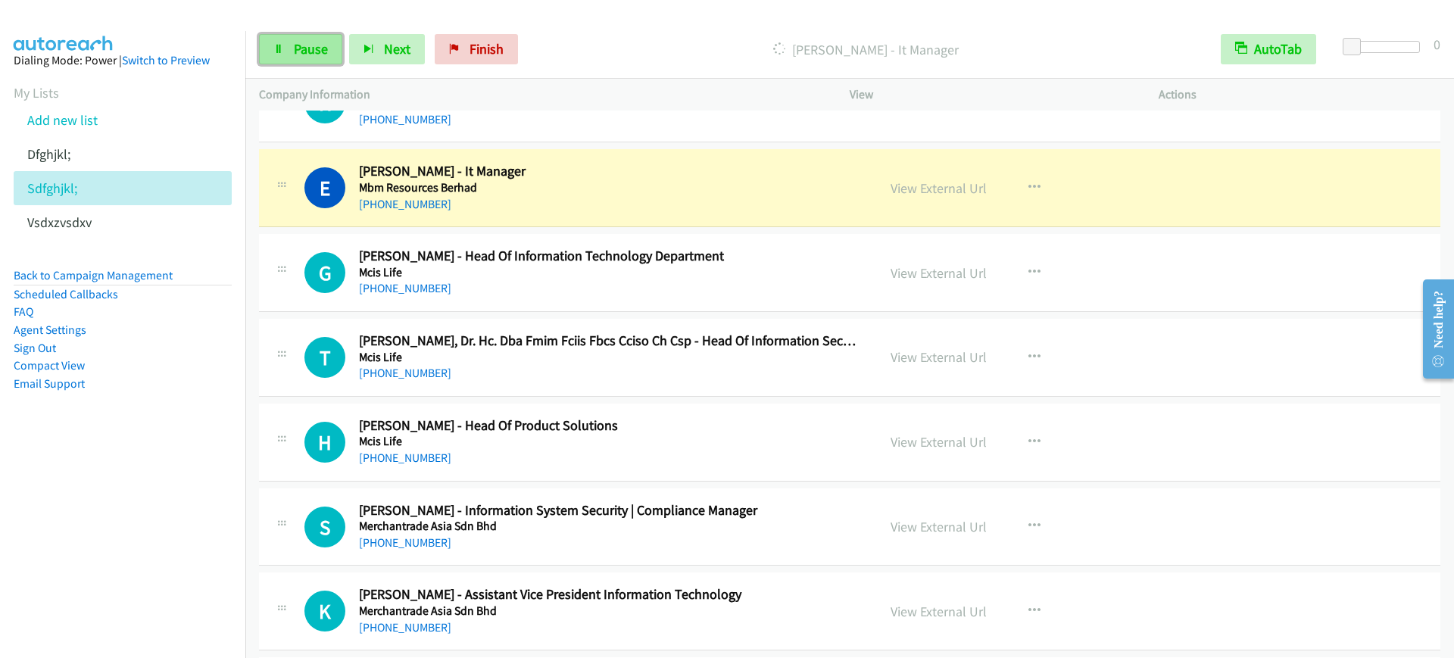
click at [309, 60] on link "Pause" at bounding box center [300, 49] width 83 height 30
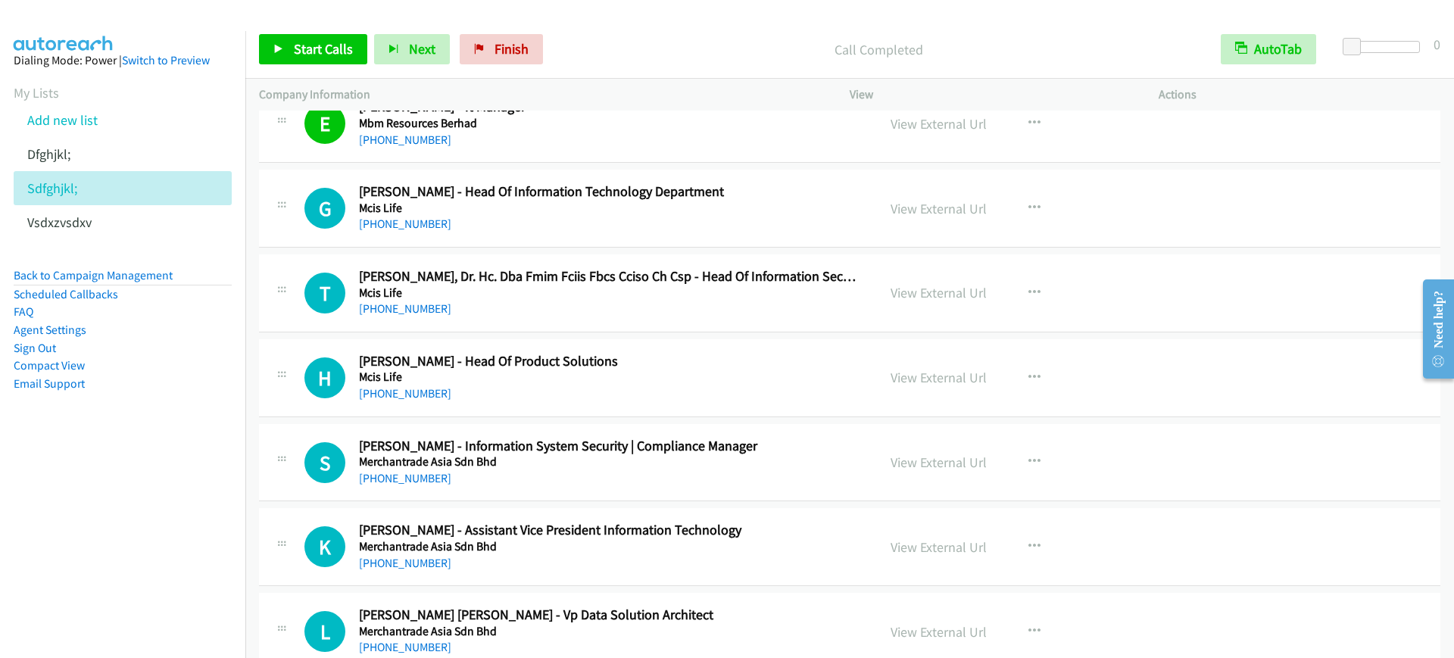
scroll to position [11454, 0]
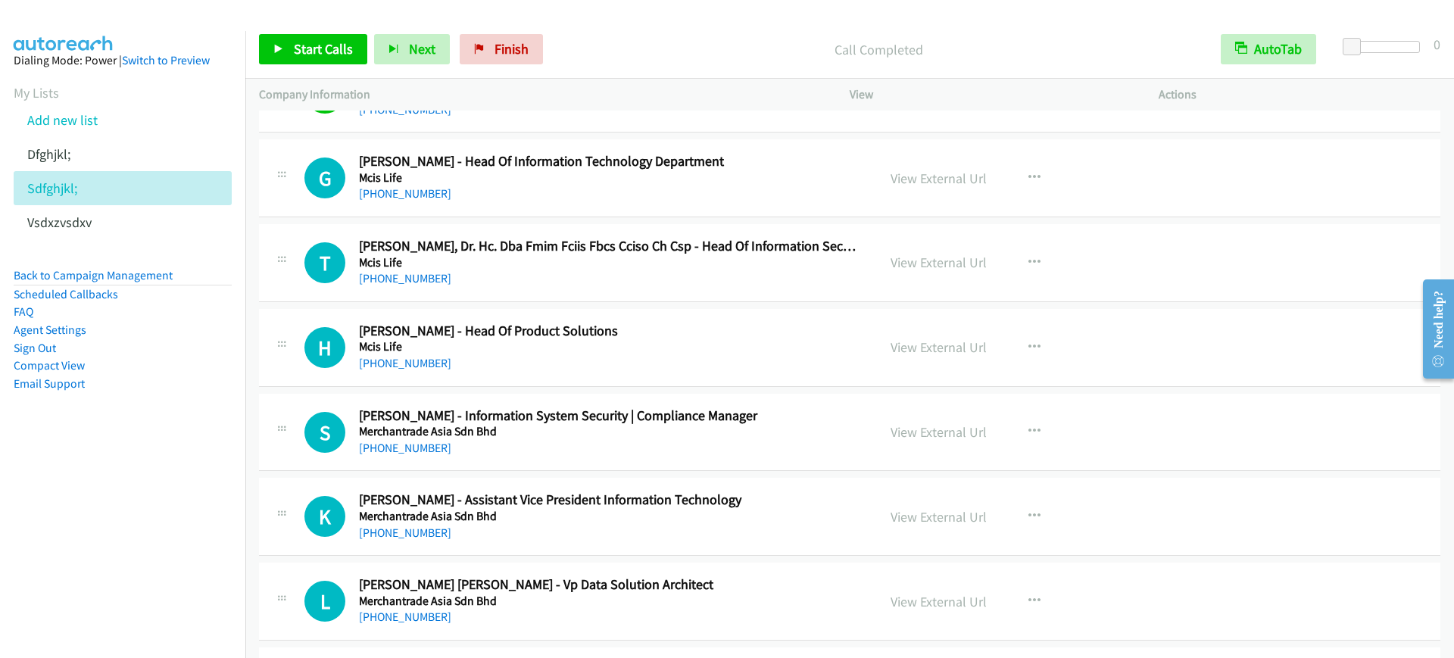
click at [530, 194] on div "[PHONE_NUMBER]" at bounding box center [608, 194] width 498 height 18
click at [1029, 172] on icon "button" at bounding box center [1034, 178] width 12 height 12
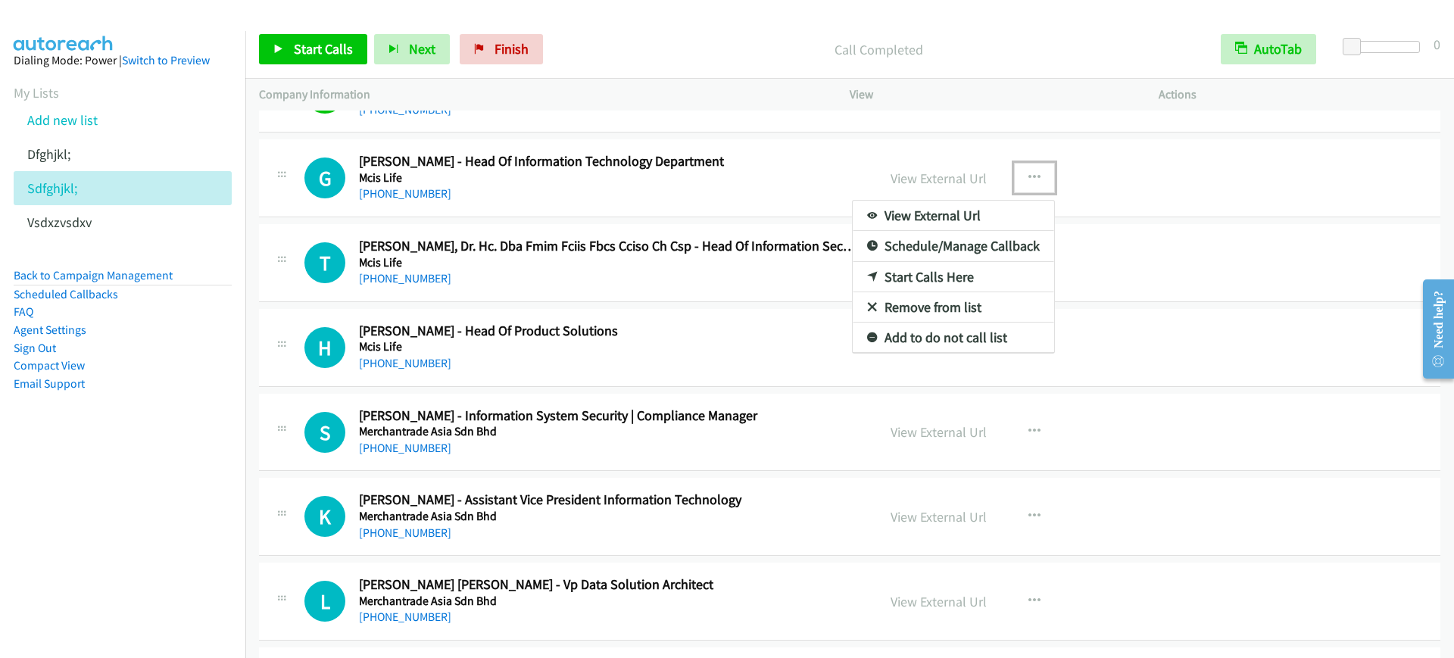
click at [891, 276] on link "Start Calls Here" at bounding box center [953, 277] width 201 height 30
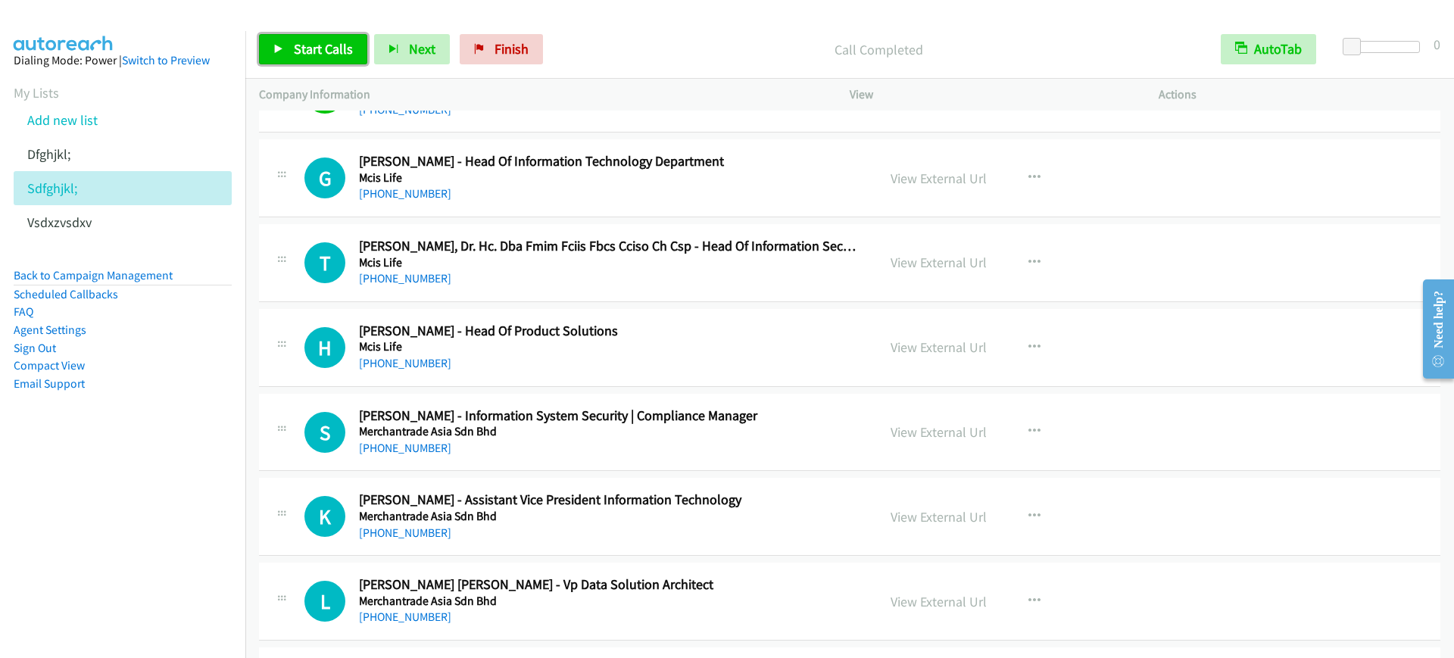
click at [347, 61] on link "Start Calls" at bounding box center [313, 49] width 108 height 30
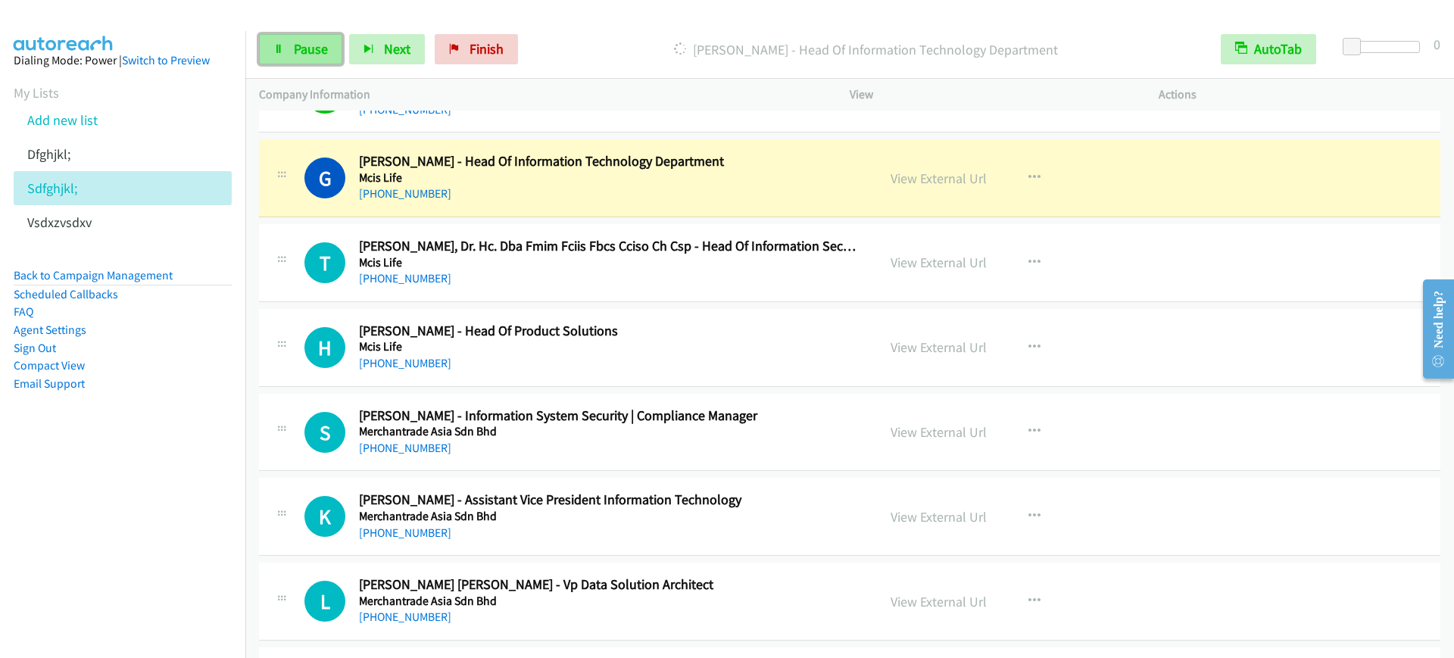
click at [320, 45] on span "Pause" at bounding box center [311, 48] width 34 height 17
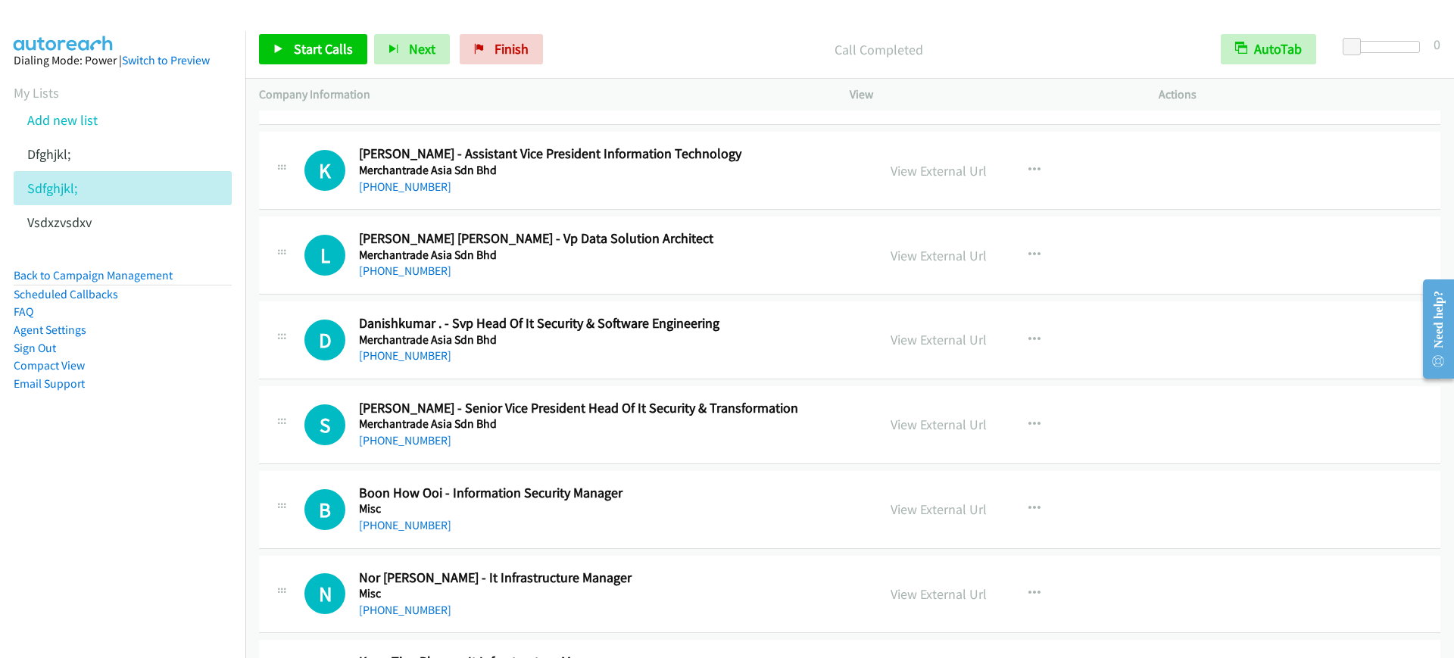
scroll to position [11832, 0]
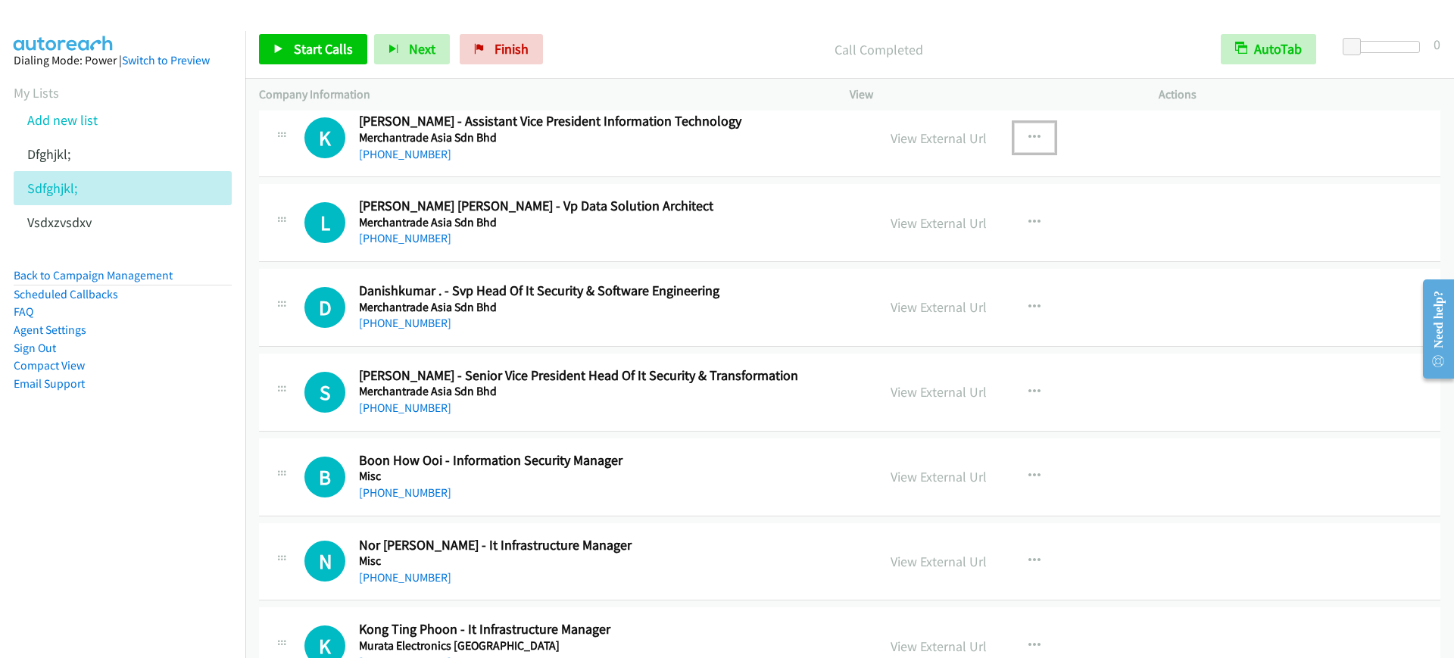
click at [1019, 130] on button "button" at bounding box center [1034, 138] width 41 height 30
click at [920, 240] on link "Start Calls Here" at bounding box center [953, 237] width 201 height 30
click at [318, 49] on span "Start Calls" at bounding box center [323, 48] width 59 height 17
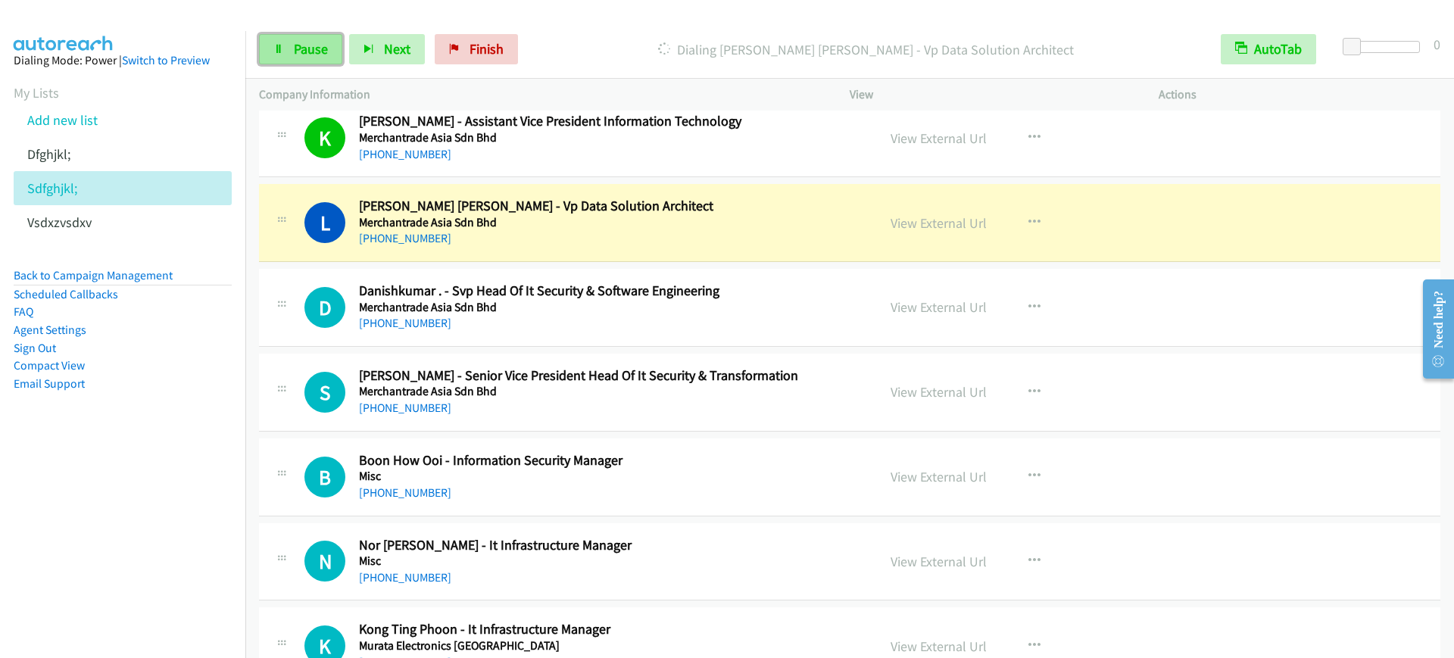
click at [288, 50] on link "Pause" at bounding box center [300, 49] width 83 height 30
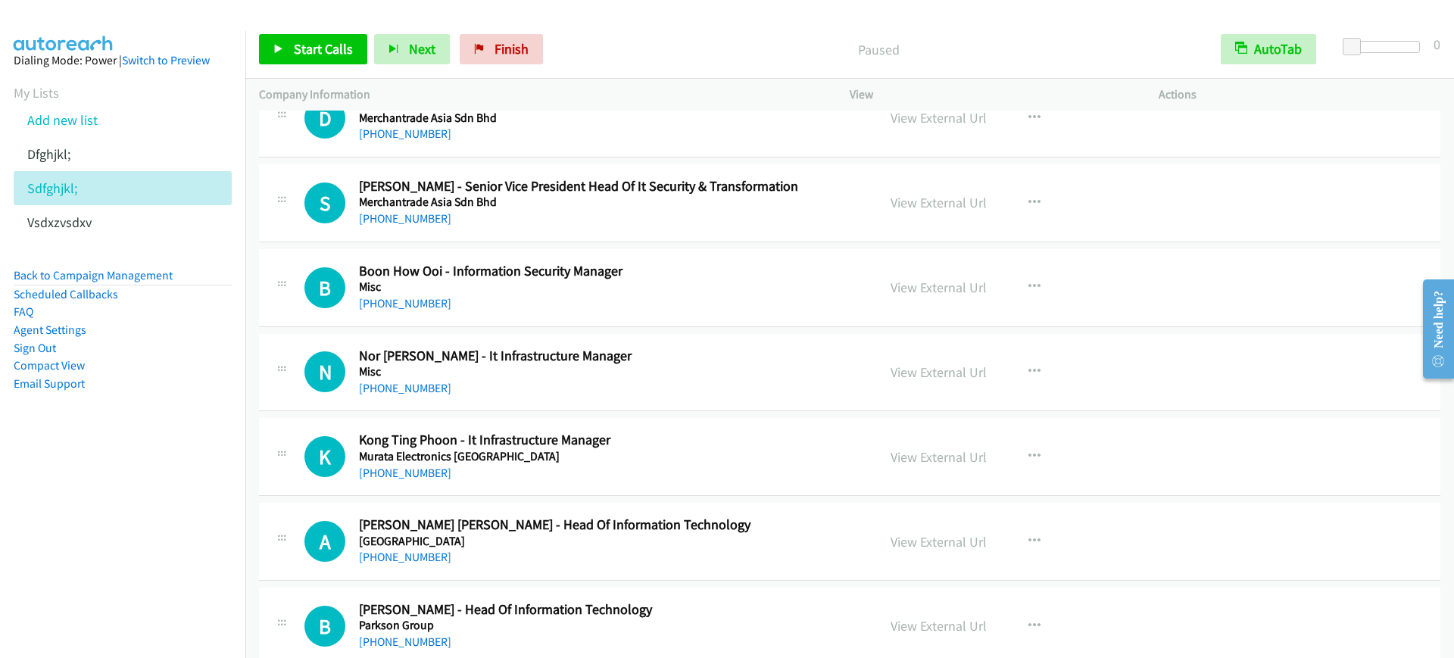
scroll to position [12116, 0]
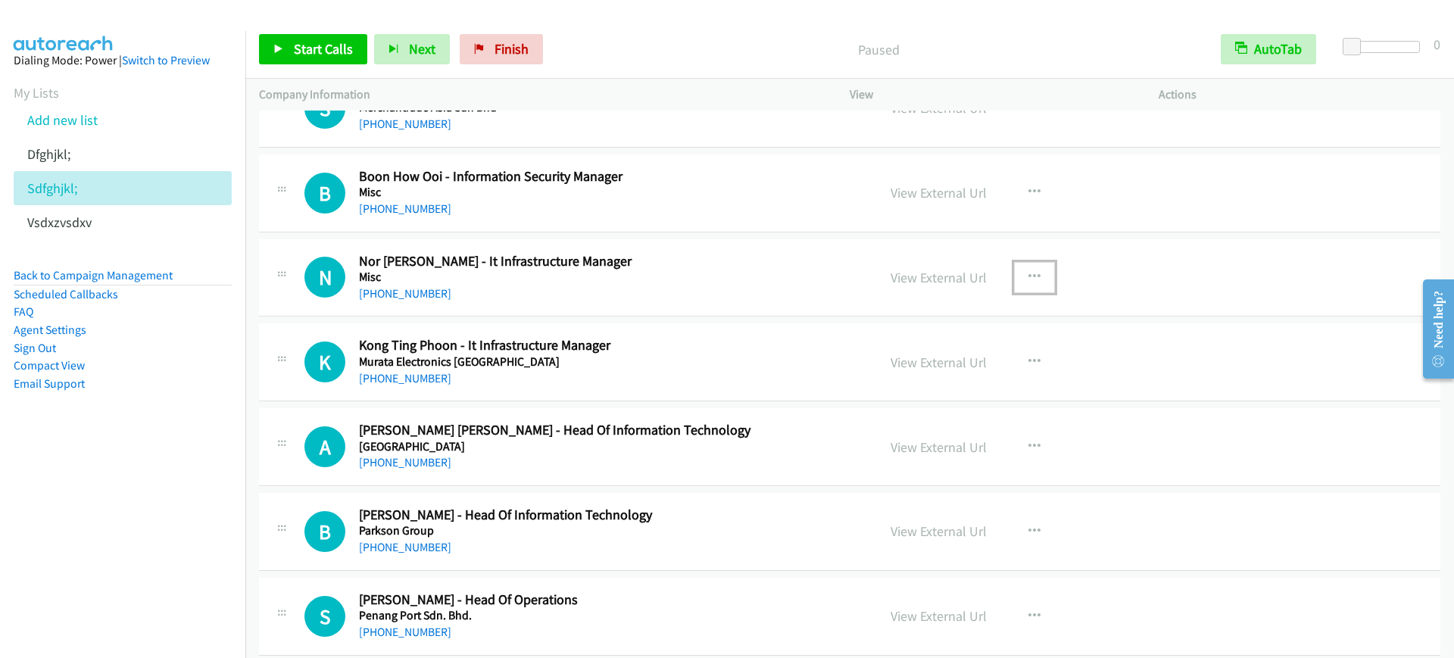
click at [1039, 273] on button "button" at bounding box center [1034, 277] width 41 height 30
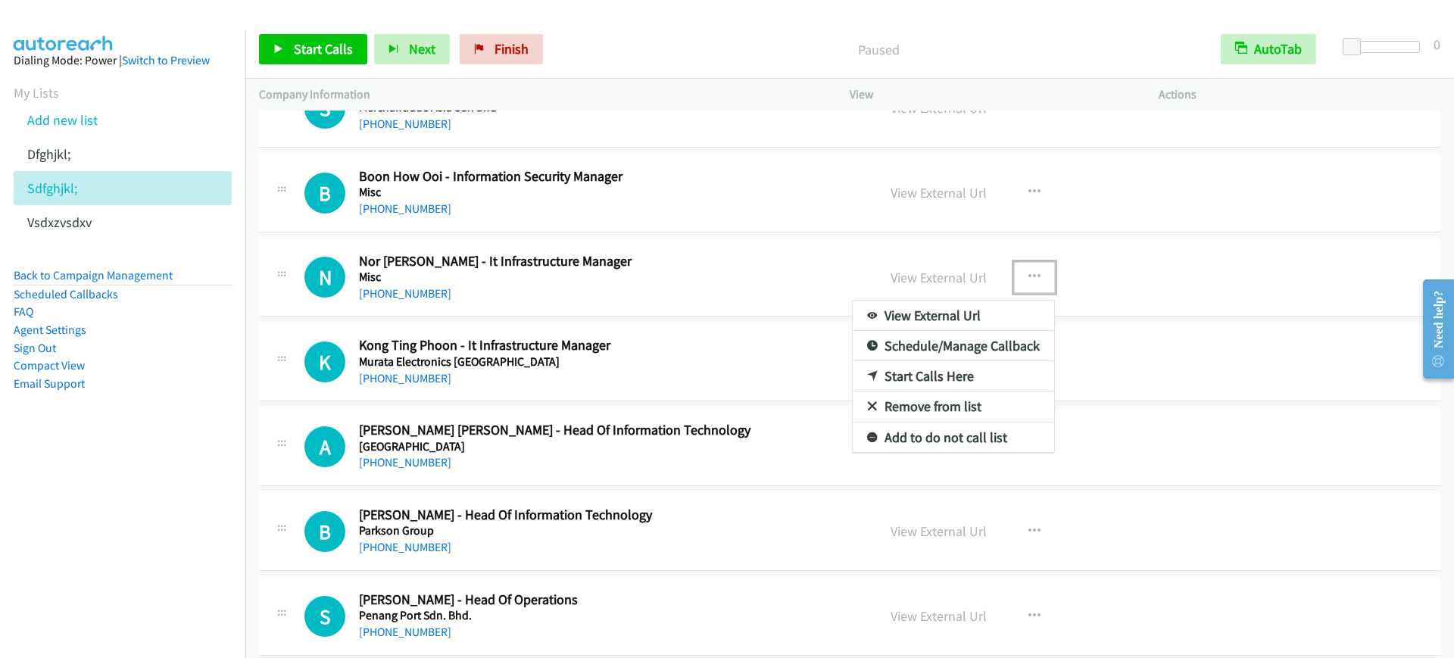
click at [943, 388] on link "Start Calls Here" at bounding box center [953, 376] width 201 height 30
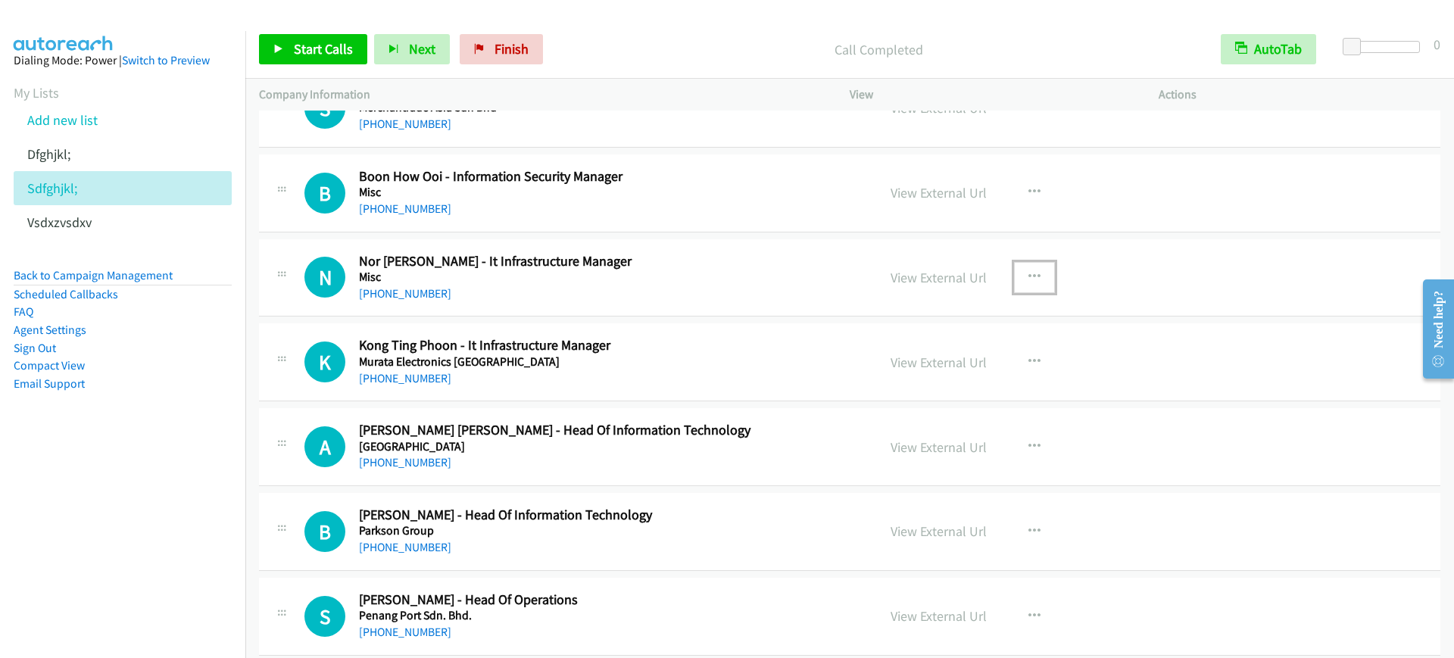
click at [679, 282] on h5 "Misc" at bounding box center [608, 277] width 498 height 15
click at [1035, 276] on button "button" at bounding box center [1034, 277] width 41 height 30
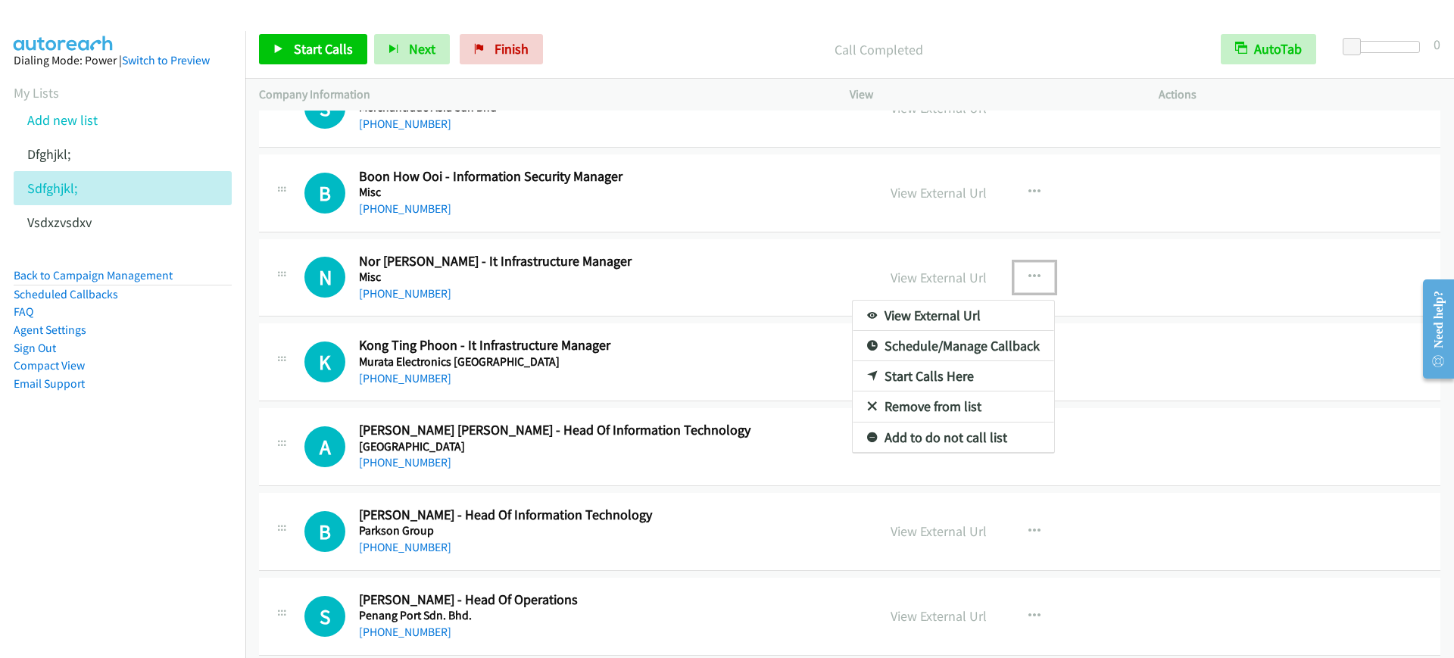
click at [900, 377] on link "Start Calls Here" at bounding box center [953, 376] width 201 height 30
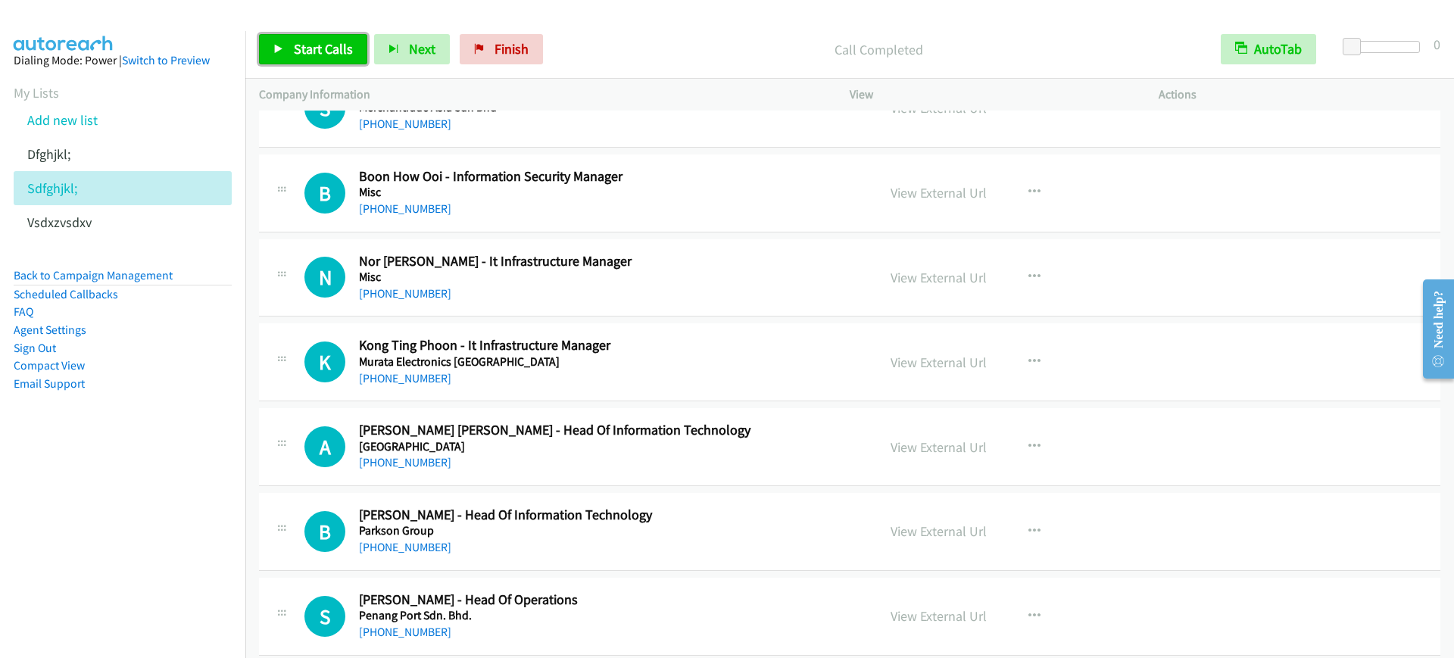
click at [354, 54] on link "Start Calls" at bounding box center [313, 49] width 108 height 30
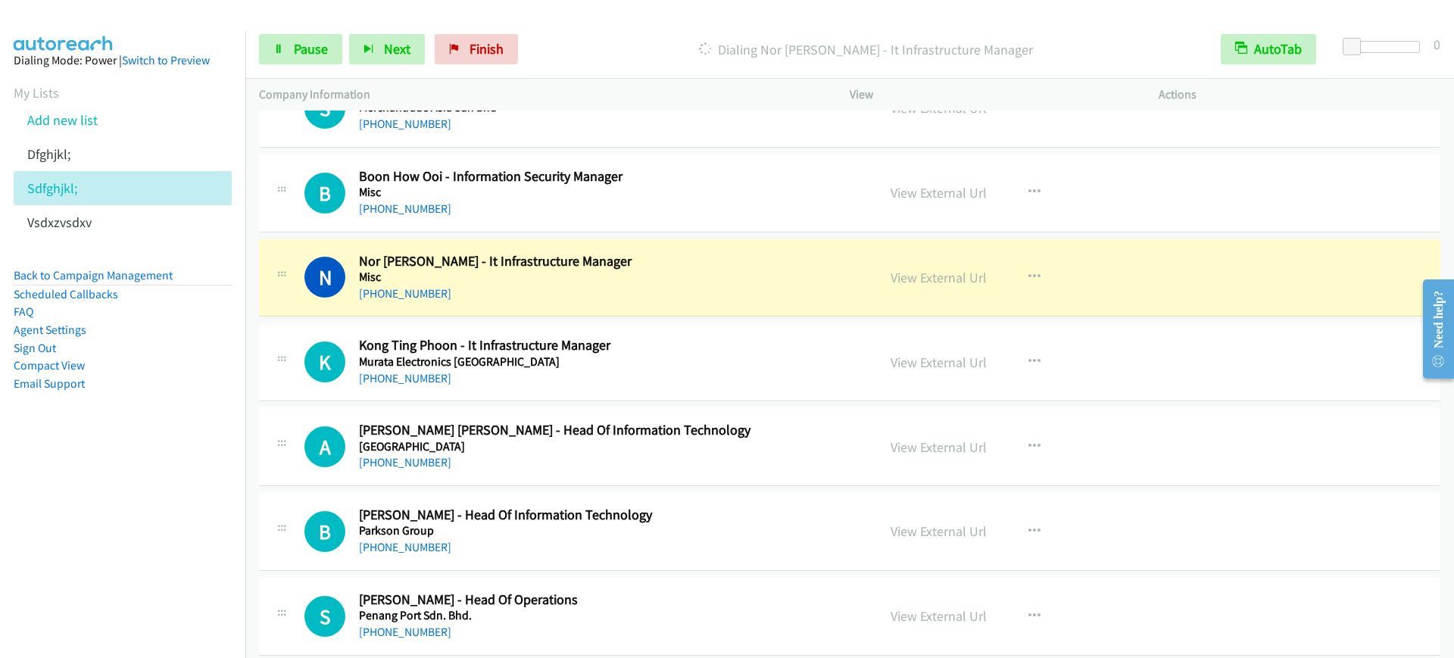
scroll to position [12211, 0]
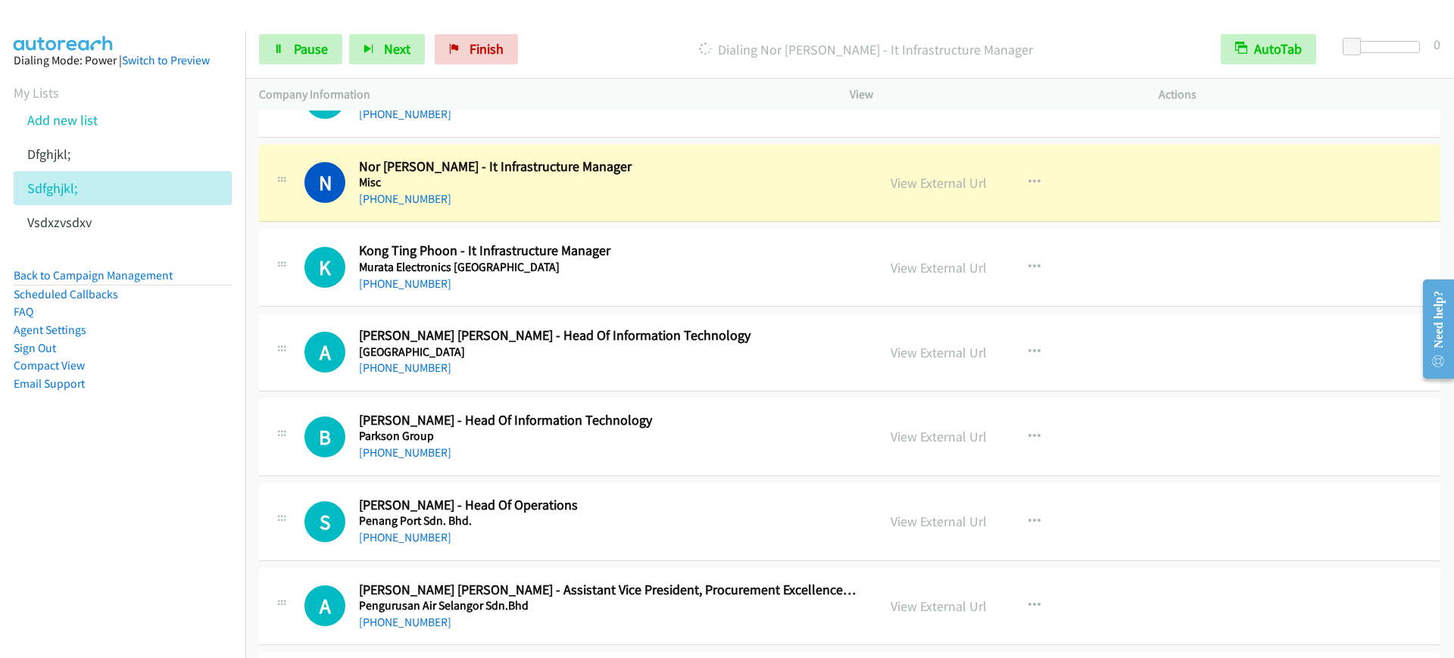
click at [693, 206] on div "[PHONE_NUMBER]" at bounding box center [608, 199] width 498 height 18
click at [284, 36] on link "Pause" at bounding box center [300, 49] width 83 height 30
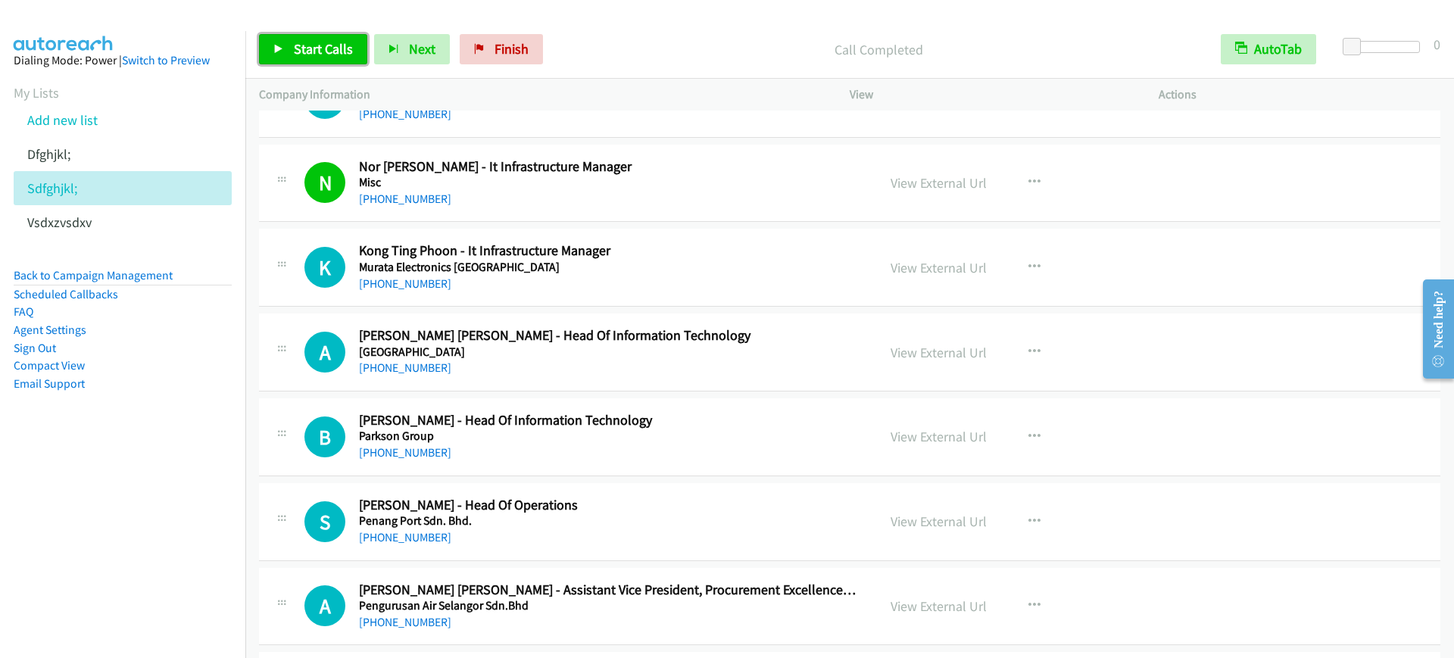
click at [321, 51] on span "Start Calls" at bounding box center [323, 48] width 59 height 17
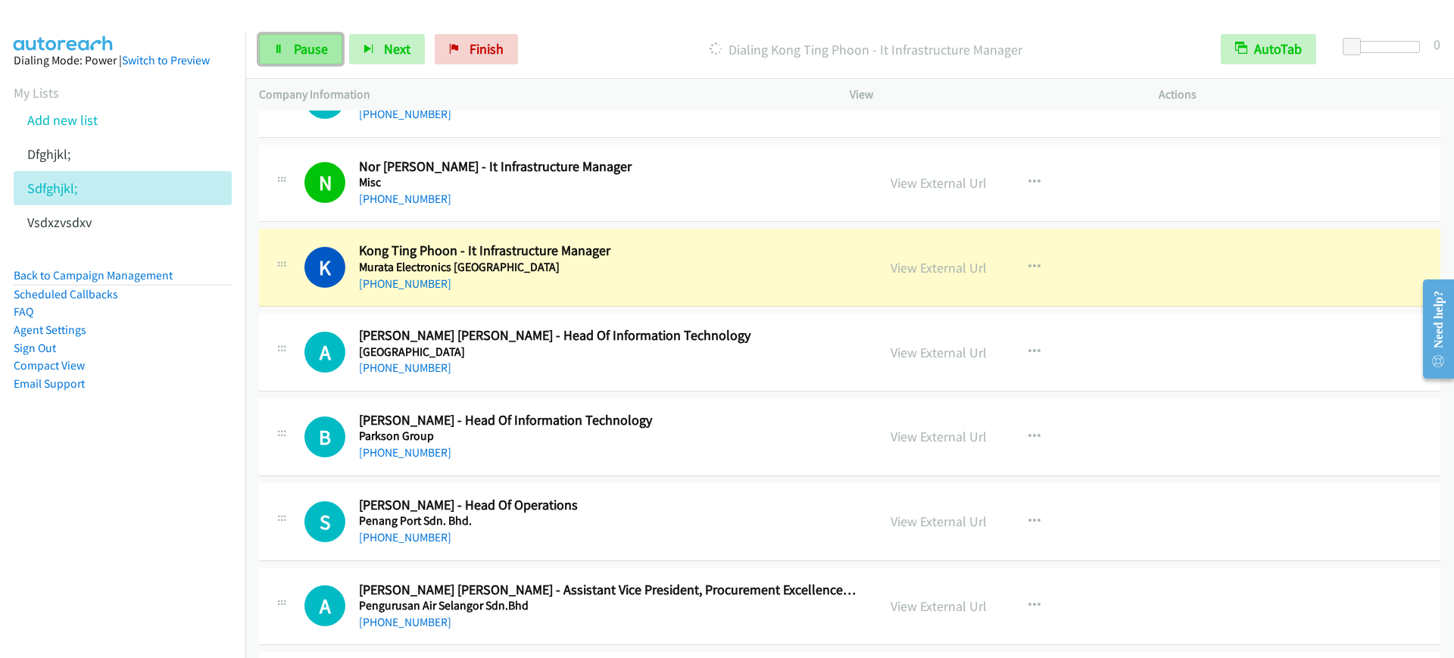
click at [304, 52] on span "Pause" at bounding box center [311, 48] width 34 height 17
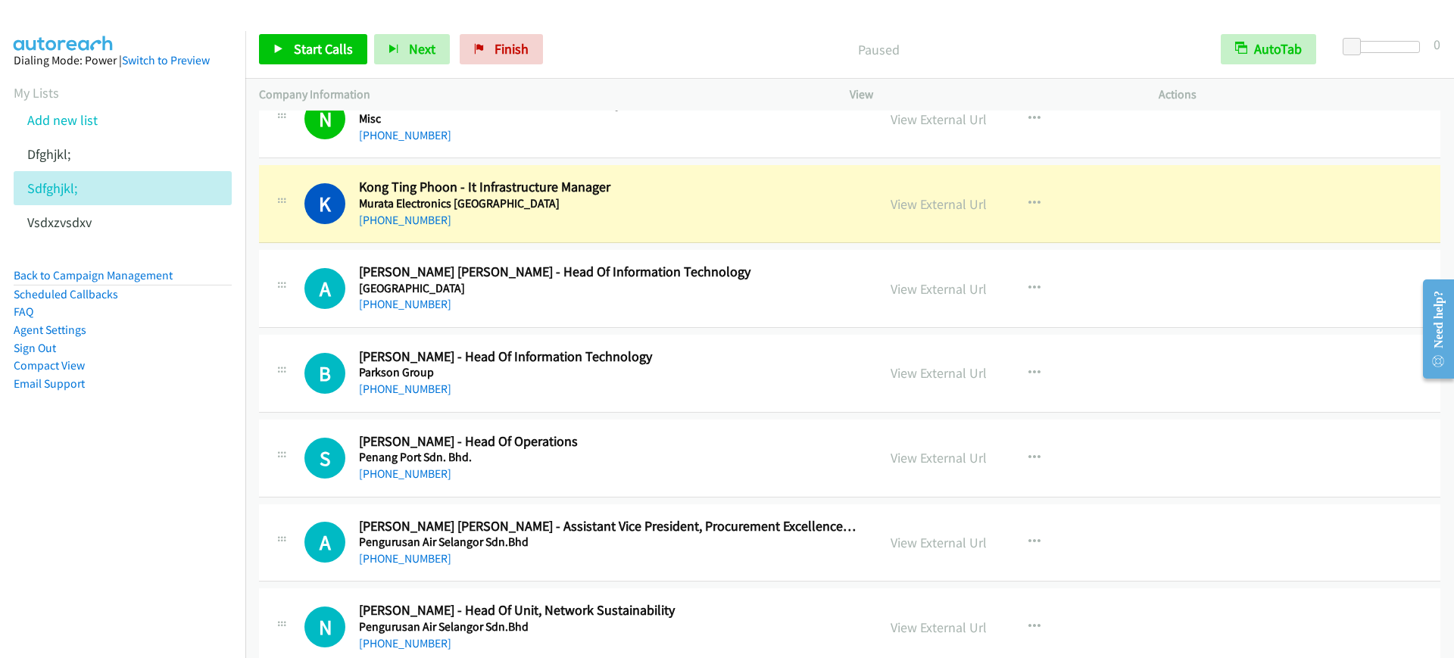
scroll to position [12306, 0]
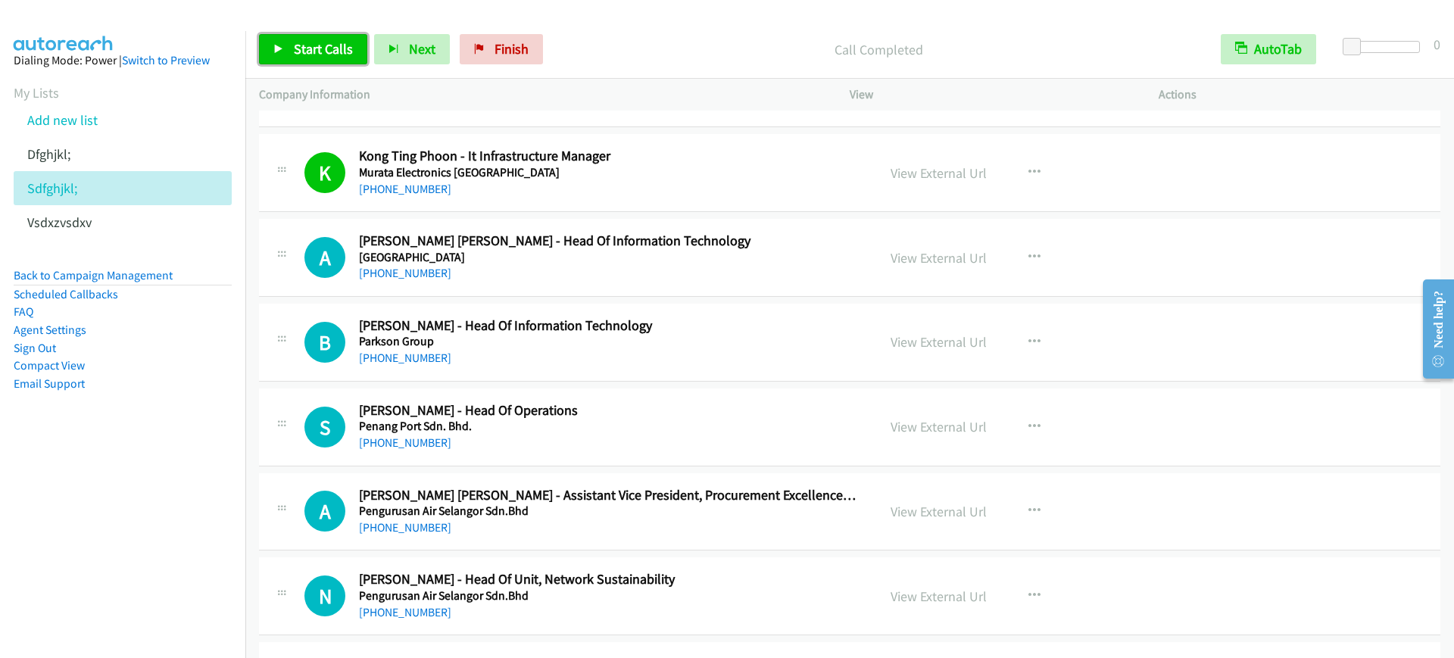
click at [307, 42] on span "Start Calls" at bounding box center [323, 48] width 59 height 17
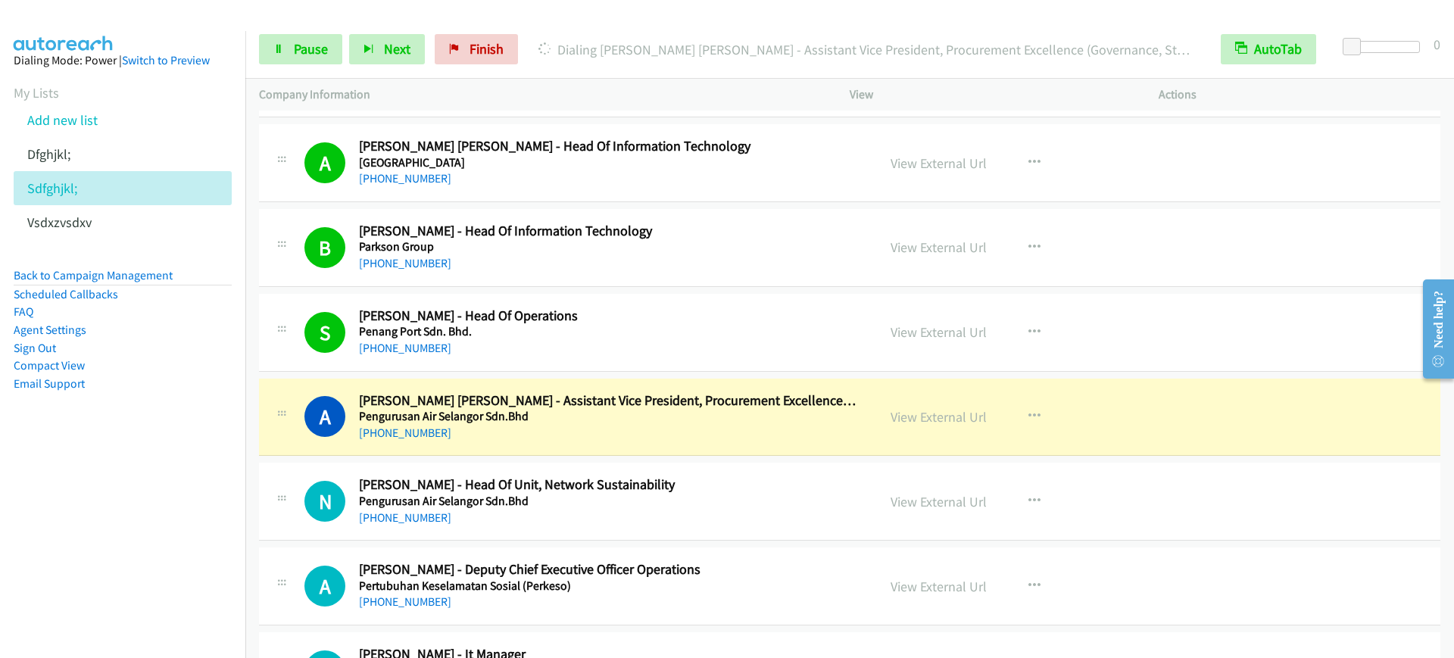
scroll to position [12495, 0]
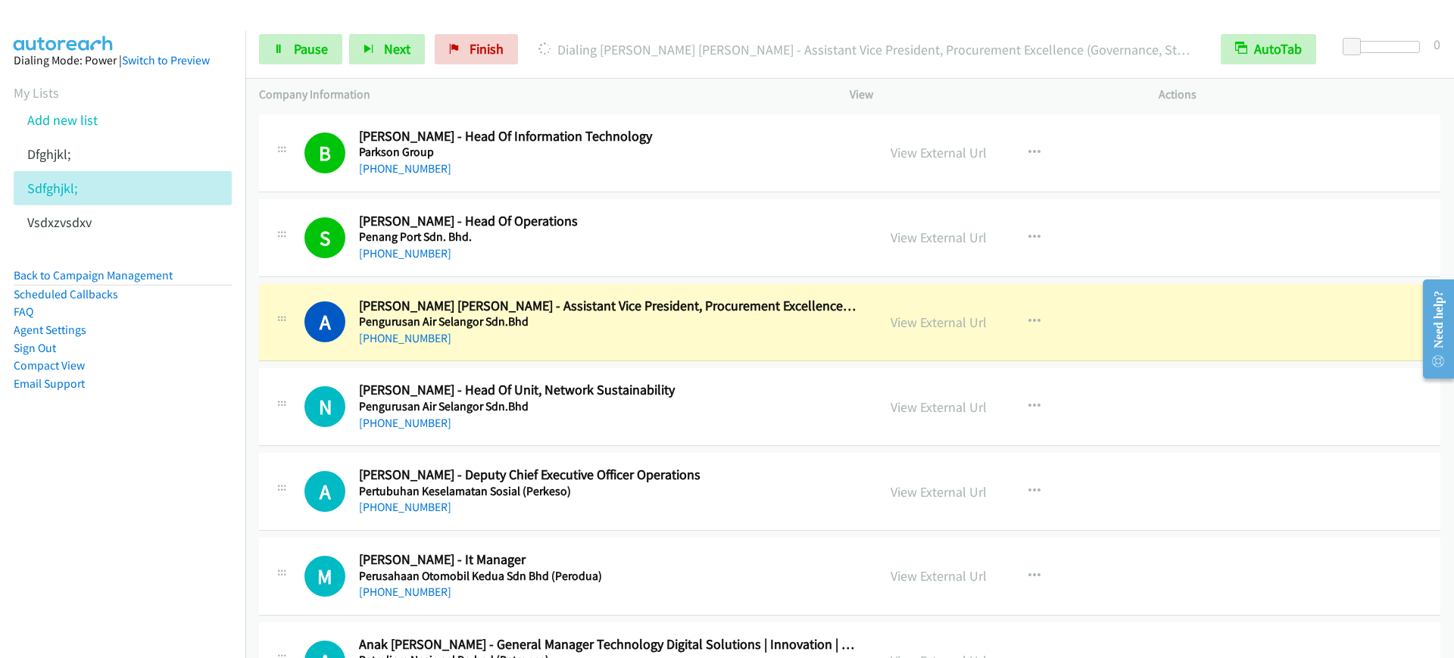
click at [637, 329] on div "[PHONE_NUMBER]" at bounding box center [608, 338] width 498 height 18
click at [297, 42] on span "Pause" at bounding box center [311, 48] width 34 height 17
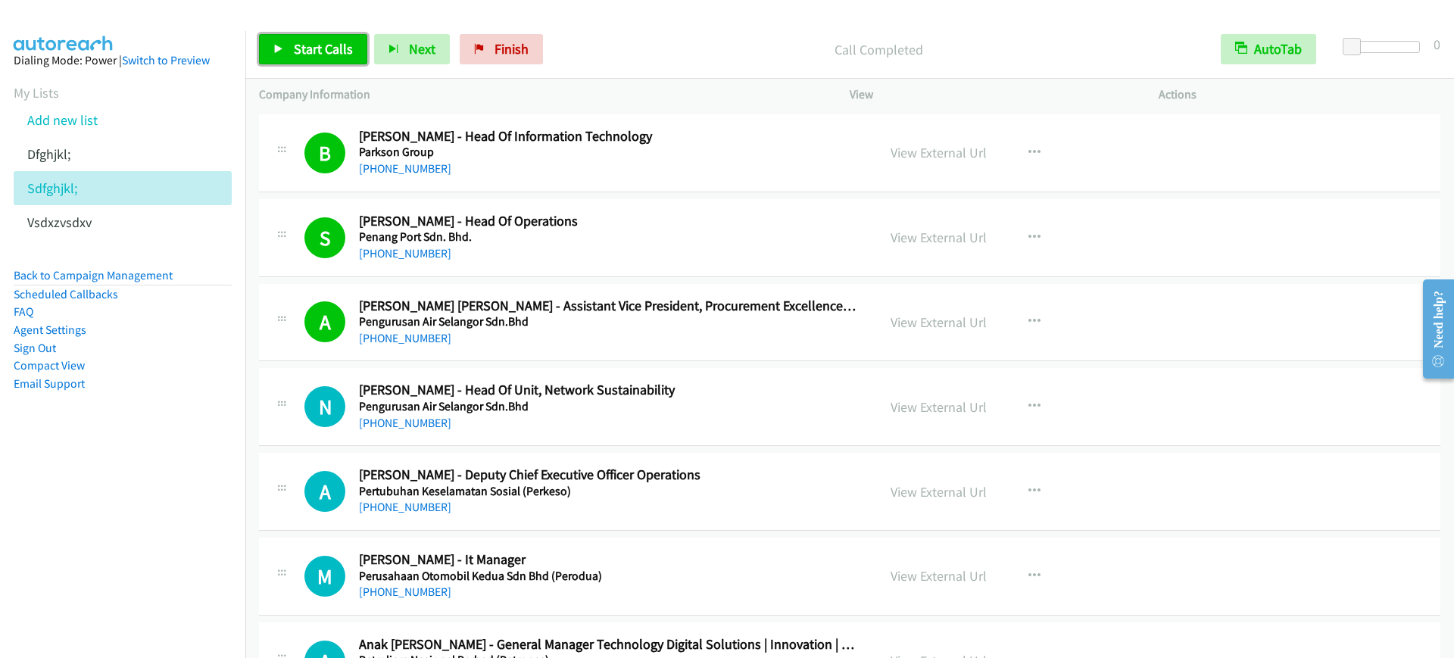
click at [319, 47] on span "Start Calls" at bounding box center [323, 48] width 59 height 17
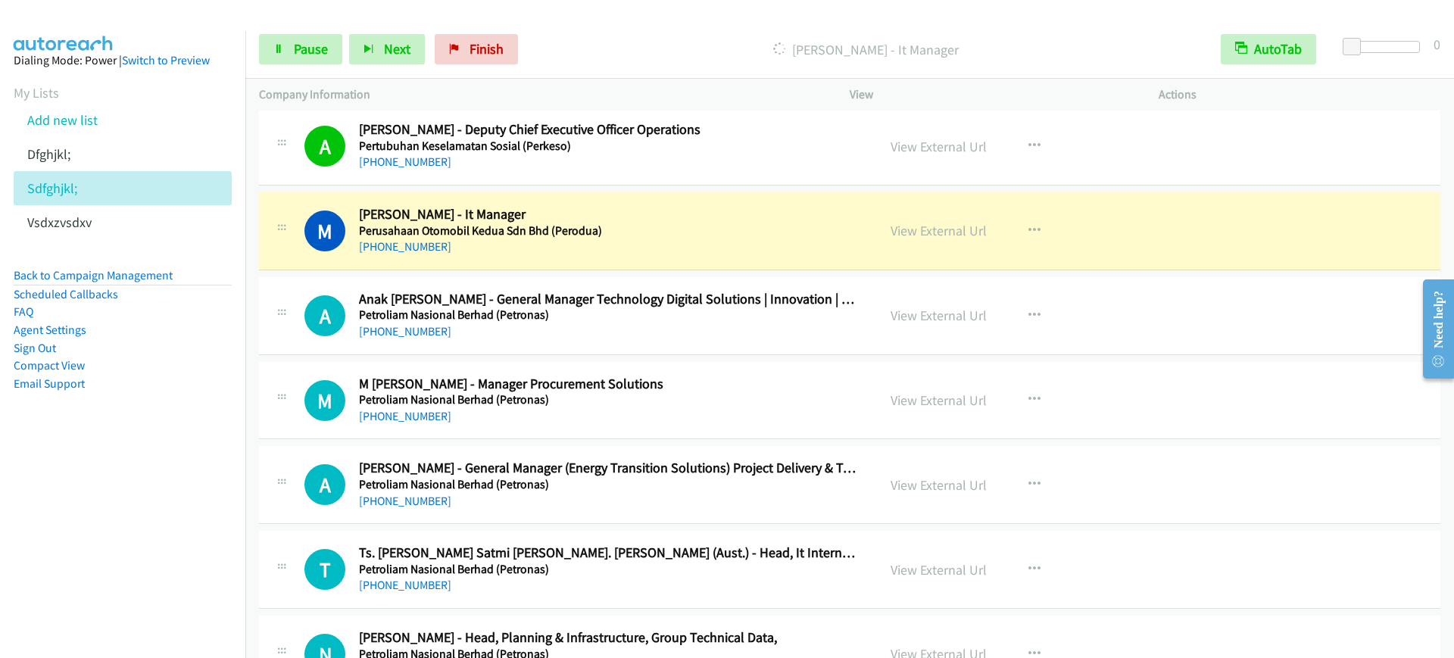
scroll to position [12873, 0]
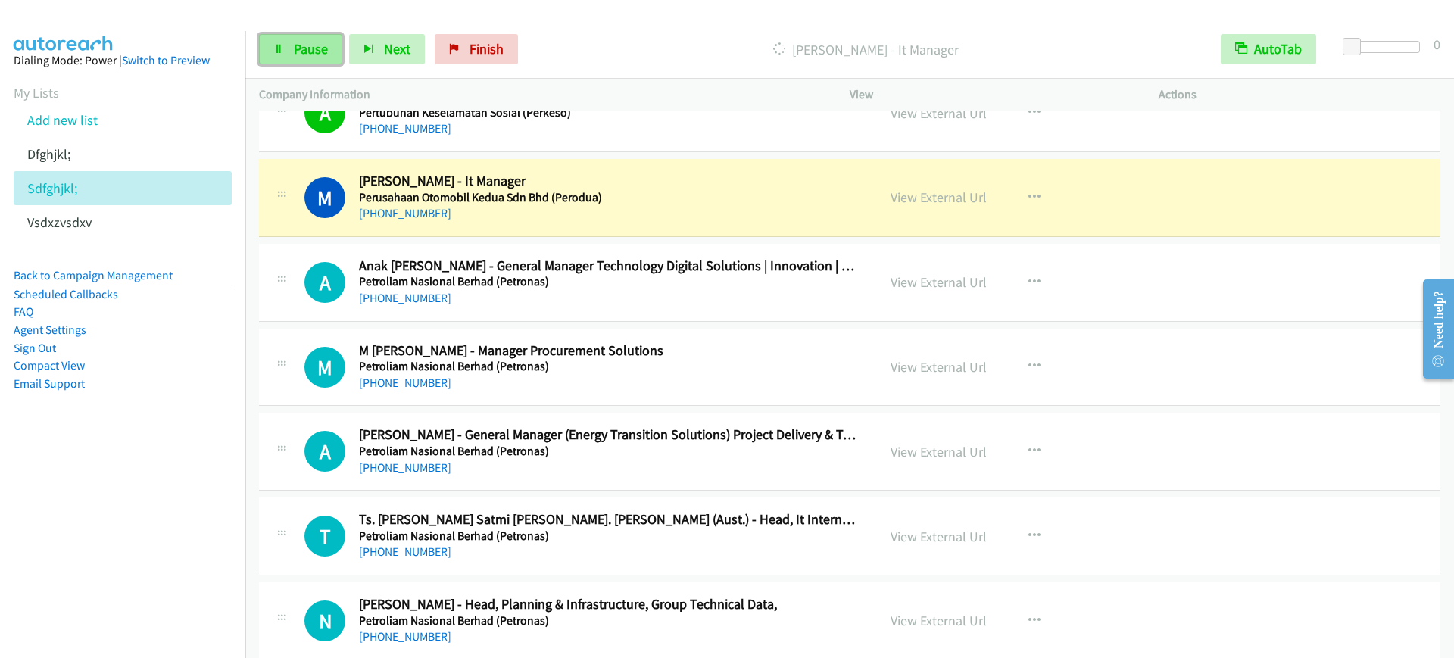
click at [295, 37] on link "Pause" at bounding box center [300, 49] width 83 height 30
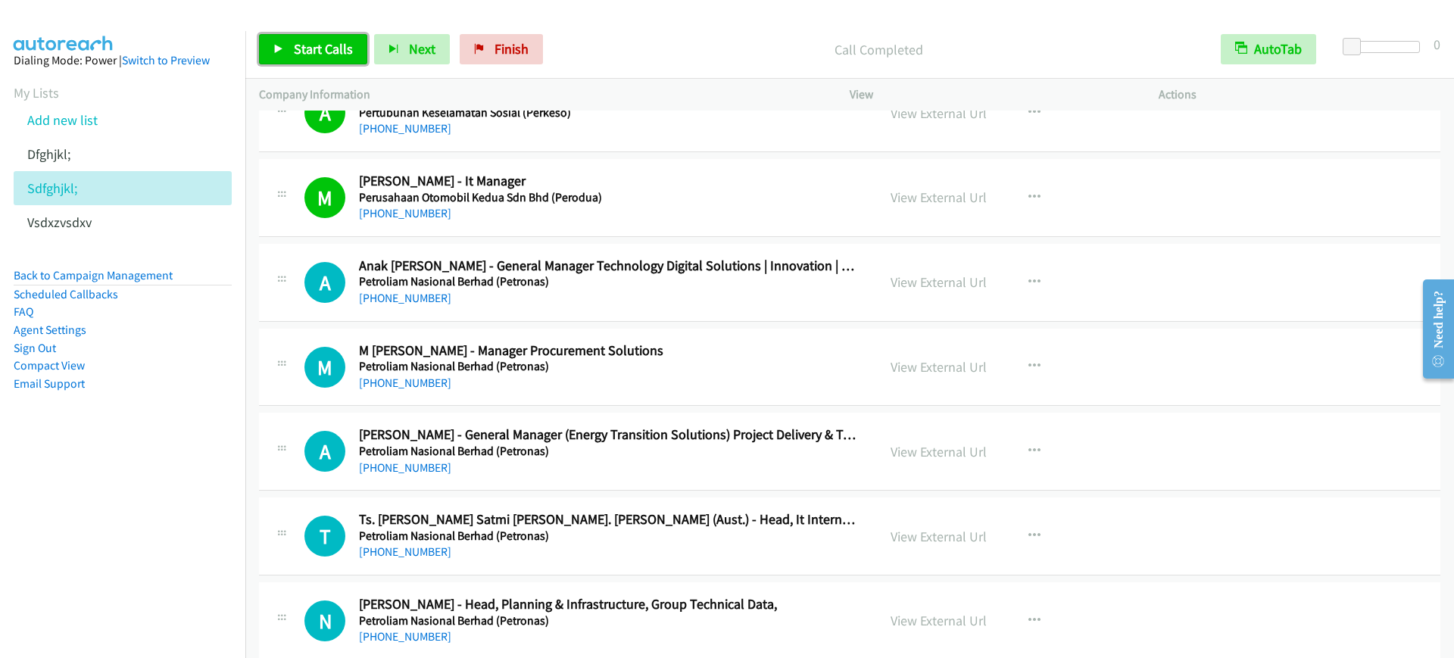
click at [334, 52] on span "Start Calls" at bounding box center [323, 48] width 59 height 17
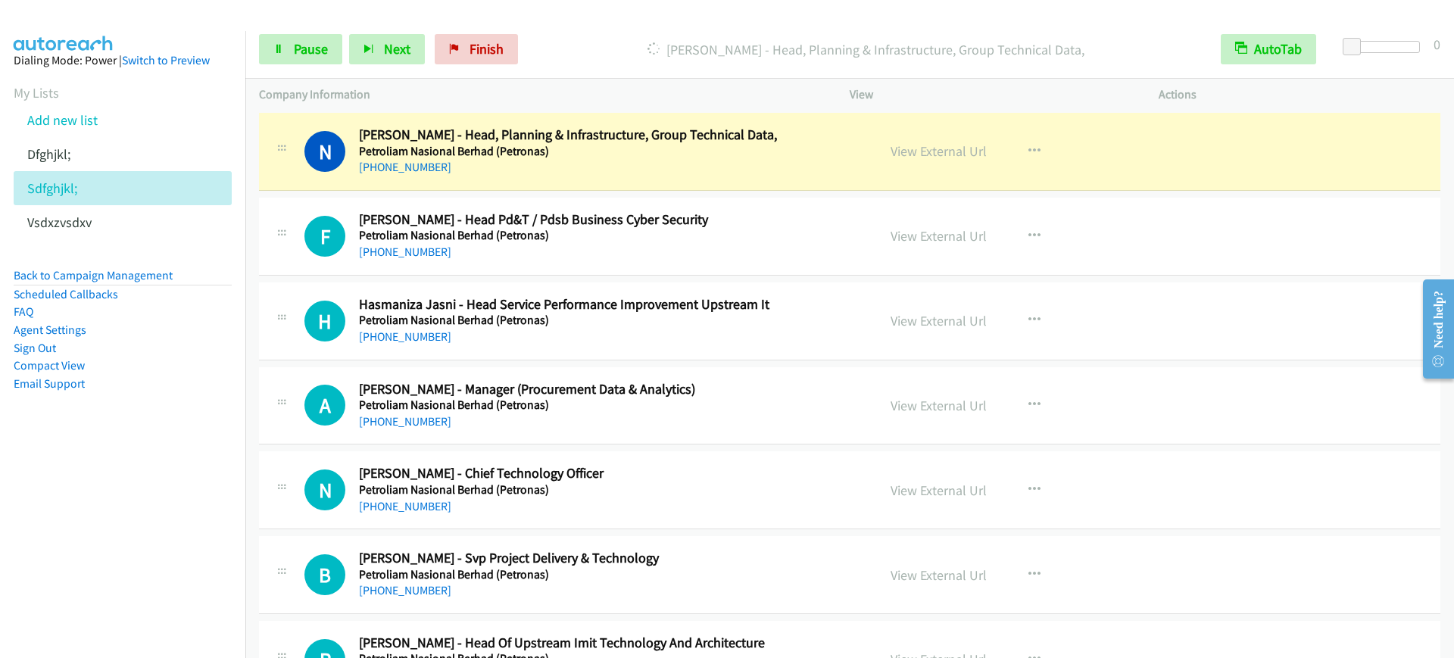
scroll to position [13347, 0]
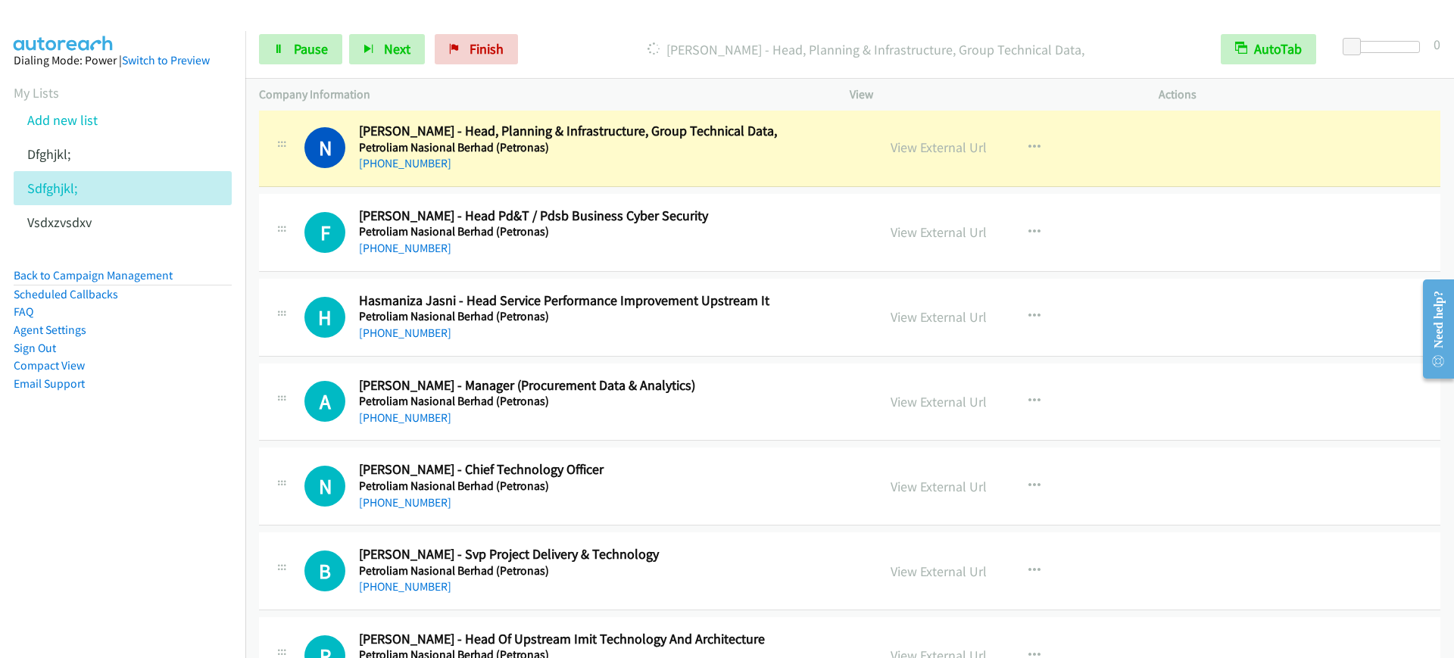
click at [595, 158] on div "[PHONE_NUMBER]" at bounding box center [608, 163] width 498 height 18
click at [266, 55] on link "Pause" at bounding box center [300, 49] width 83 height 30
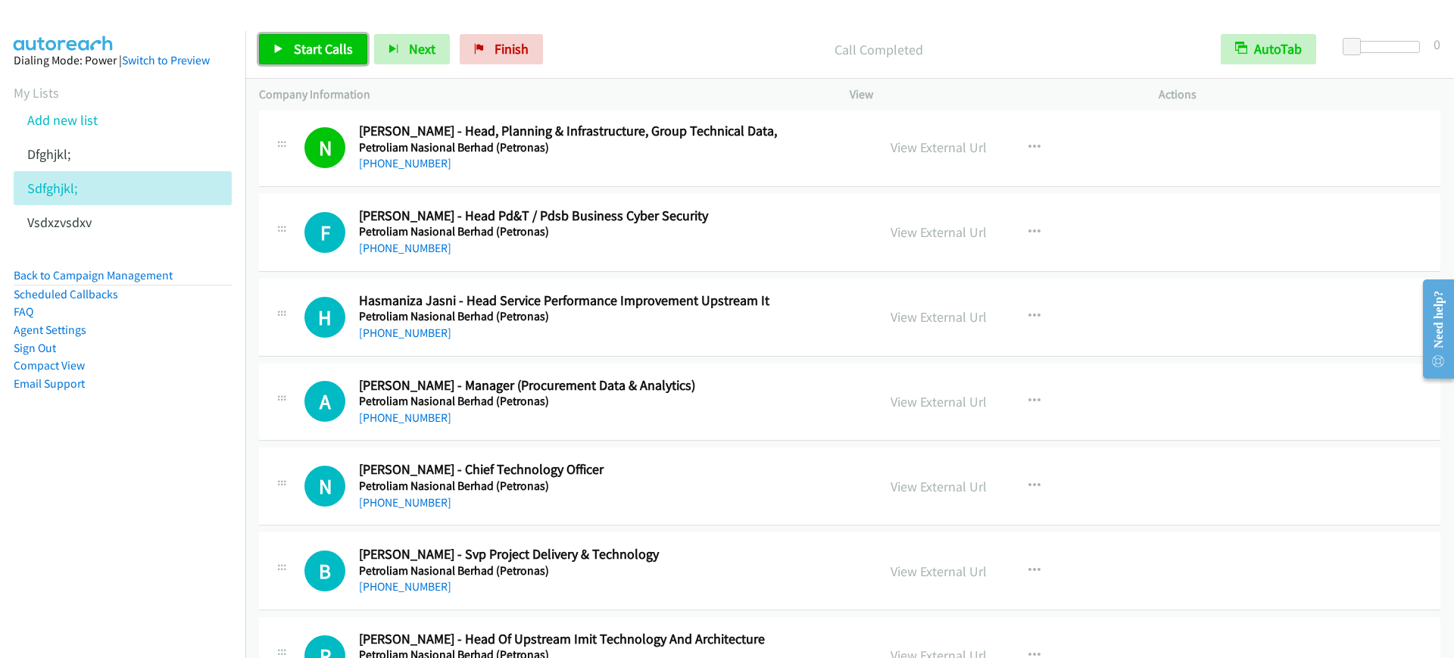
click at [323, 54] on span "Start Calls" at bounding box center [323, 48] width 59 height 17
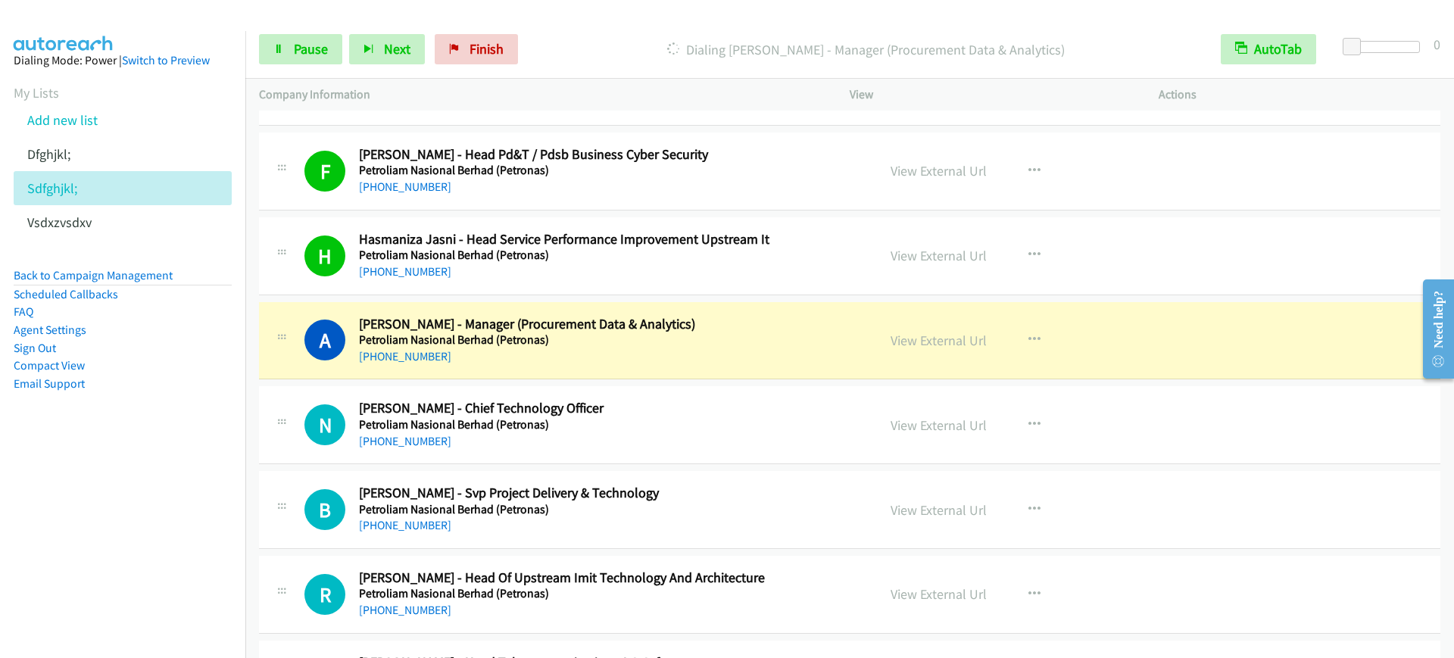
scroll to position [13441, 0]
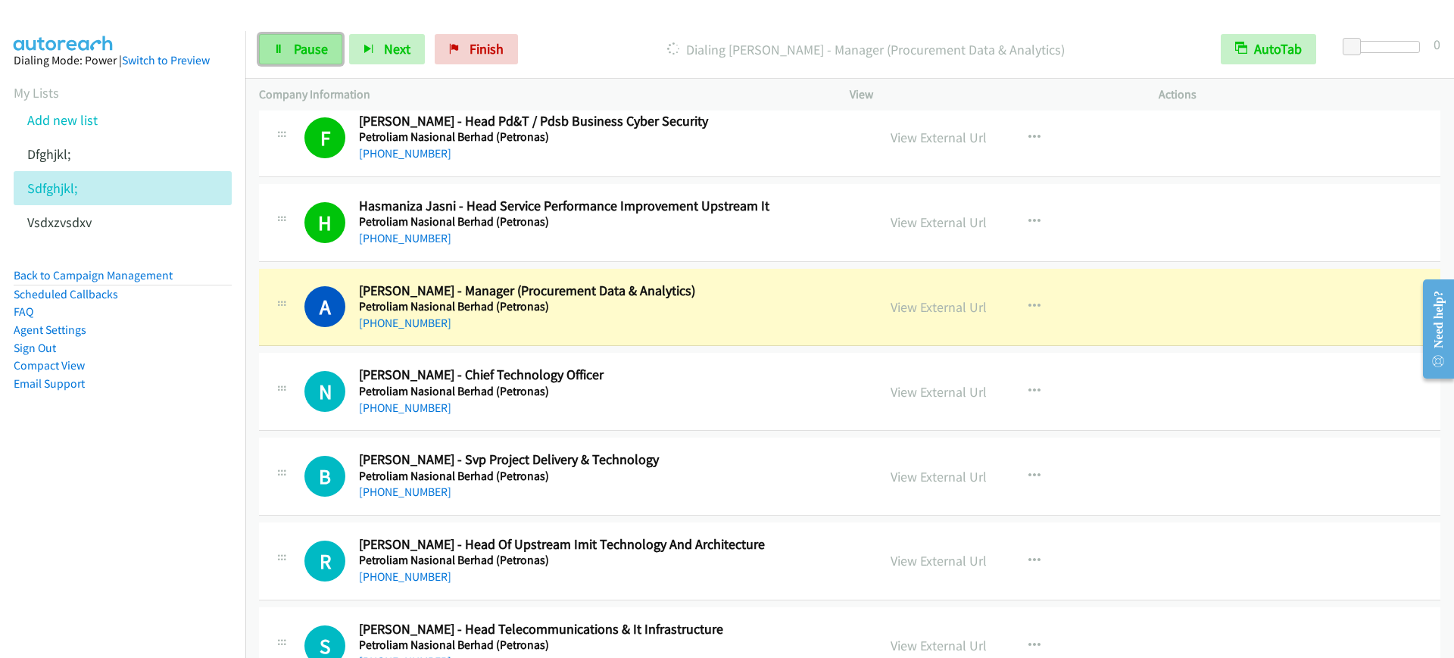
click at [312, 47] on span "Pause" at bounding box center [311, 48] width 34 height 17
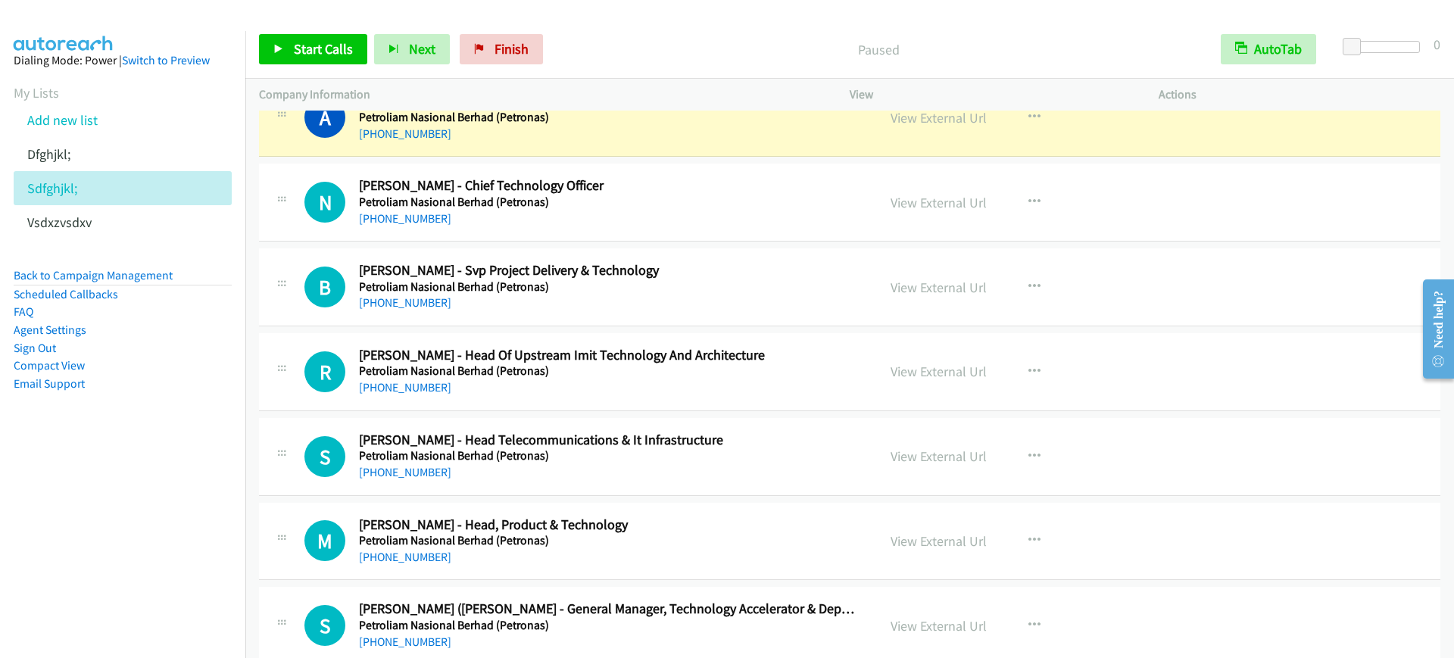
scroll to position [13536, 0]
